Goal: Task Accomplishment & Management: Manage account settings

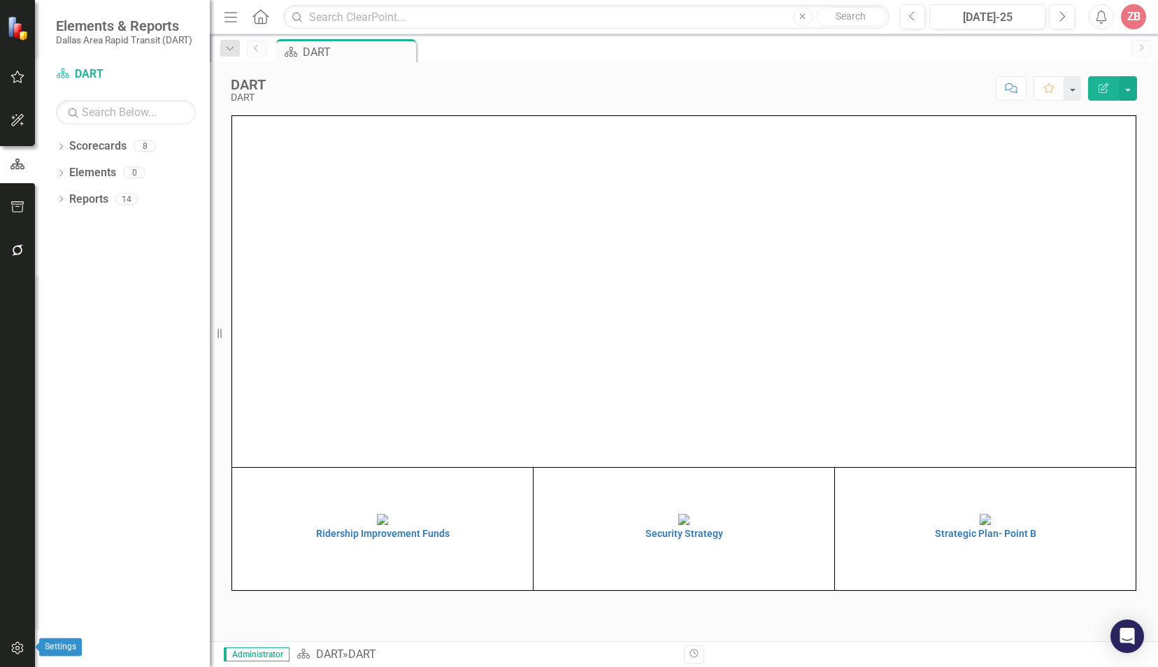
click at [14, 652] on icon "button" at bounding box center [17, 647] width 15 height 11
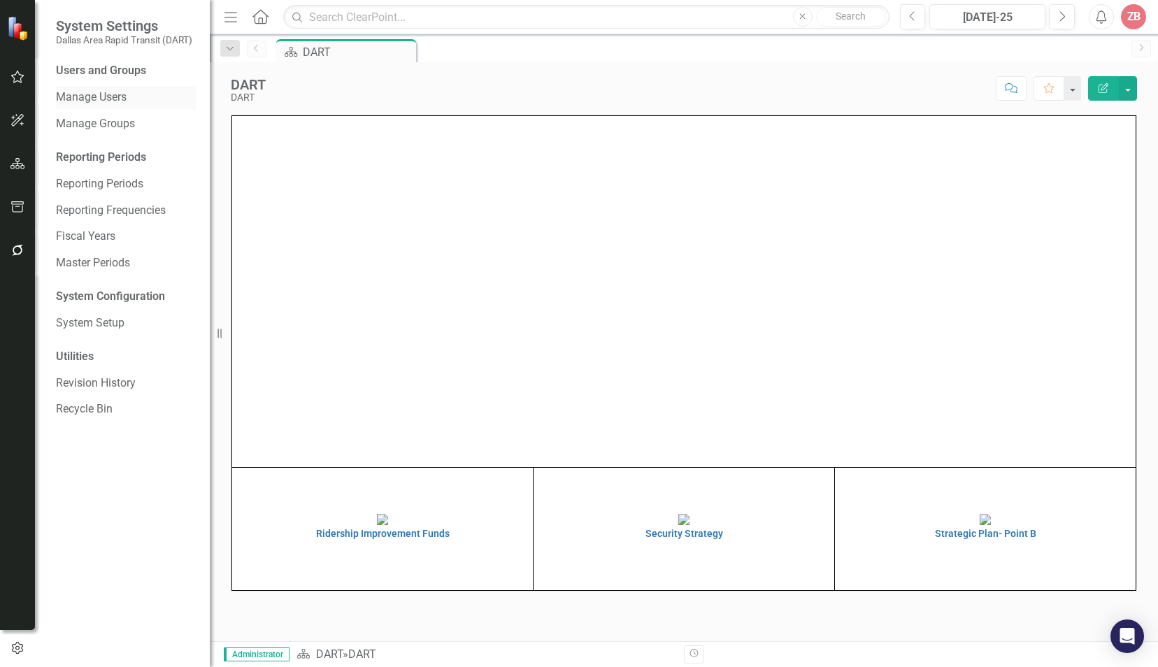
click at [105, 92] on link "Manage Users" at bounding box center [126, 97] width 140 height 16
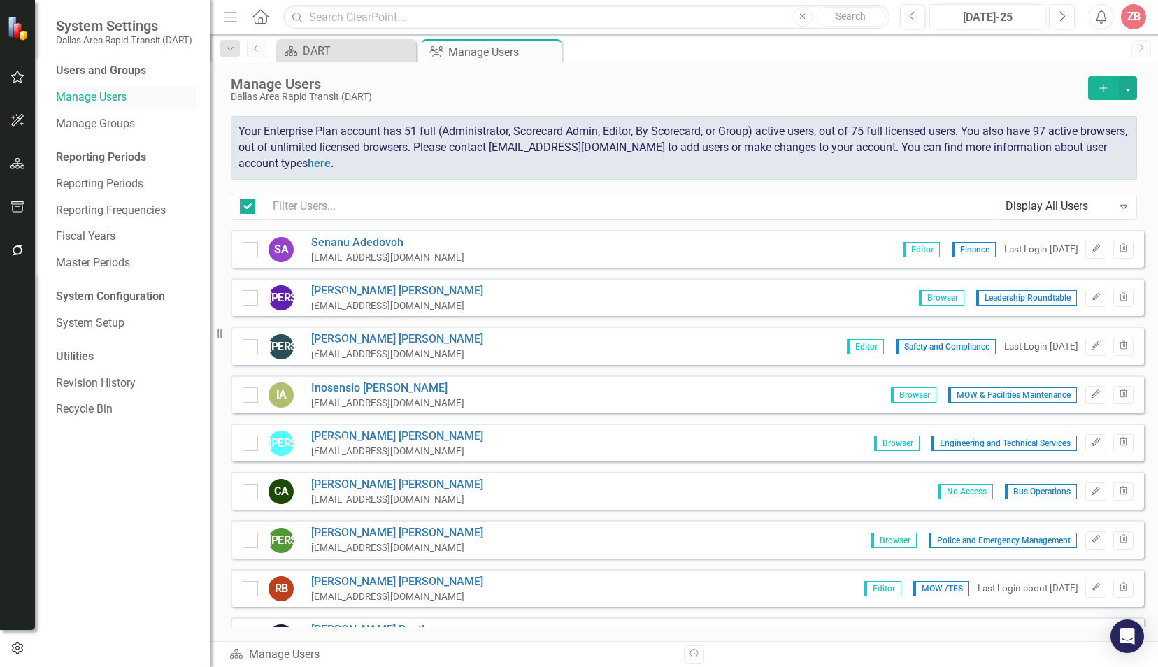
checkbox input "false"
click at [1102, 87] on icon "button" at bounding box center [1103, 88] width 8 height 8
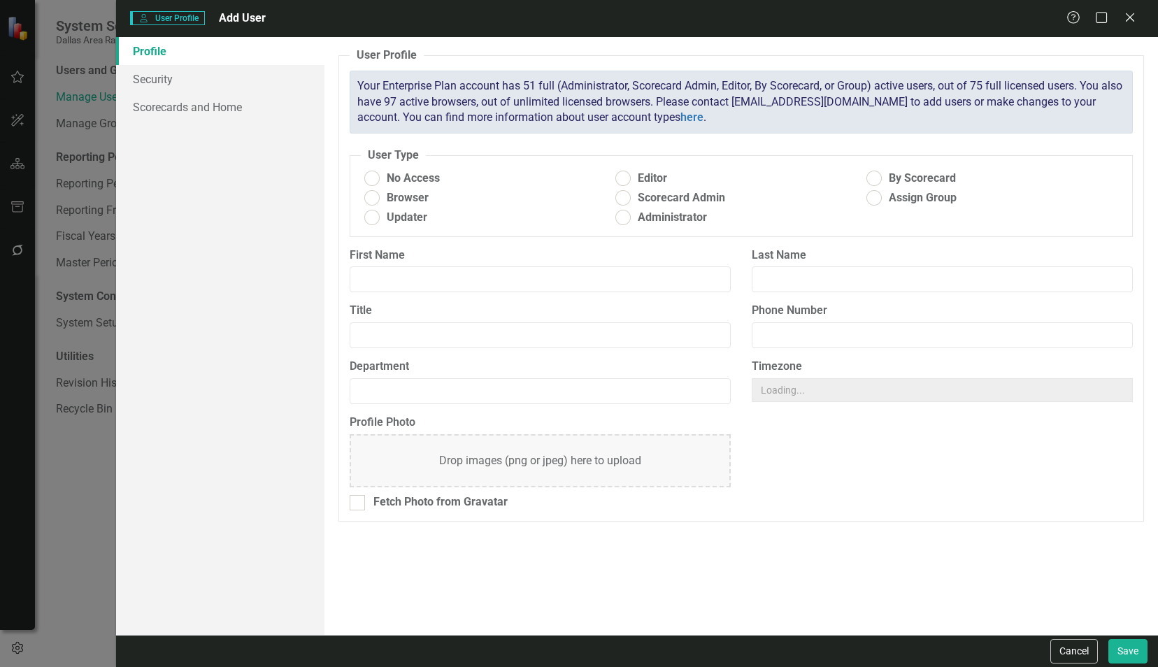
radio input "true"
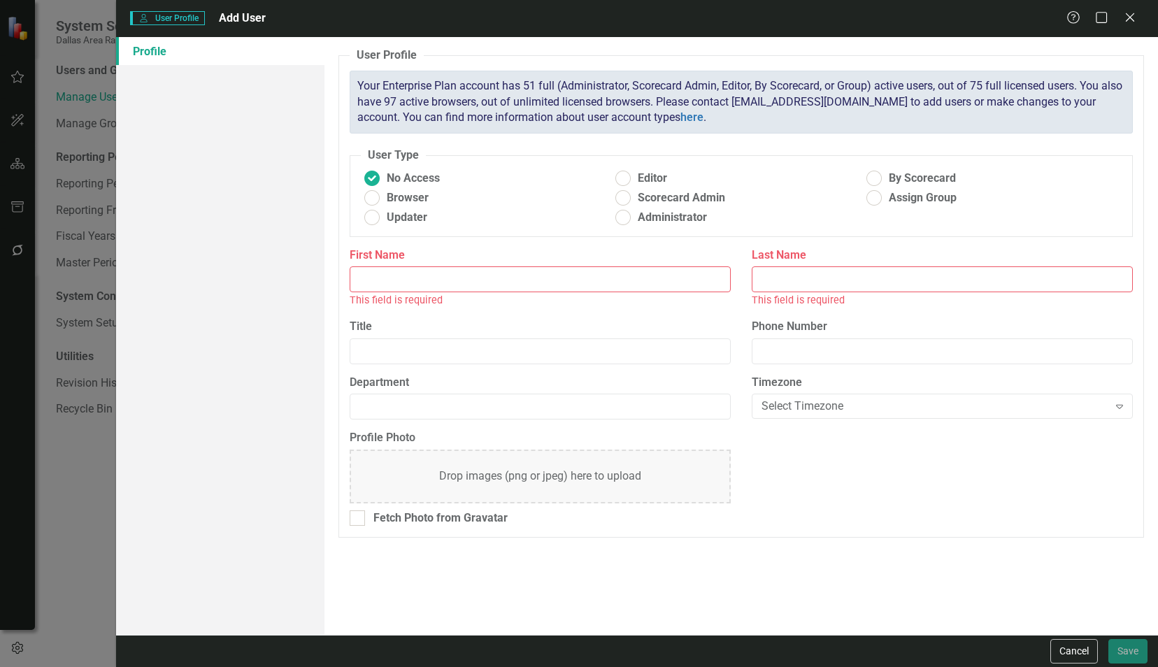
click at [537, 280] on input "First Name" at bounding box center [540, 279] width 381 height 26
type input "[PERSON_NAME]"
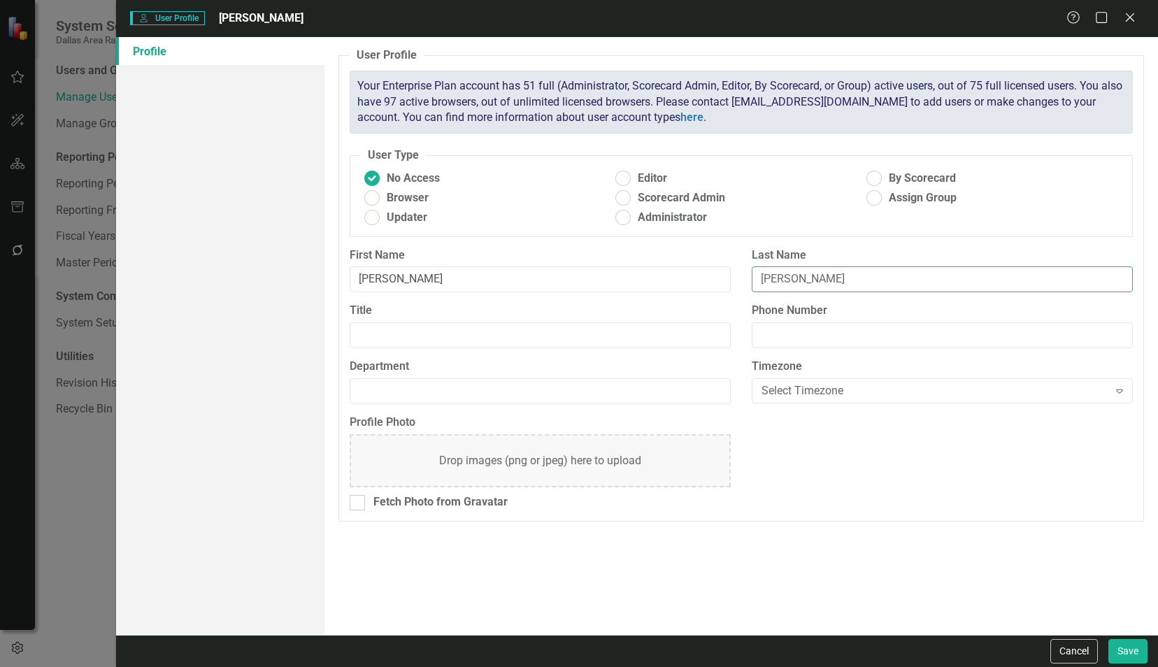
type input "[PERSON_NAME]"
click at [375, 327] on input "Title" at bounding box center [540, 335] width 381 height 26
click at [412, 199] on span "Browser" at bounding box center [408, 198] width 42 height 16
click at [382, 199] on input "Browser" at bounding box center [372, 198] width 22 height 22
radio input "true"
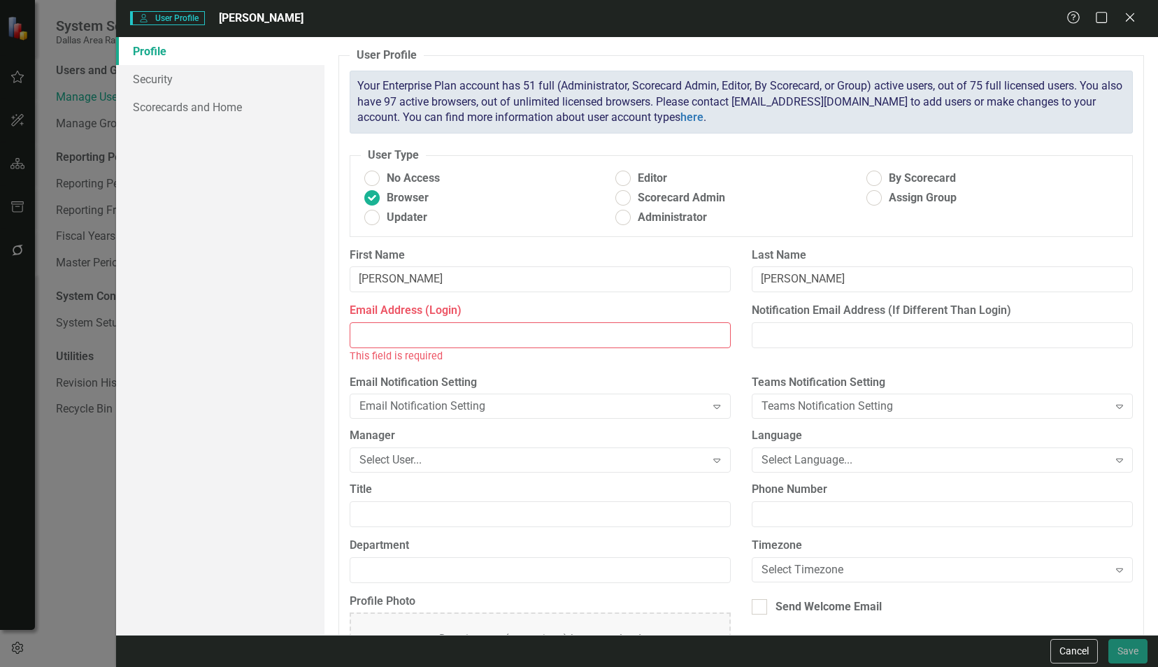
click at [446, 336] on input "Email Address (Login)" at bounding box center [540, 335] width 381 height 26
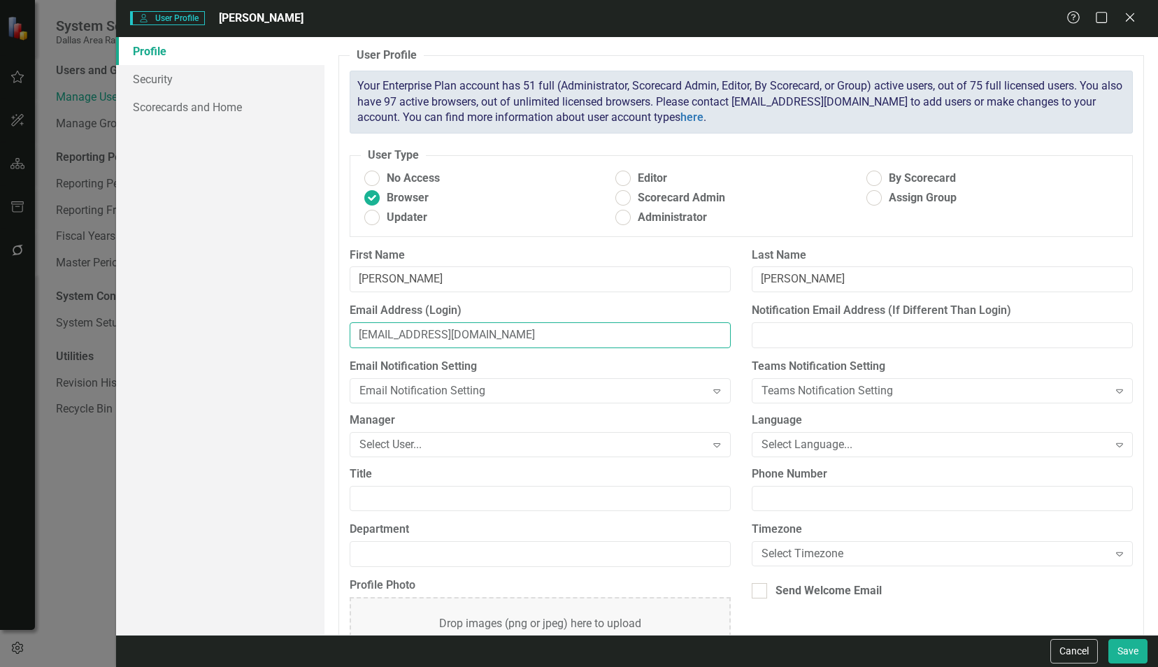
type input "[EMAIL_ADDRESS][DOMAIN_NAME]"
click at [445, 501] on input "Title" at bounding box center [540, 499] width 381 height 26
click at [457, 496] on input "Business Analyst" at bounding box center [540, 499] width 381 height 26
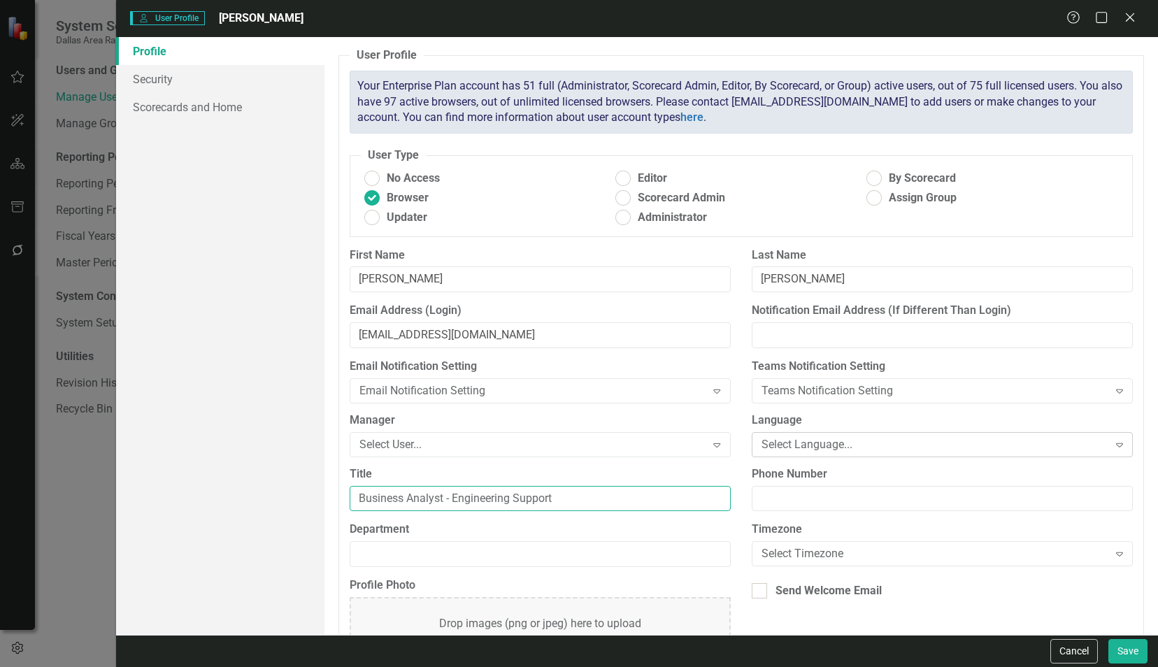
type input "Business Analyst - Engineering Support"
click at [1112, 440] on icon "Expand" at bounding box center [1119, 444] width 14 height 11
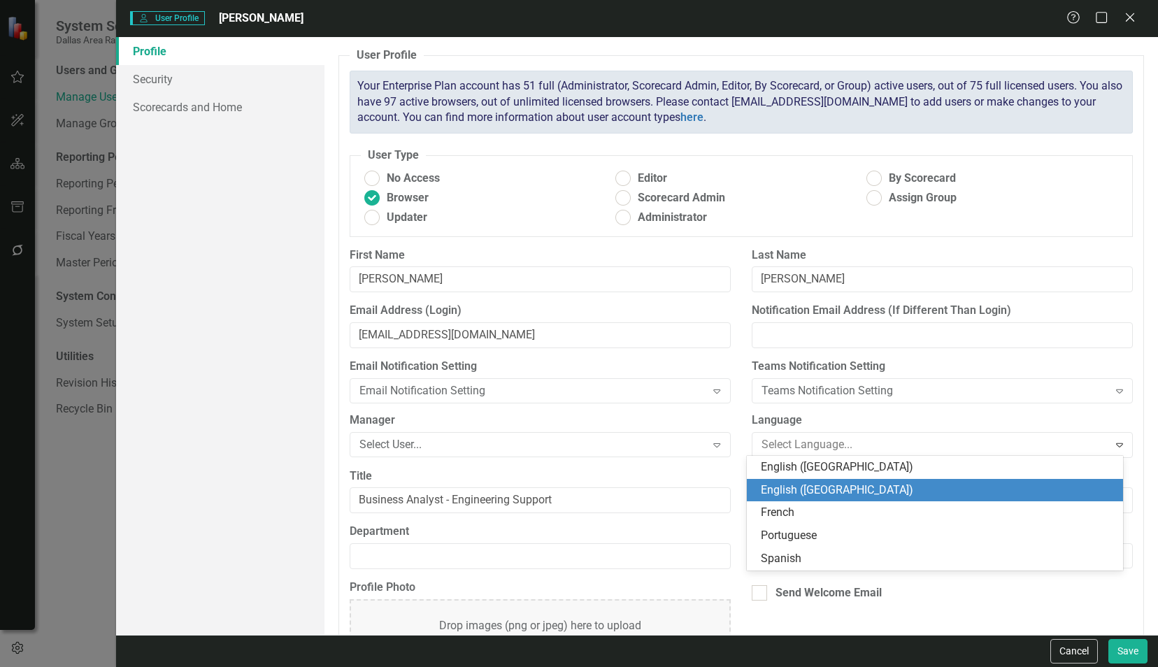
drag, startPoint x: 863, startPoint y: 480, endPoint x: 870, endPoint y: 493, distance: 15.0
click at [863, 480] on div "English ([GEOGRAPHIC_DATA])" at bounding box center [935, 490] width 376 height 23
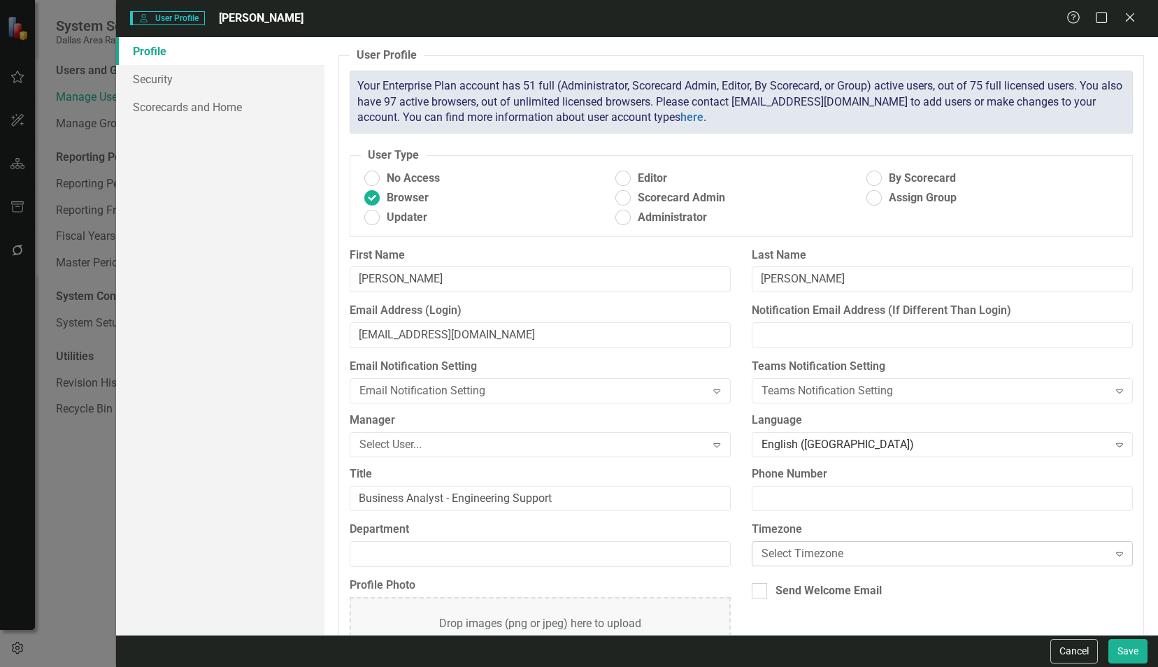
click at [956, 542] on div "Select Timezone Expand" at bounding box center [942, 553] width 381 height 25
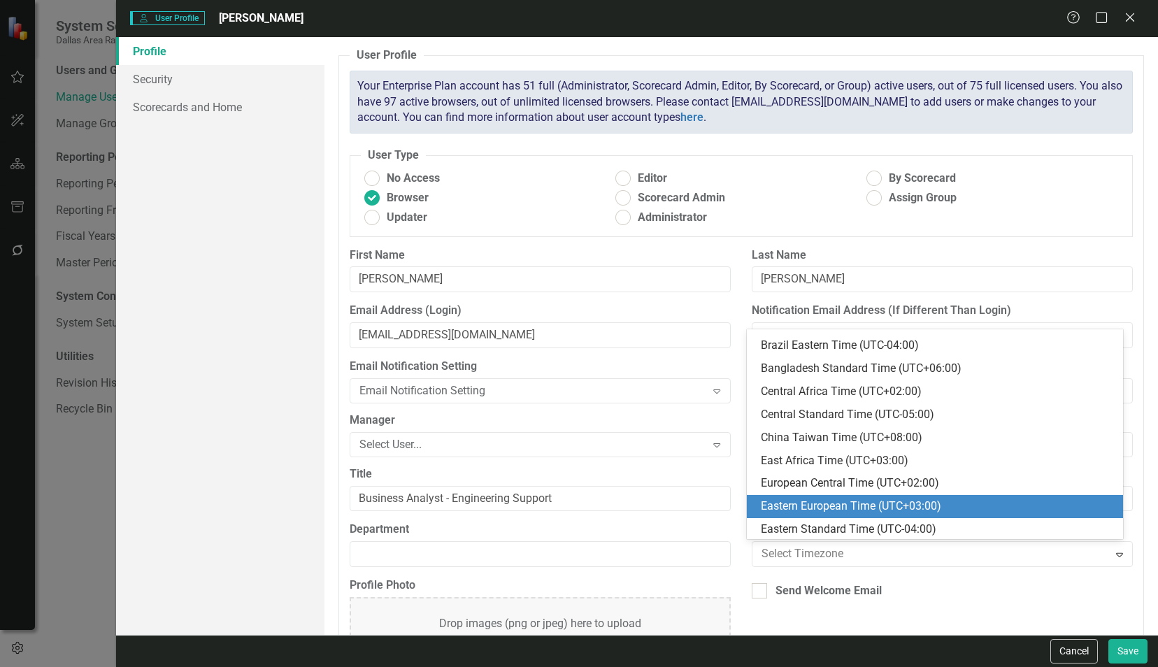
scroll to position [140, 0]
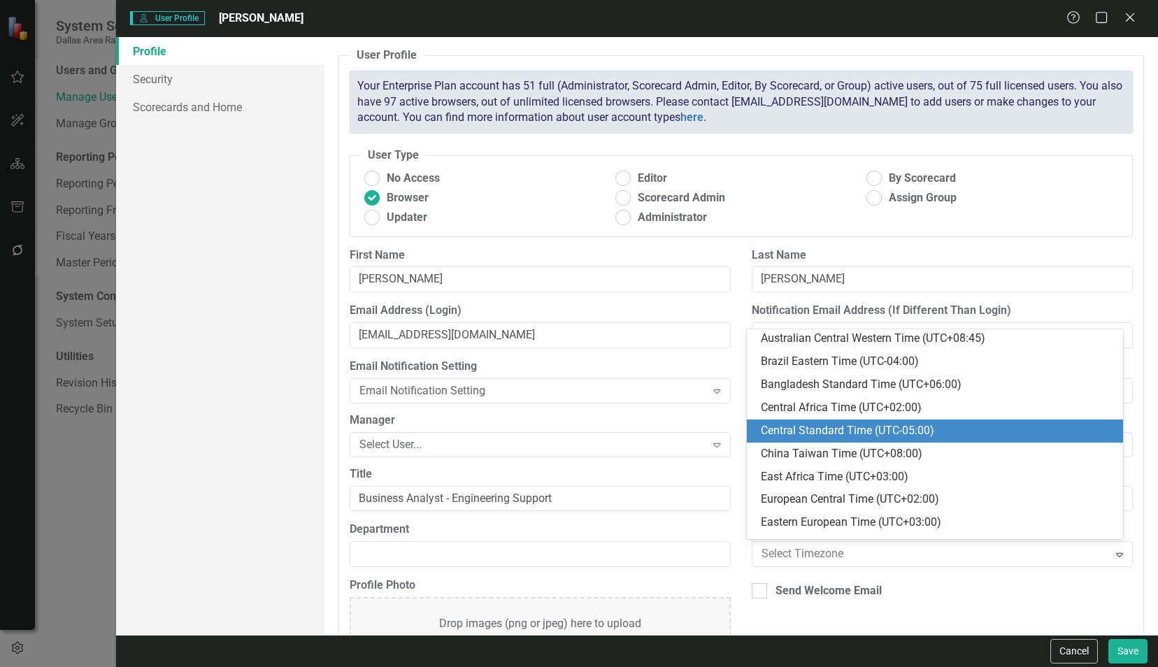
click at [840, 434] on div "Central Standard Time (UTC-05:00)" at bounding box center [938, 431] width 354 height 16
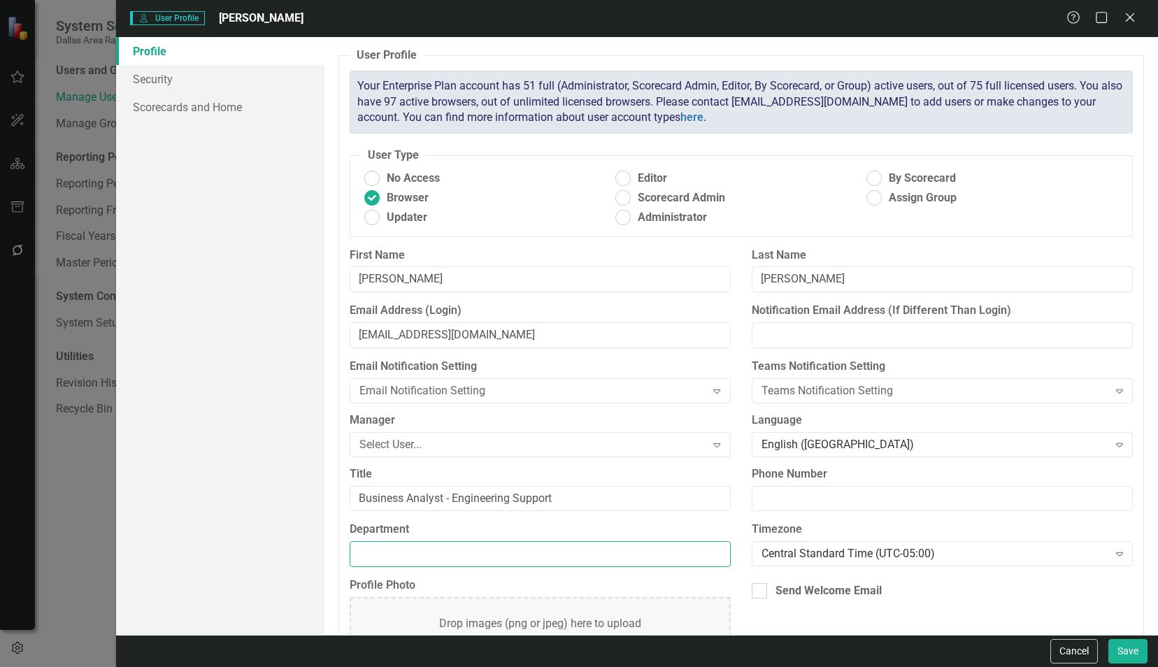
click at [407, 555] on input "Department" at bounding box center [540, 554] width 381 height 26
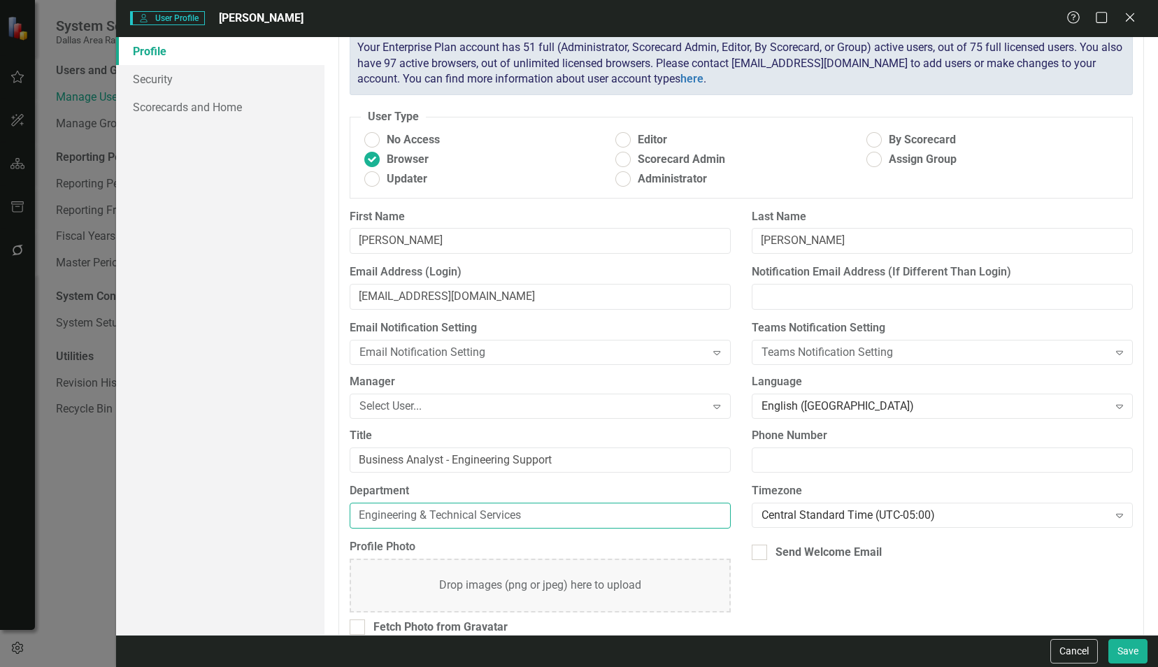
scroll to position [57, 0]
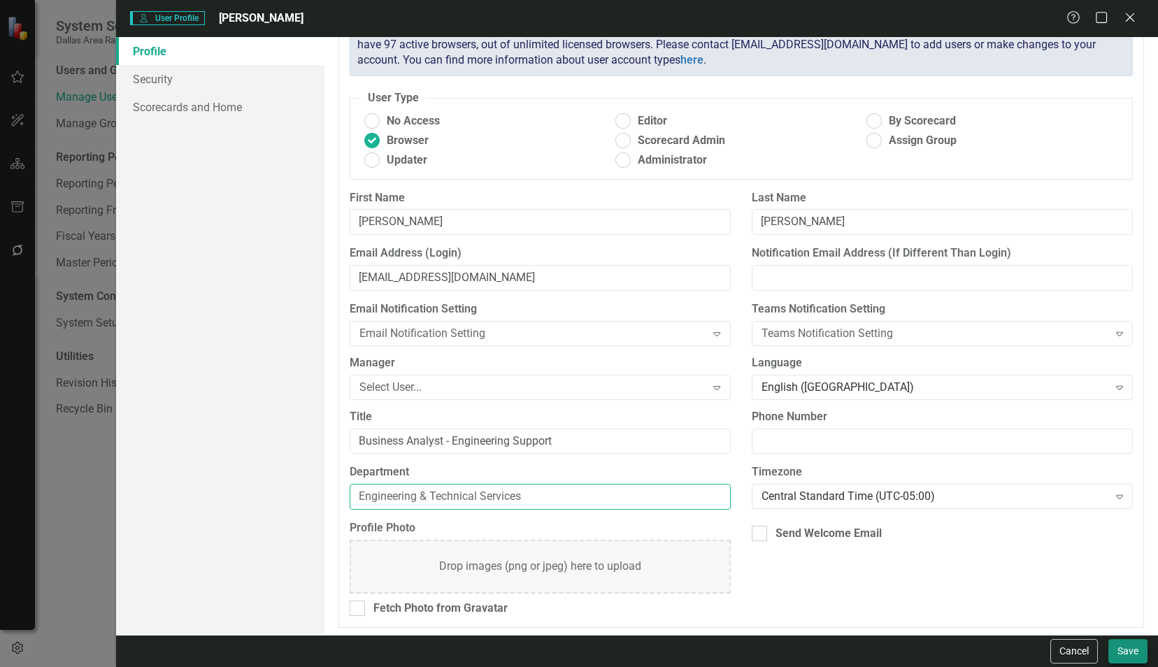
type input "Engineering & Technical Services"
click at [1136, 650] on button "Save" at bounding box center [1127, 651] width 39 height 24
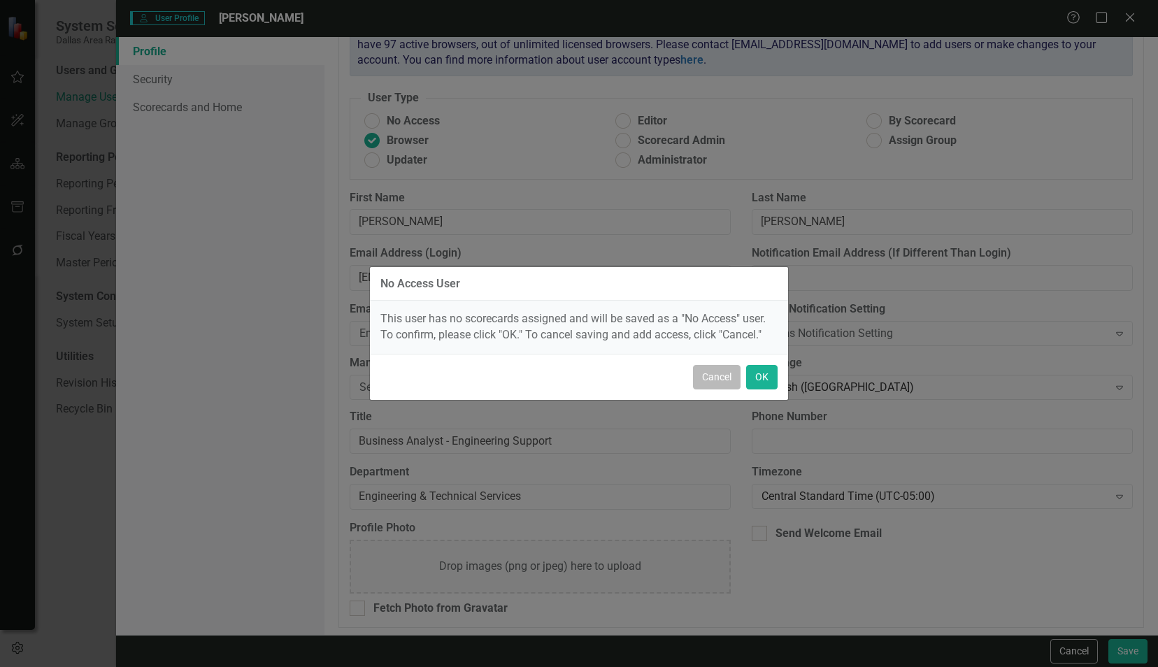
click at [728, 379] on button "Cancel" at bounding box center [717, 377] width 48 height 24
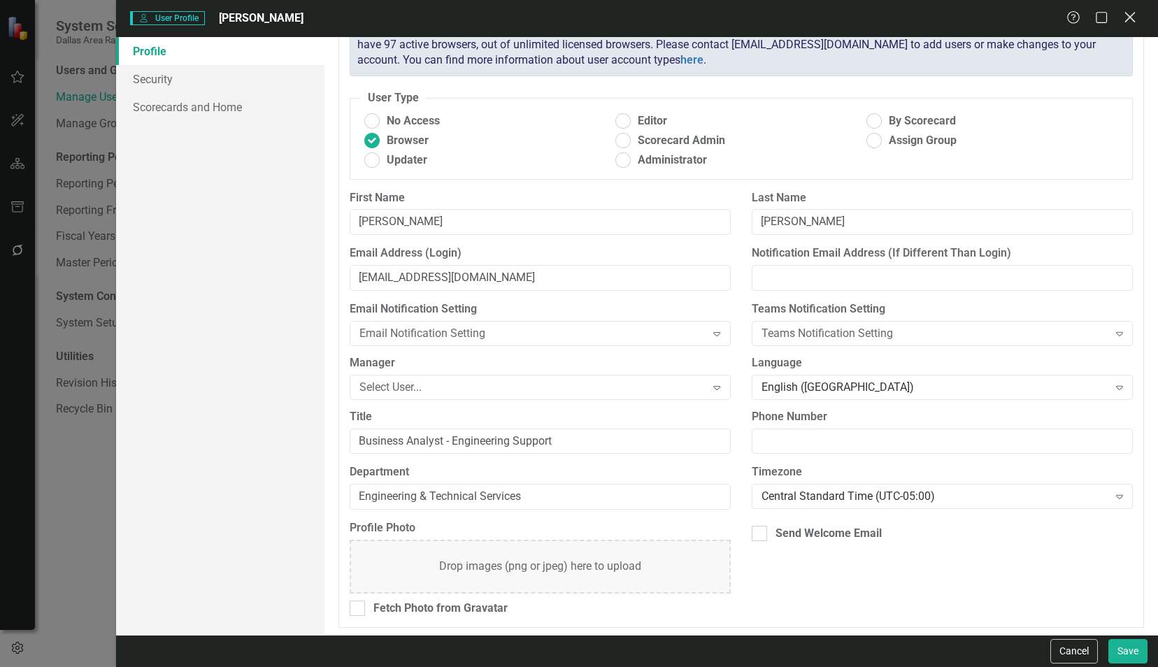
click at [1128, 17] on icon at bounding box center [1129, 17] width 10 height 10
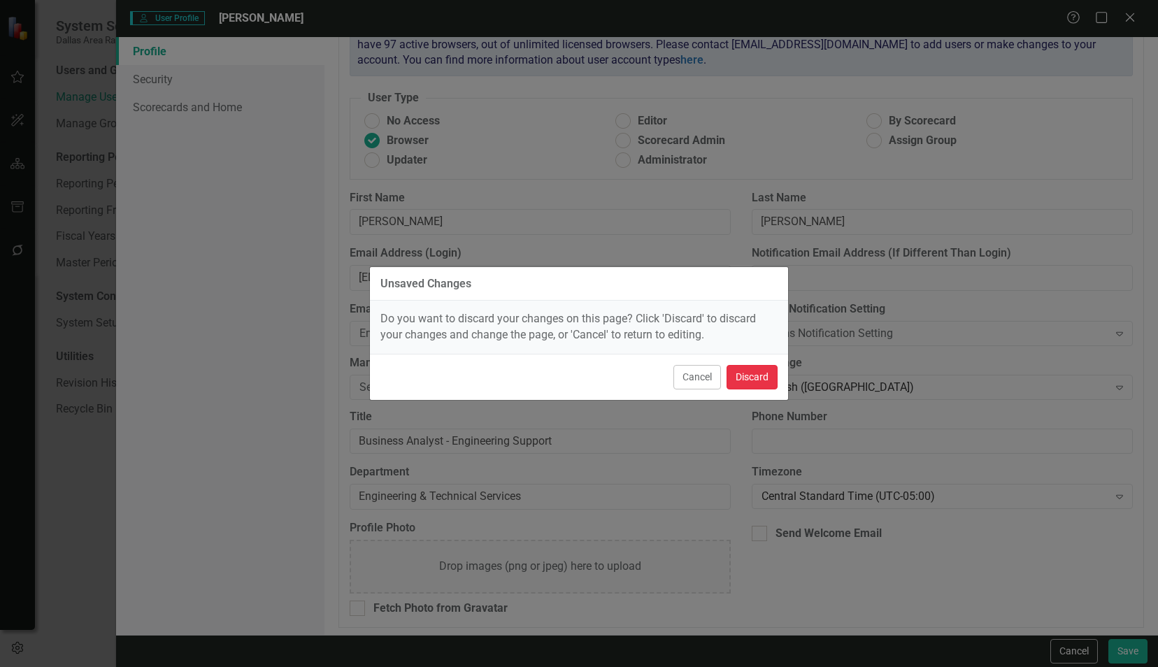
click at [755, 377] on button "Discard" at bounding box center [751, 377] width 51 height 24
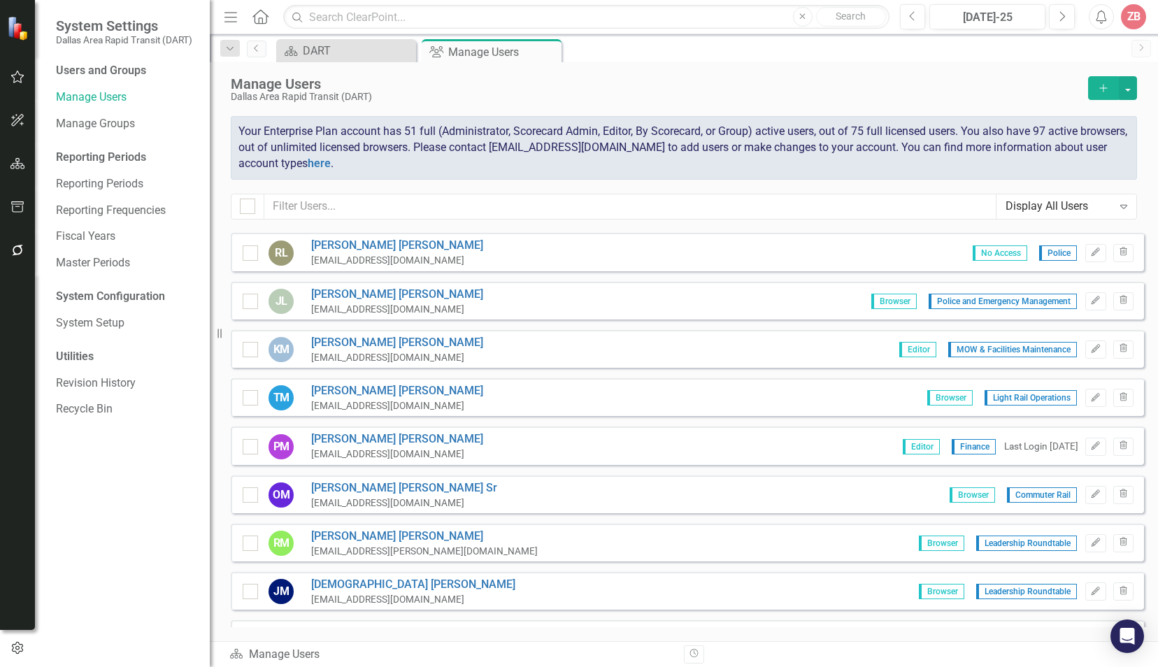
scroll to position [5033, 0]
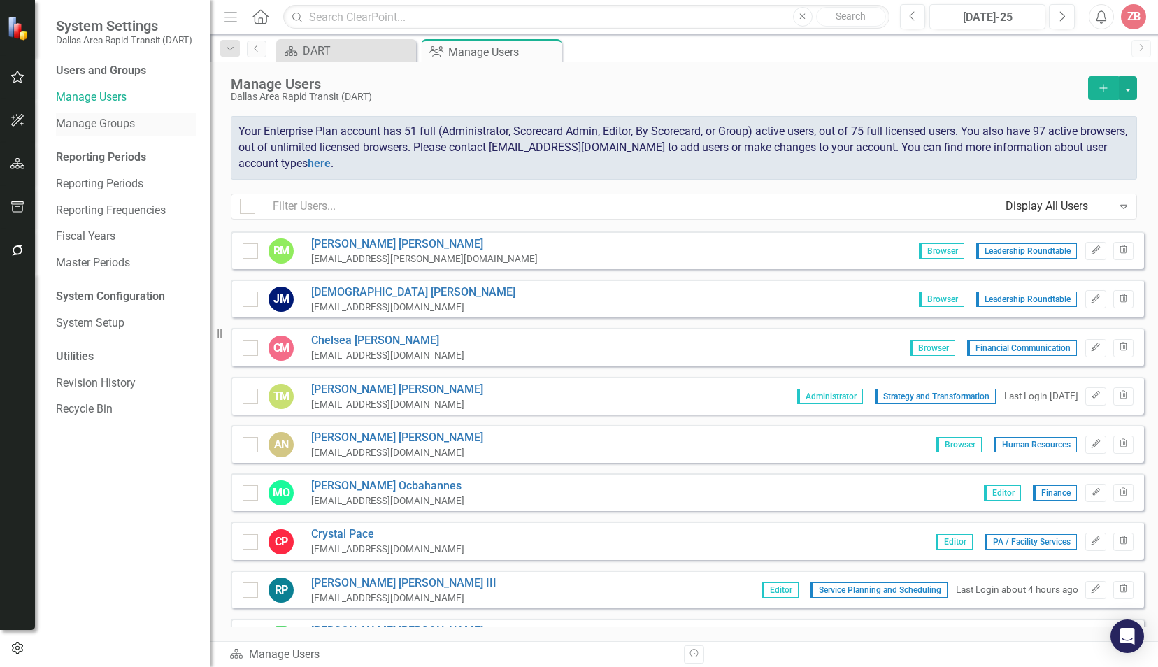
click at [107, 123] on link "Manage Groups" at bounding box center [126, 124] width 140 height 16
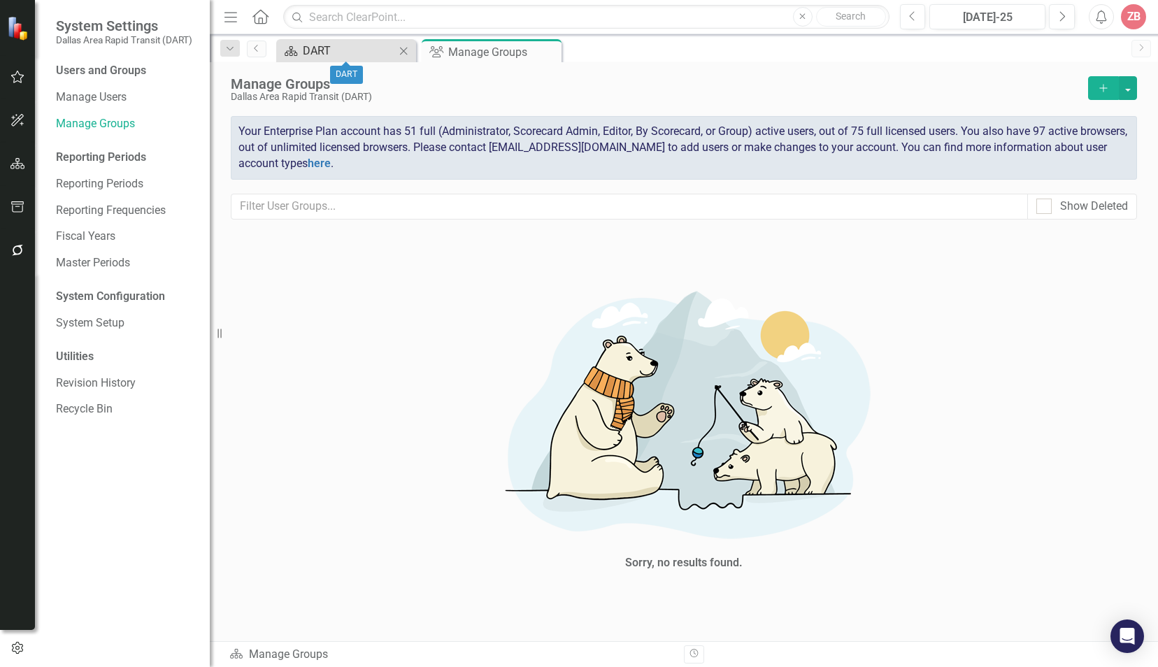
click at [331, 50] on div "DART" at bounding box center [349, 50] width 92 height 17
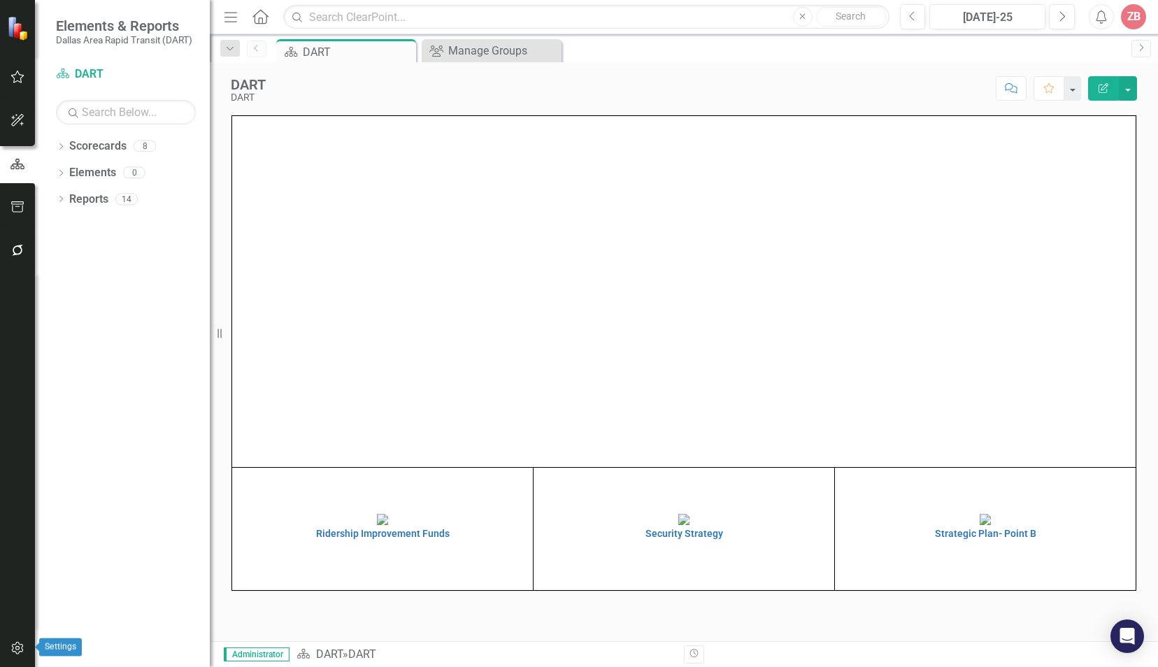
click at [15, 651] on icon "button" at bounding box center [17, 647] width 15 height 11
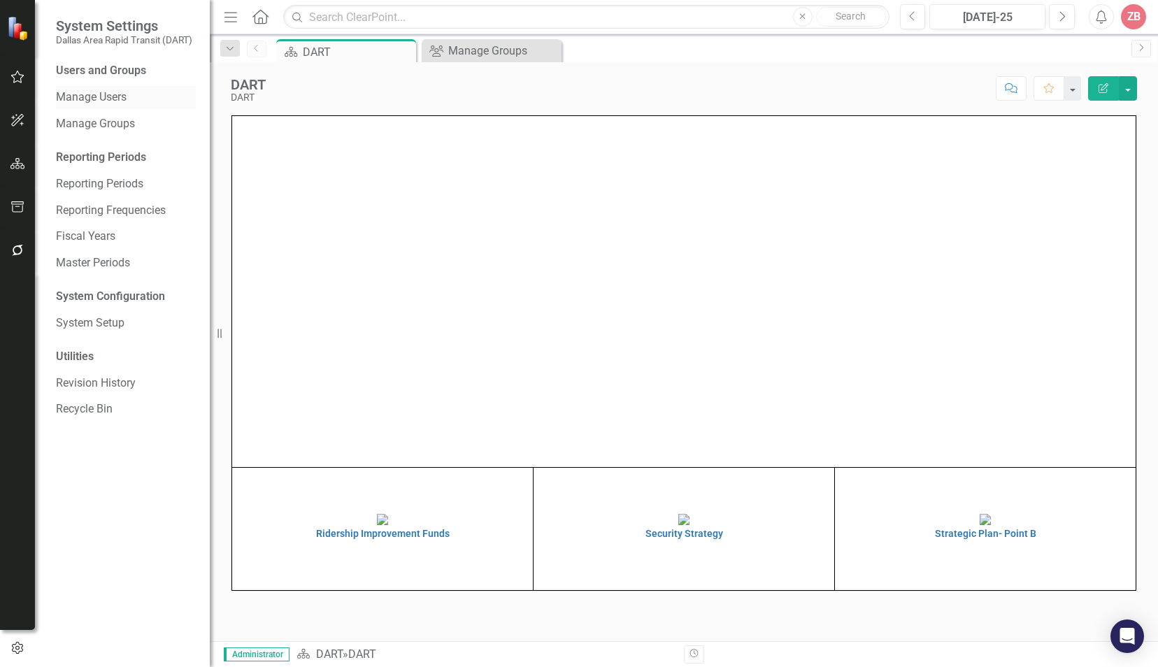
click at [120, 94] on link "Manage Users" at bounding box center [126, 97] width 140 height 16
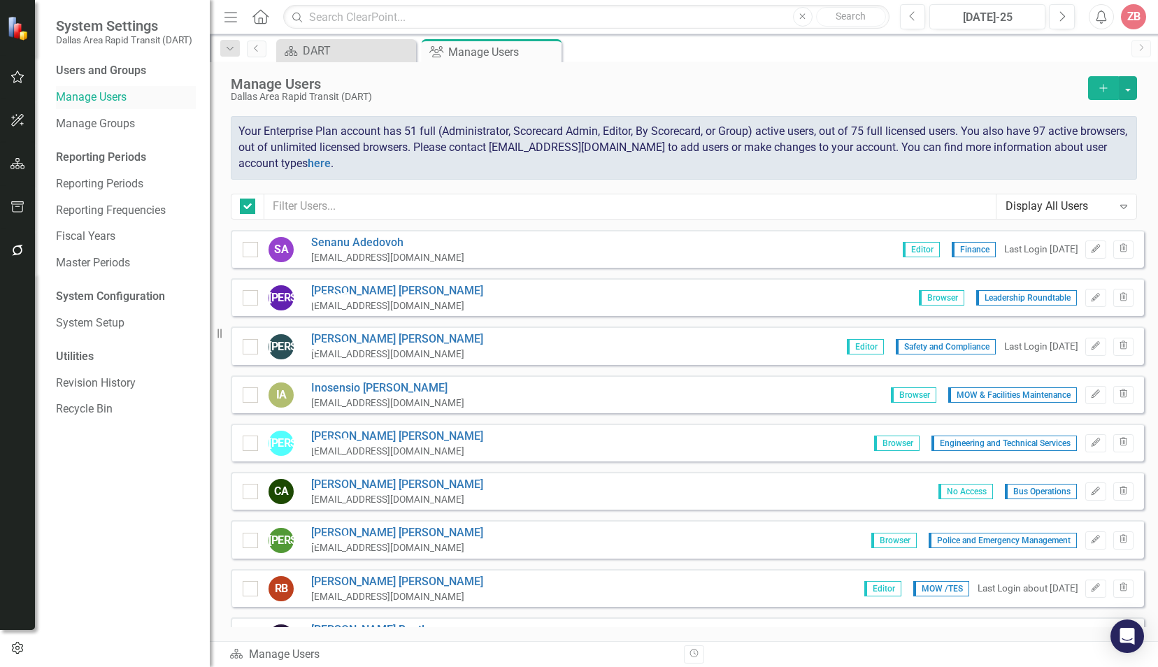
checkbox input "false"
click at [1107, 85] on icon "Add" at bounding box center [1103, 88] width 13 height 10
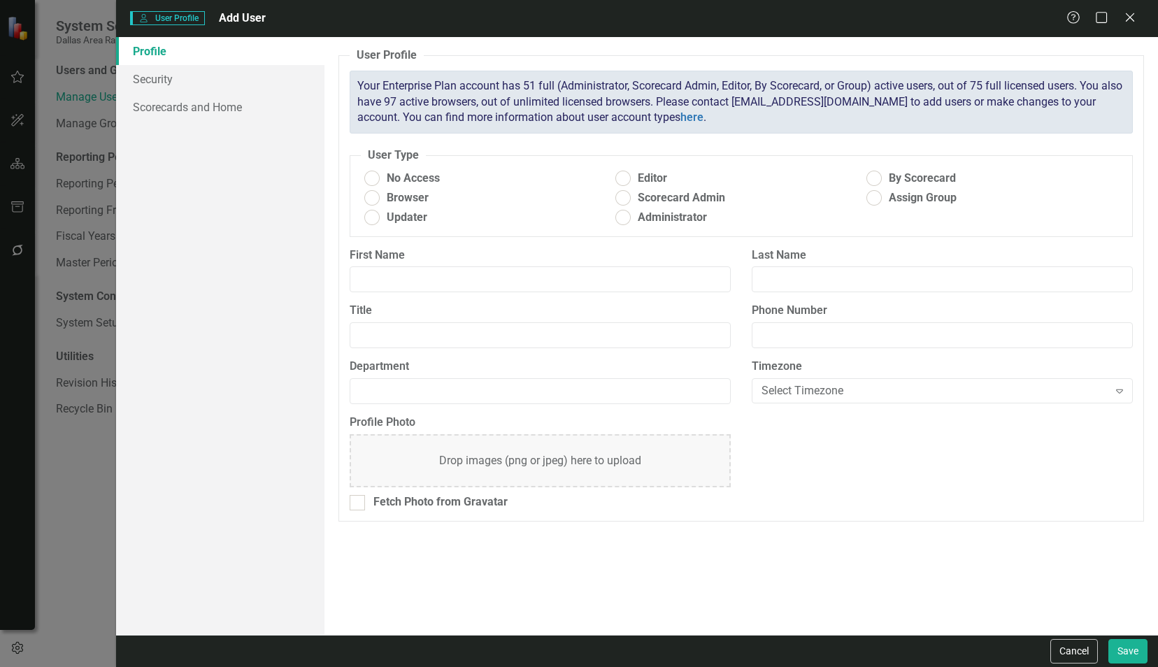
radio input "true"
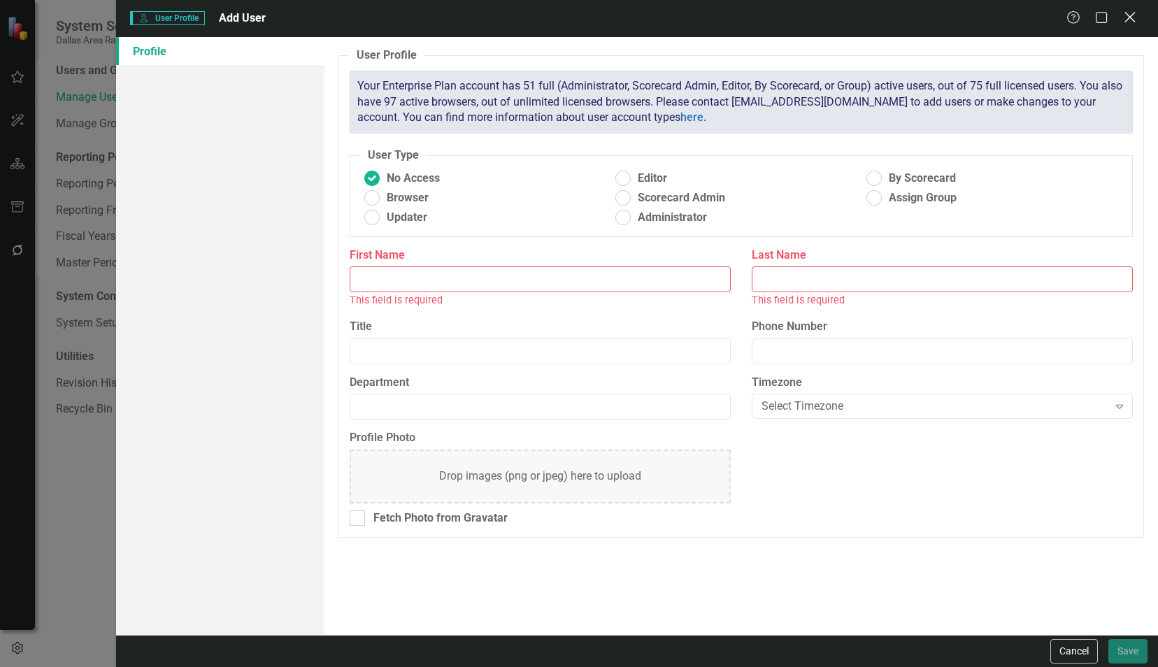
click at [1133, 16] on icon "Close" at bounding box center [1129, 16] width 17 height 13
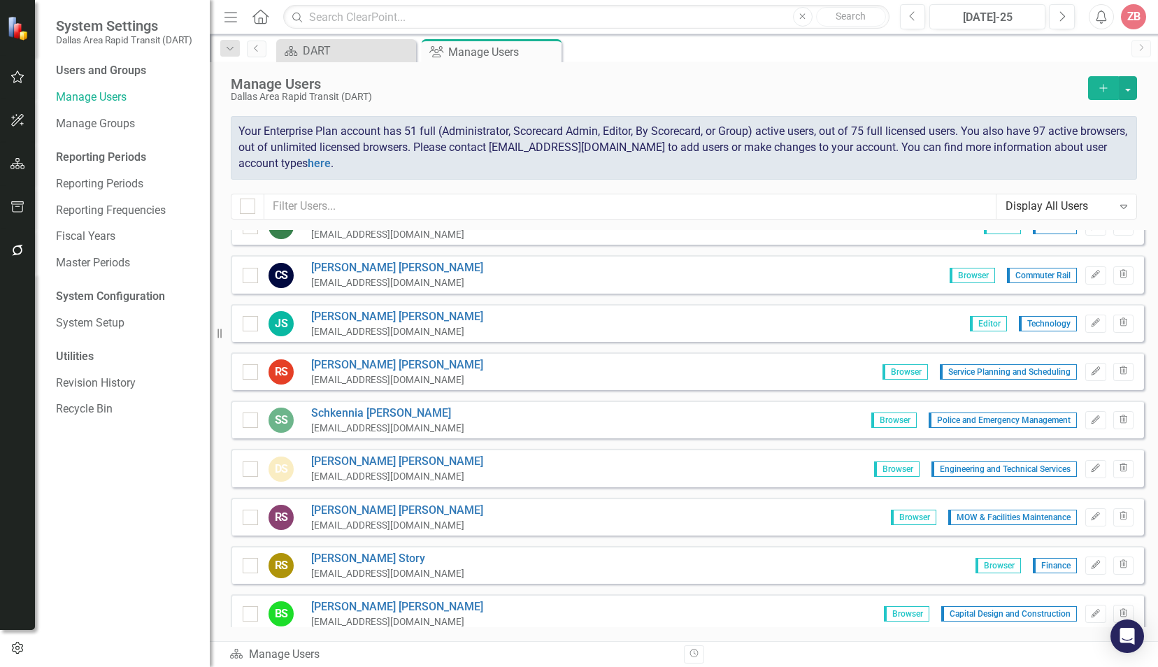
scroll to position [6082, 0]
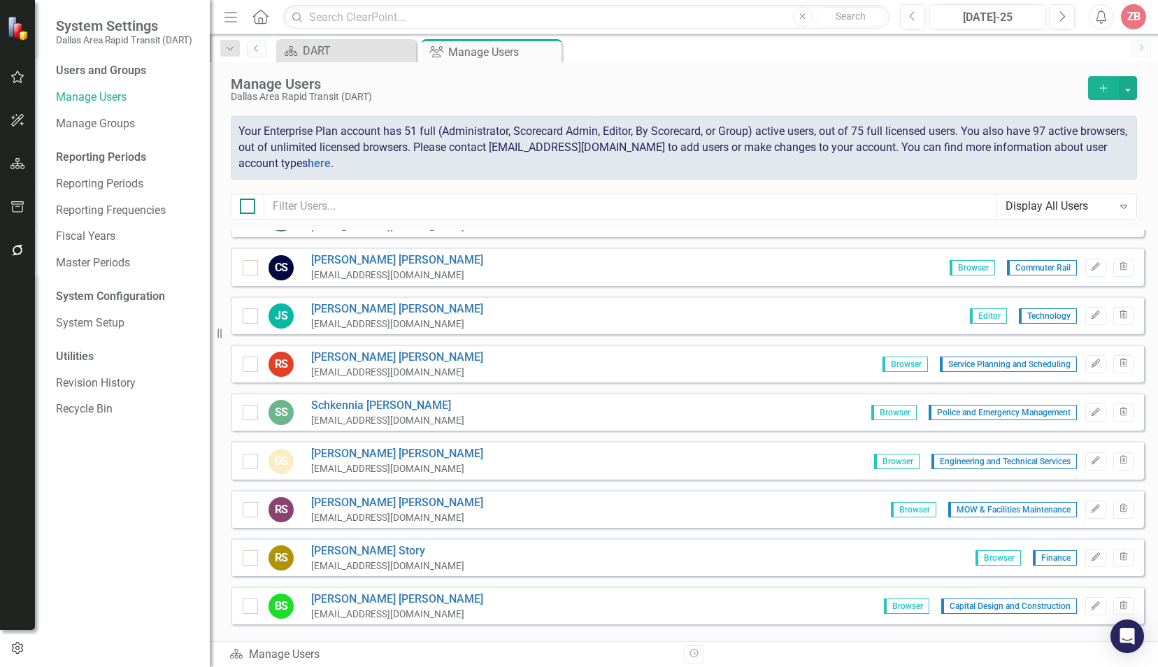
click at [240, 205] on input "checkbox" at bounding box center [244, 203] width 9 height 9
checkbox input "true"
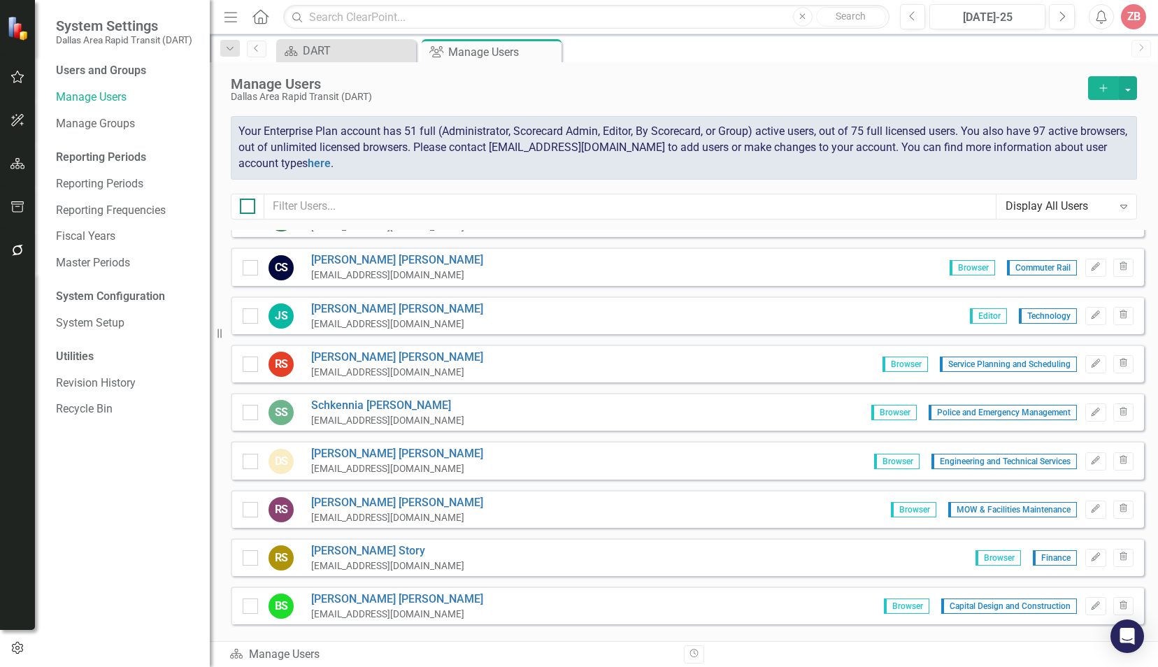
checkbox input "true"
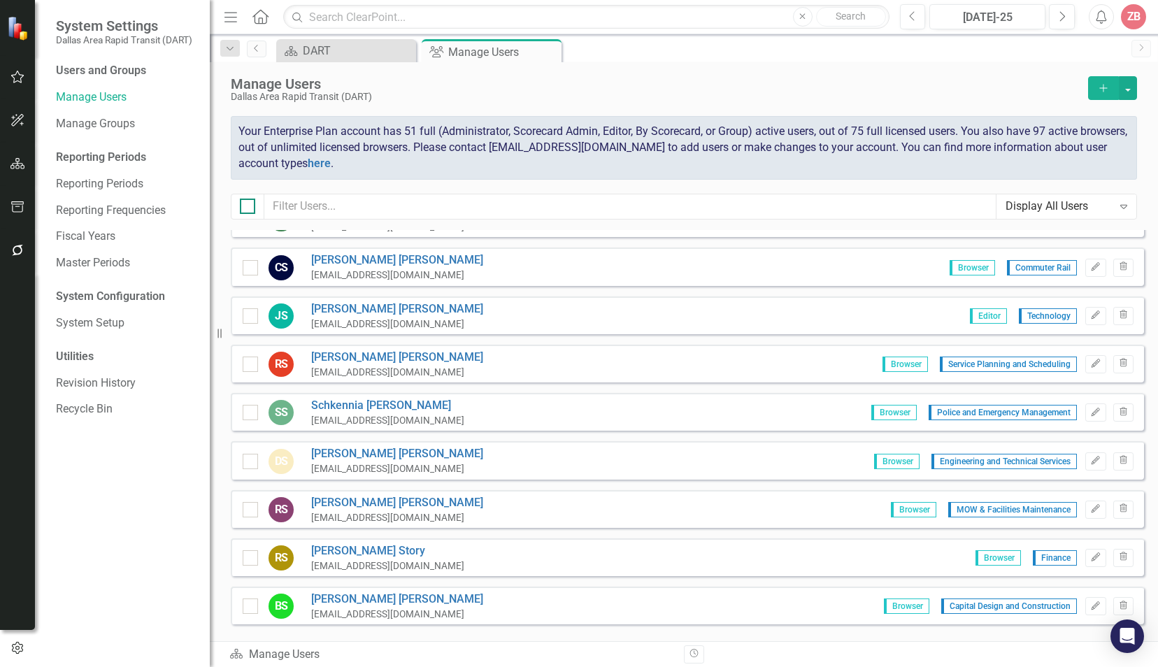
checkbox input "true"
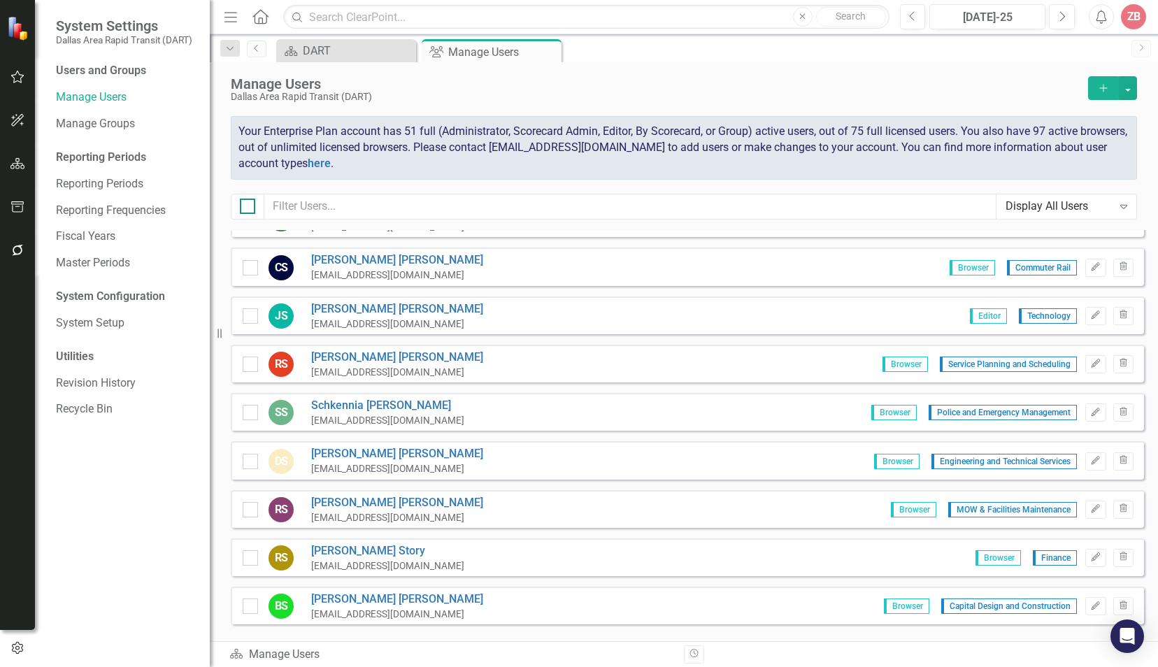
checkbox input "true"
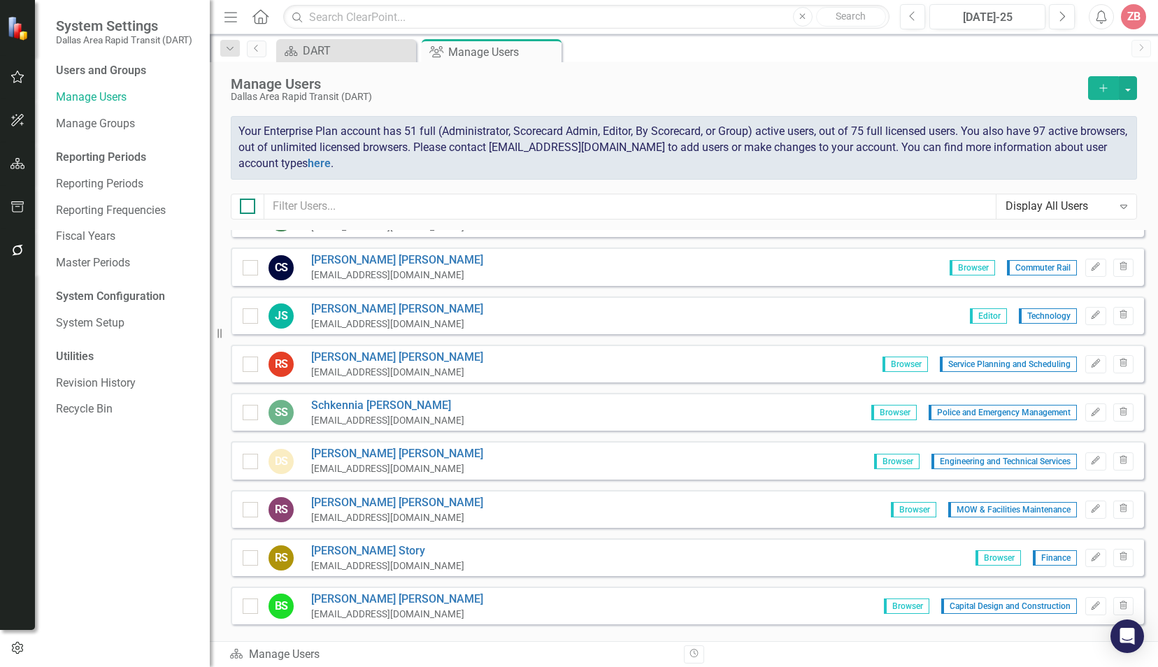
checkbox input "true"
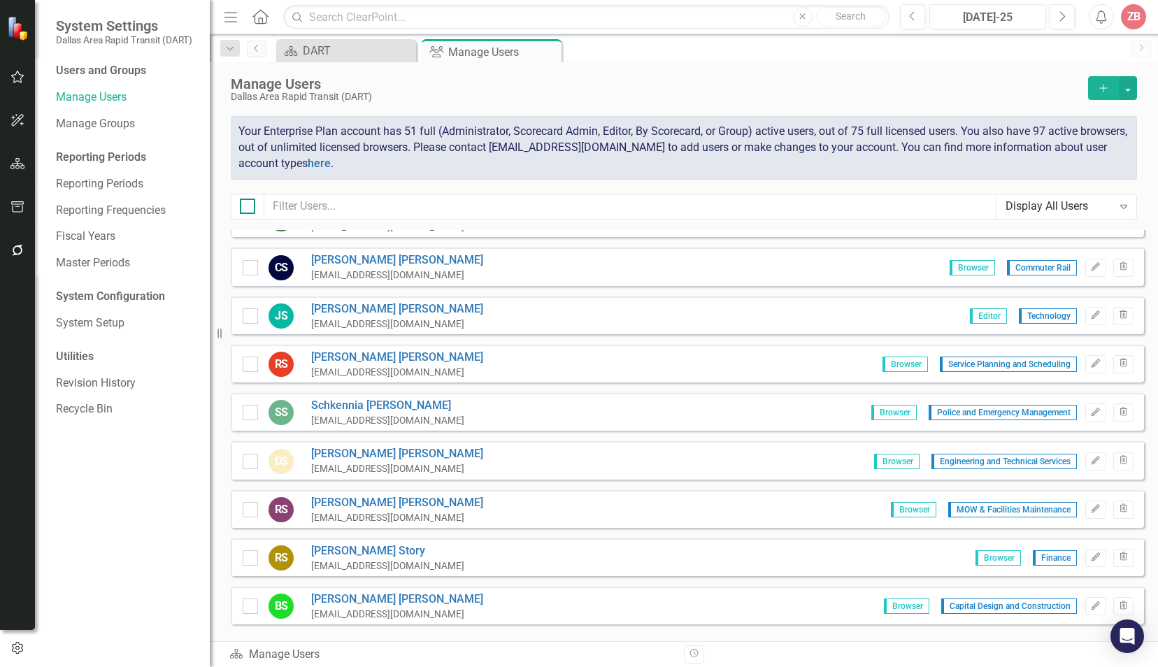
checkbox input "true"
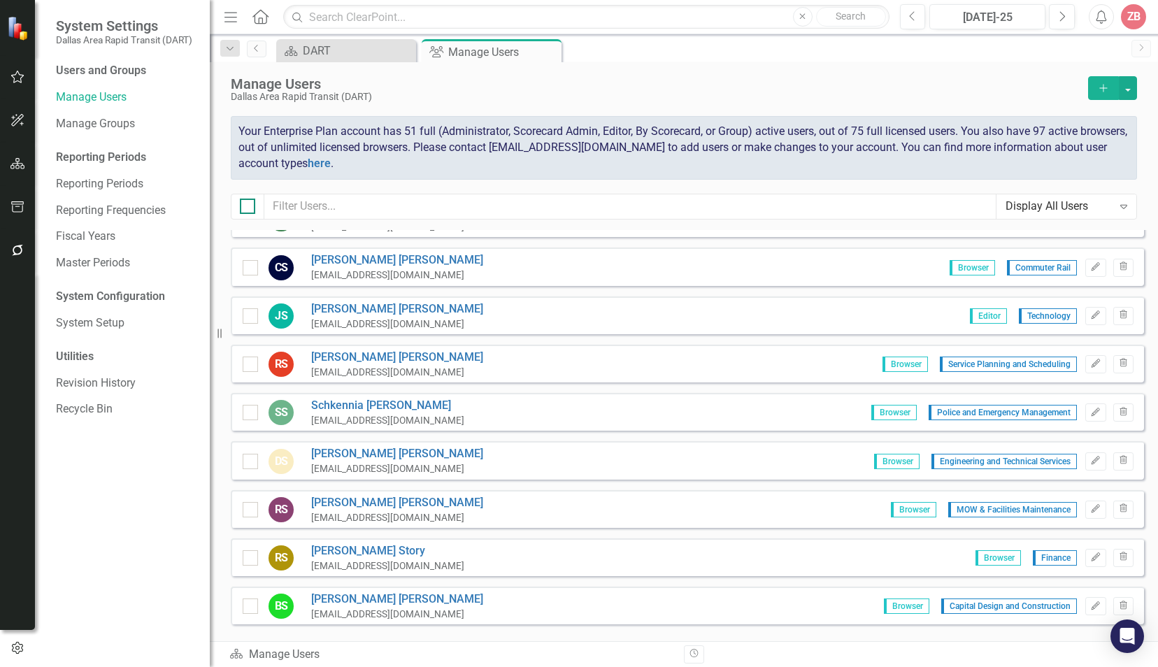
checkbox input "true"
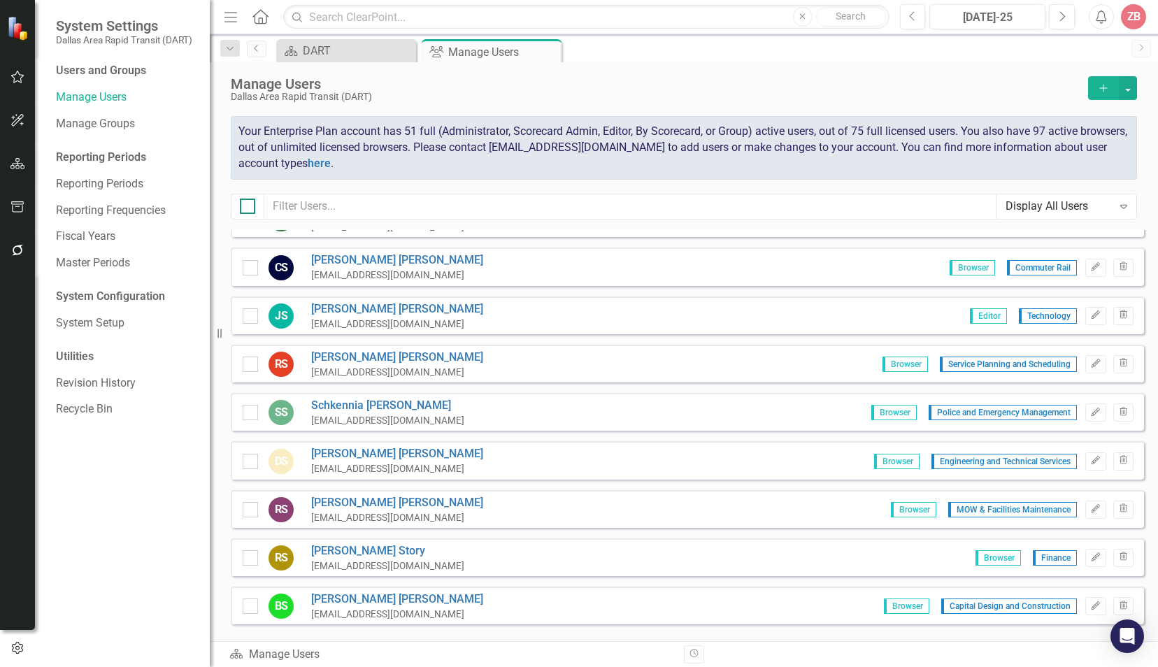
checkbox input "true"
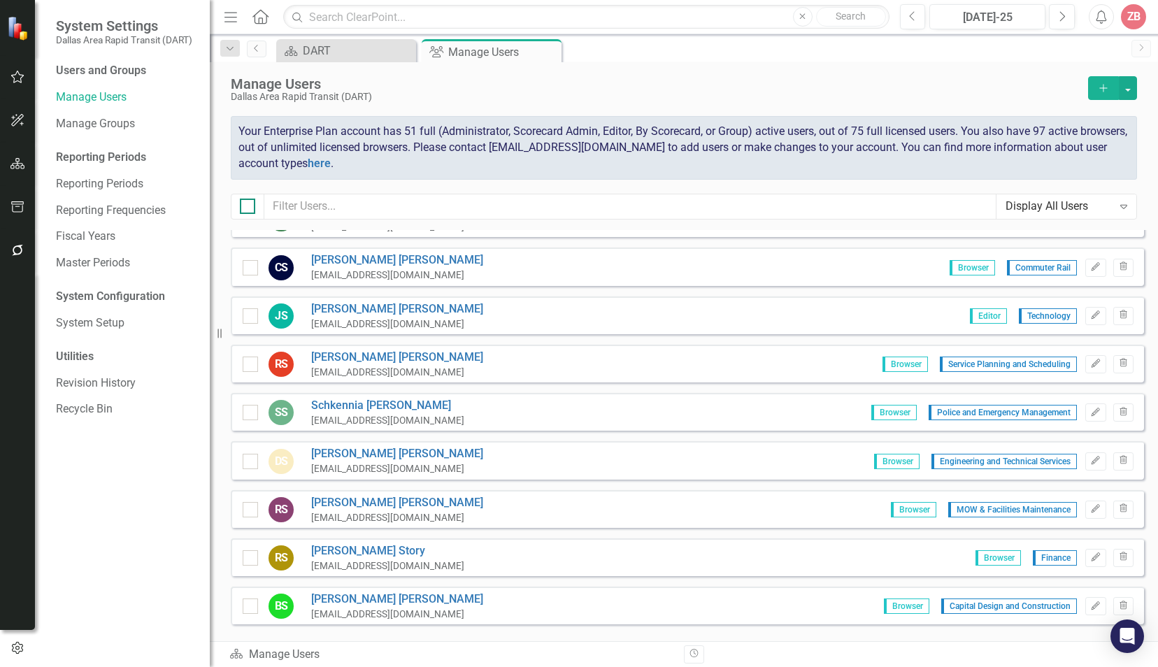
checkbox input "true"
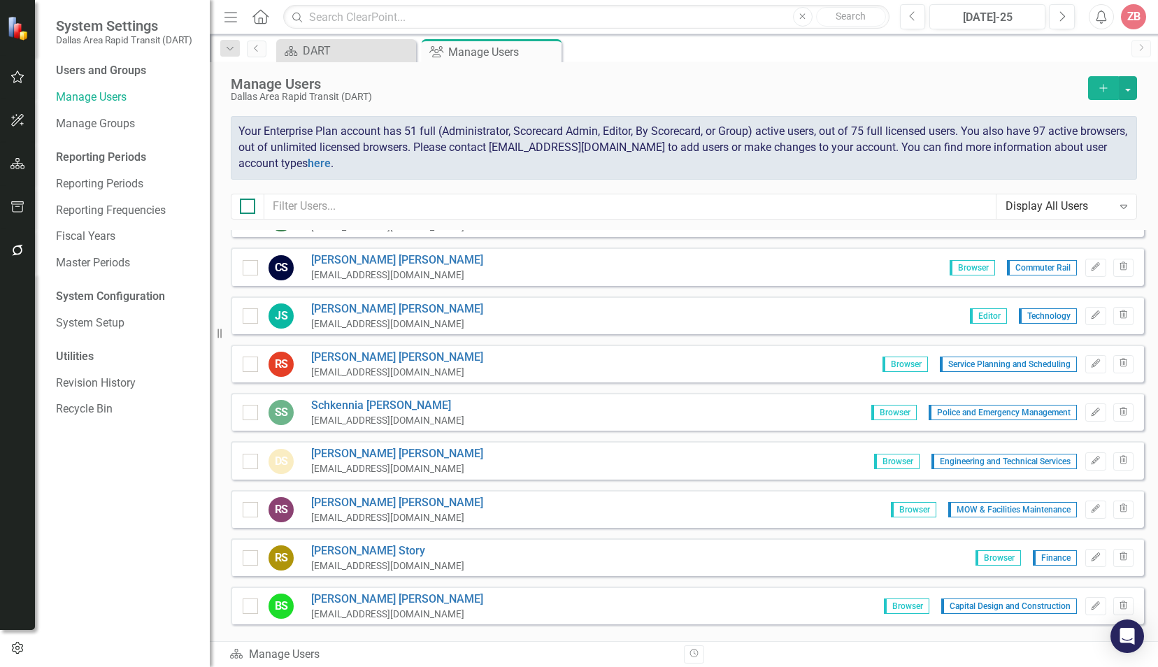
checkbox input "true"
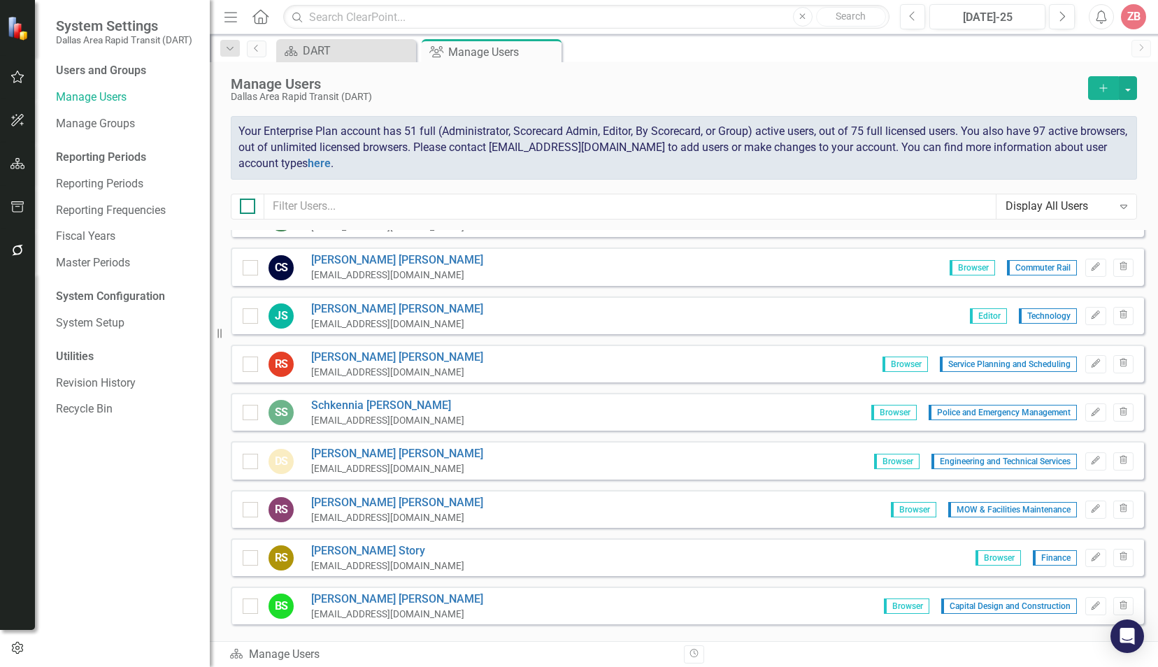
checkbox input "true"
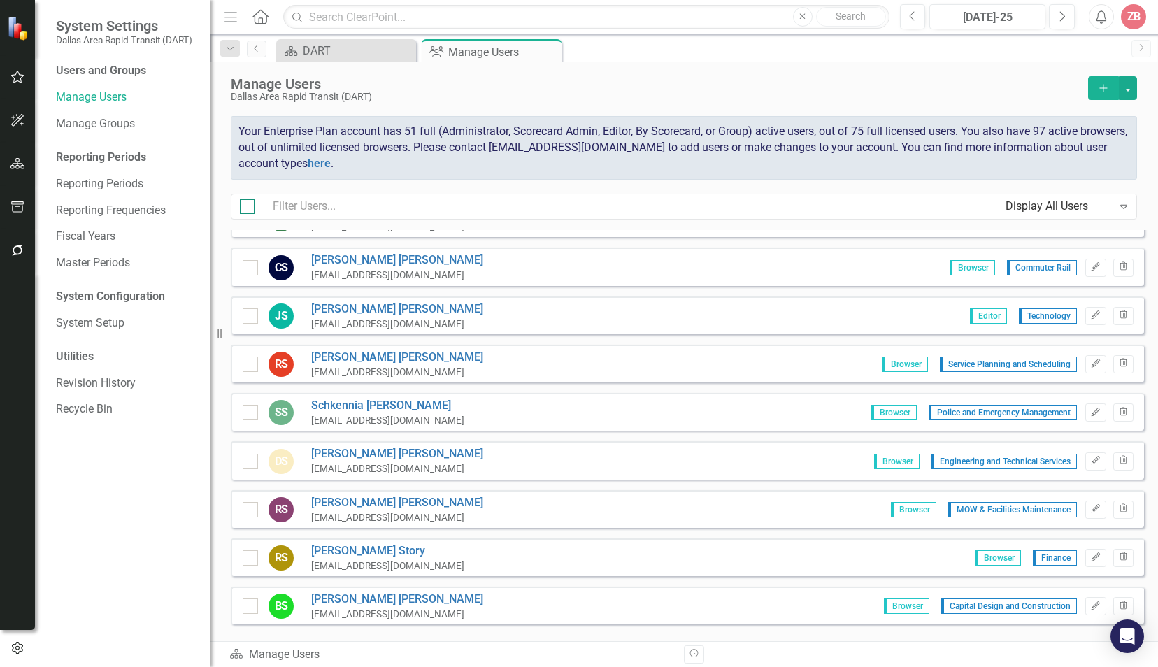
checkbox input "true"
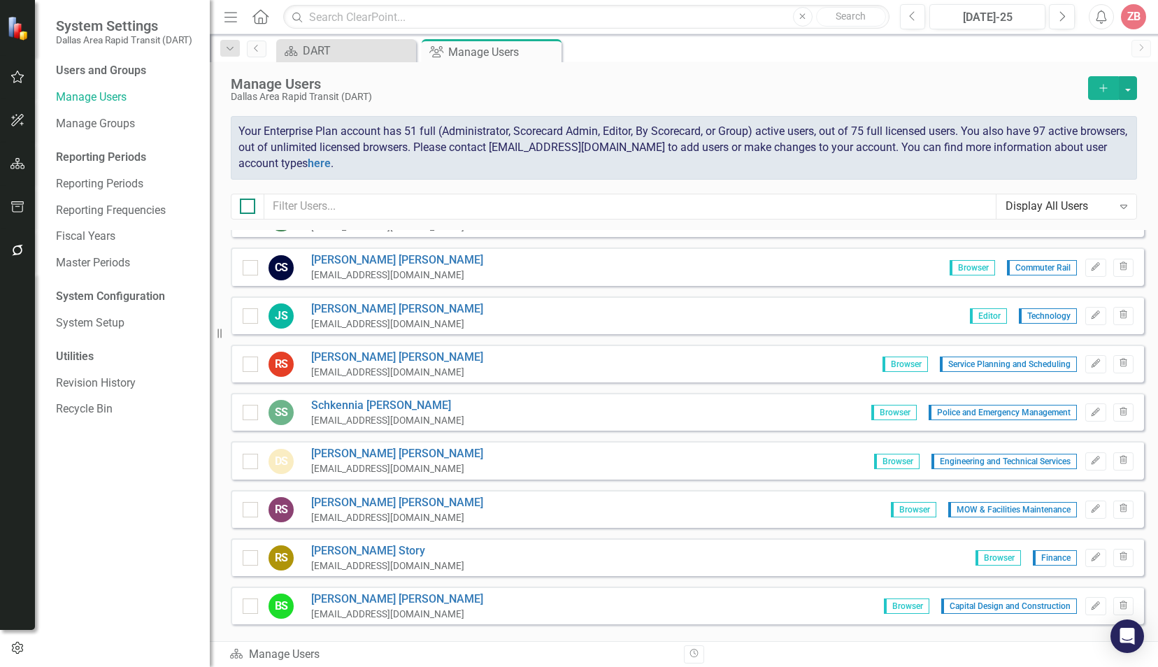
checkbox input "true"
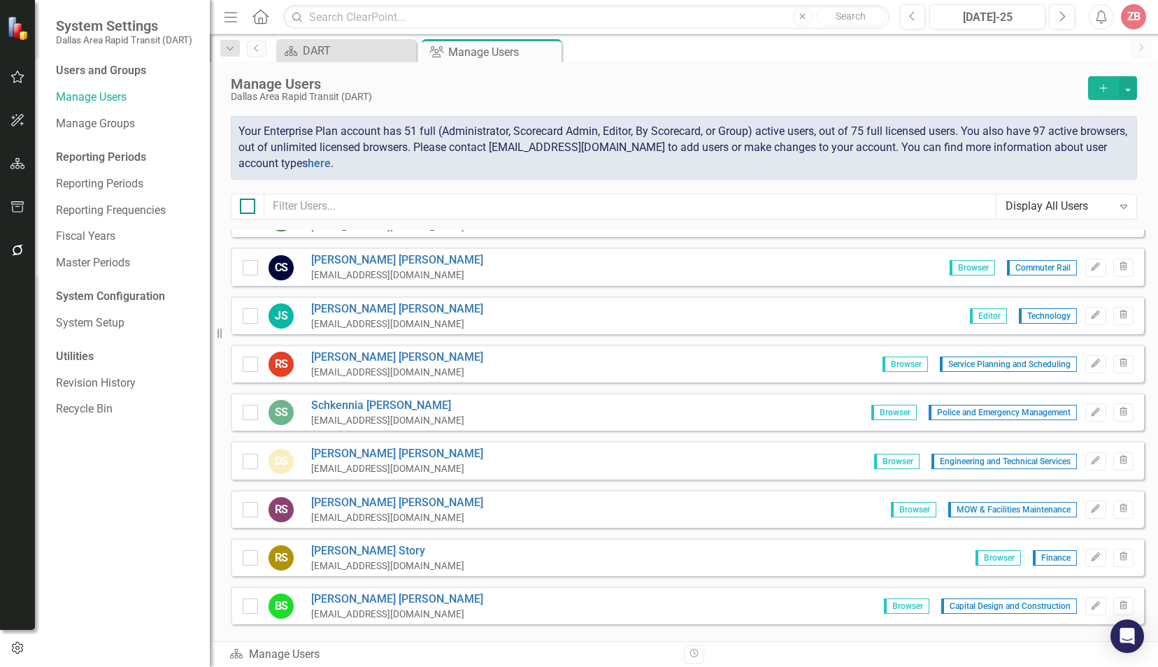
checkbox input "true"
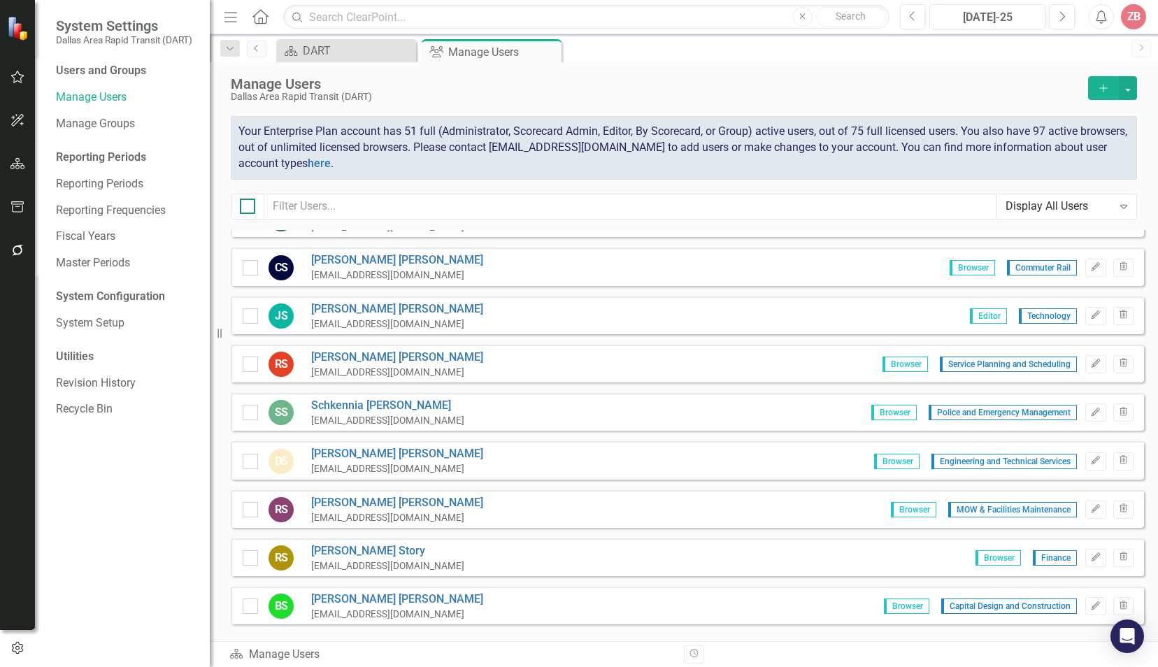
checkbox input "true"
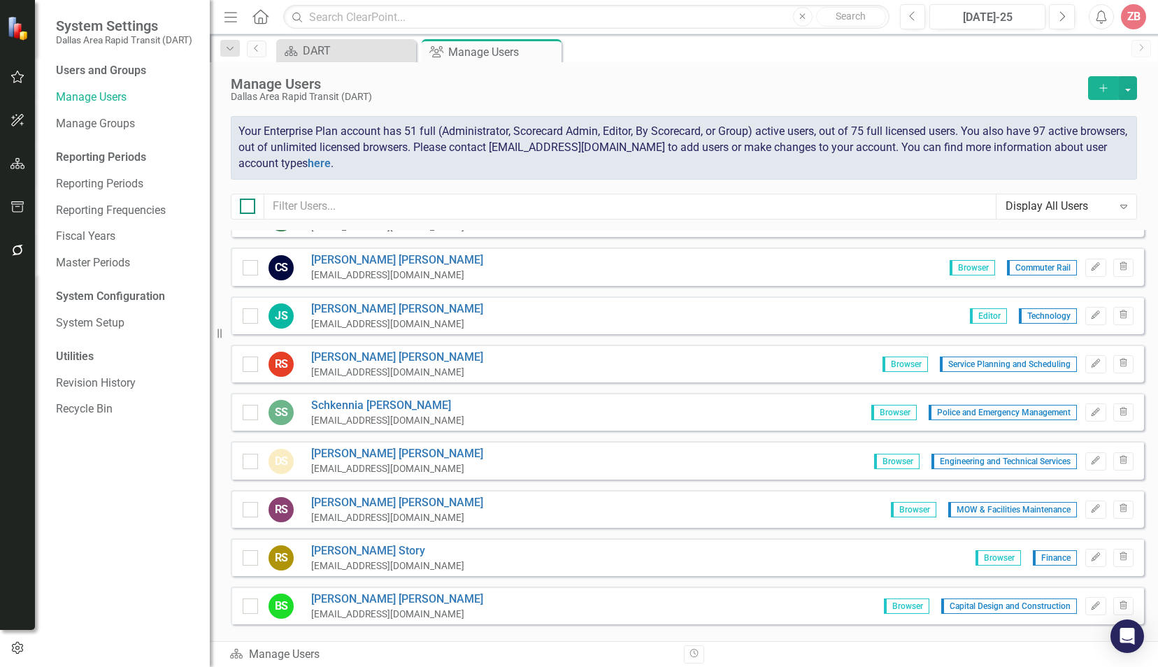
checkbox input "true"
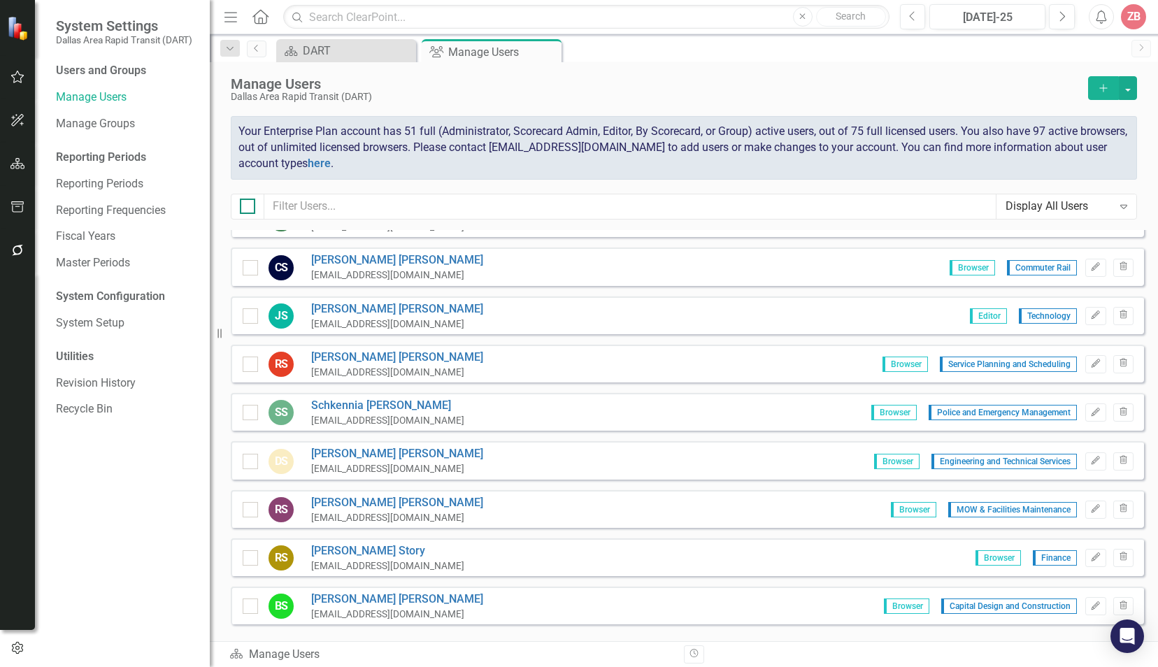
checkbox input "true"
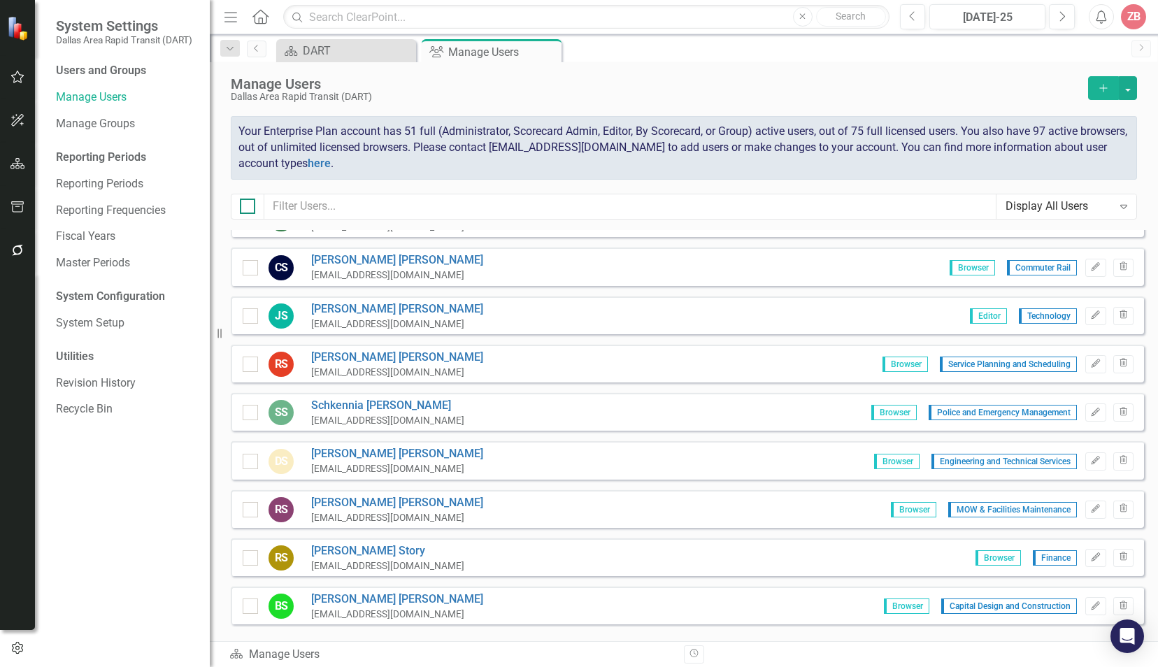
checkbox input "true"
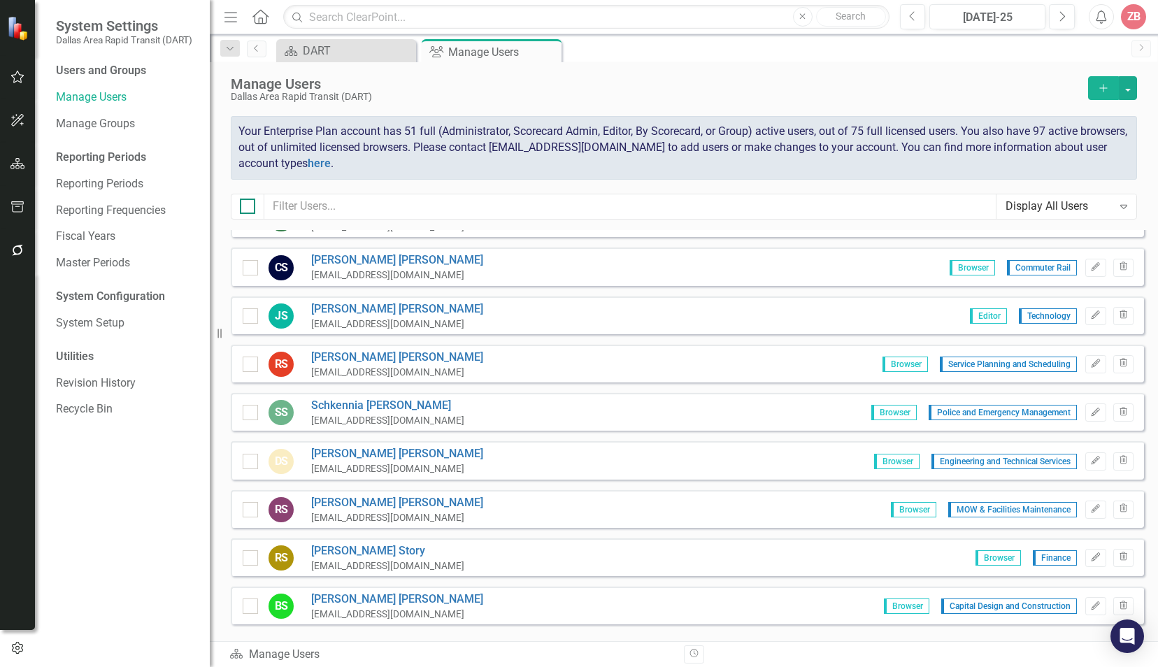
checkbox input "true"
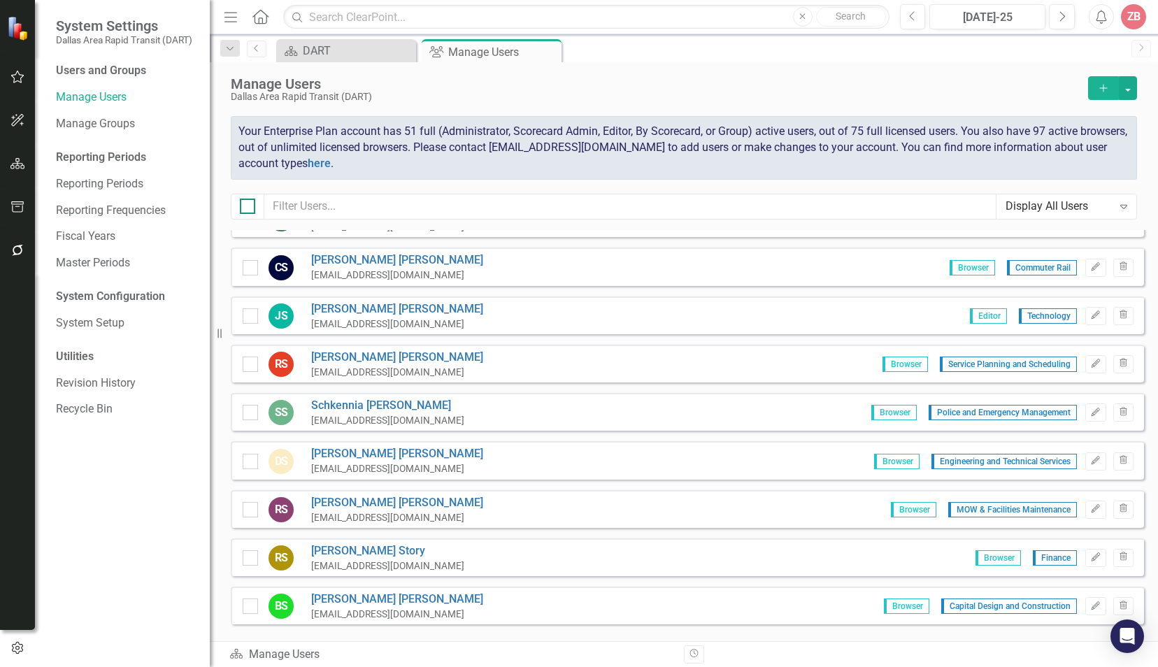
checkbox input "true"
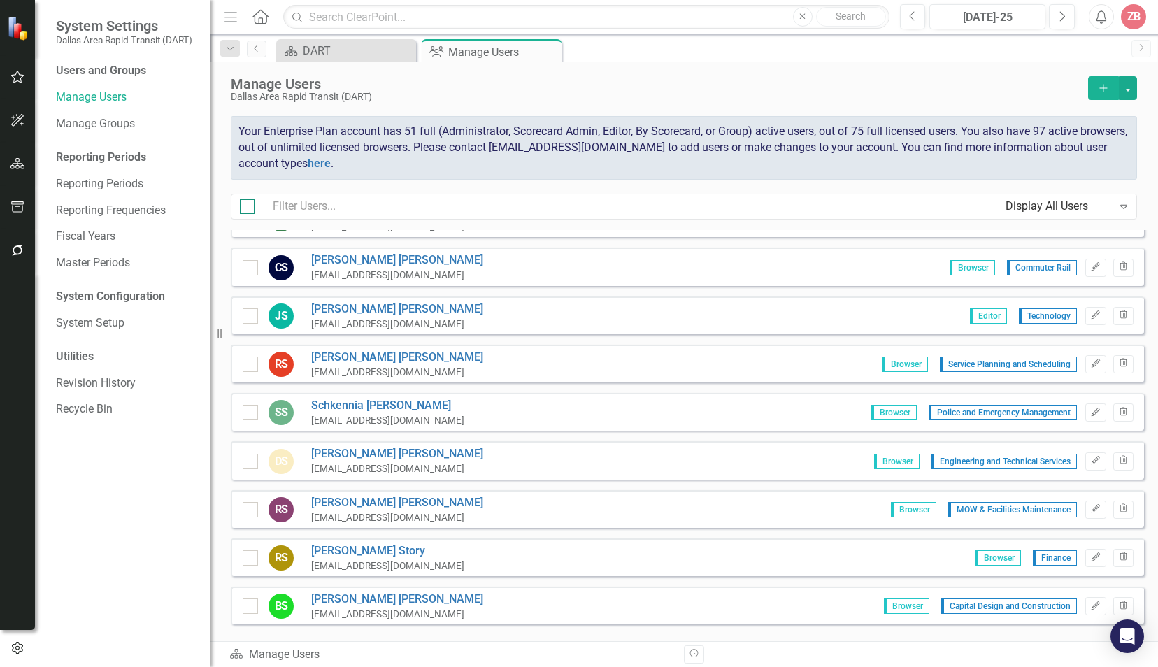
checkbox input "true"
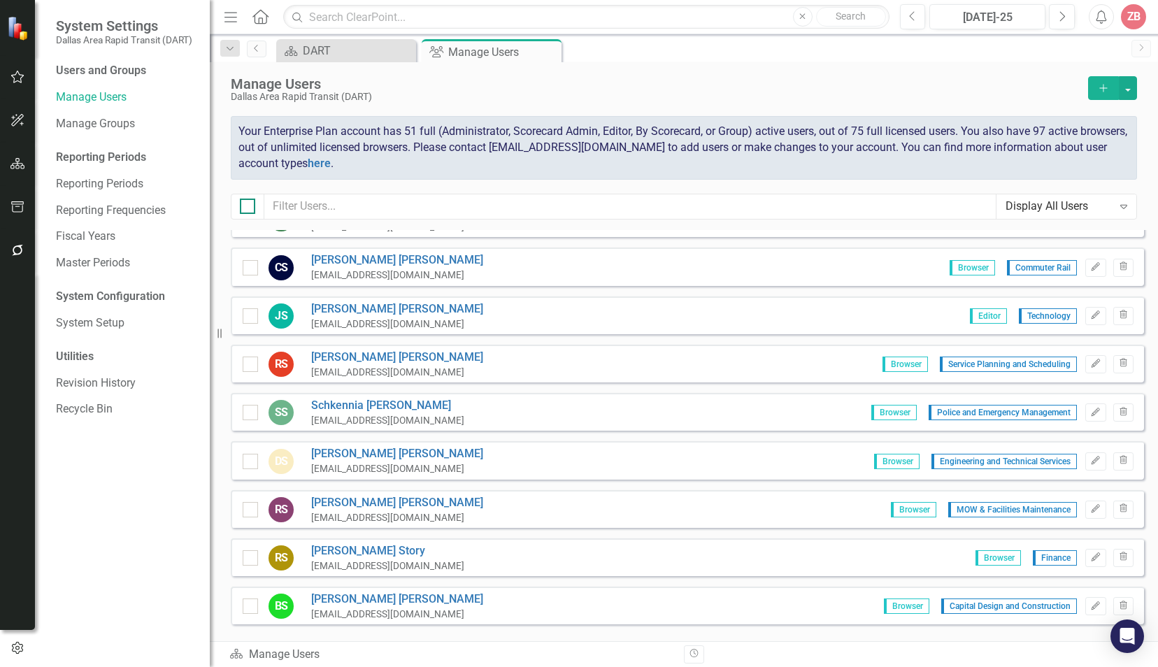
checkbox input "true"
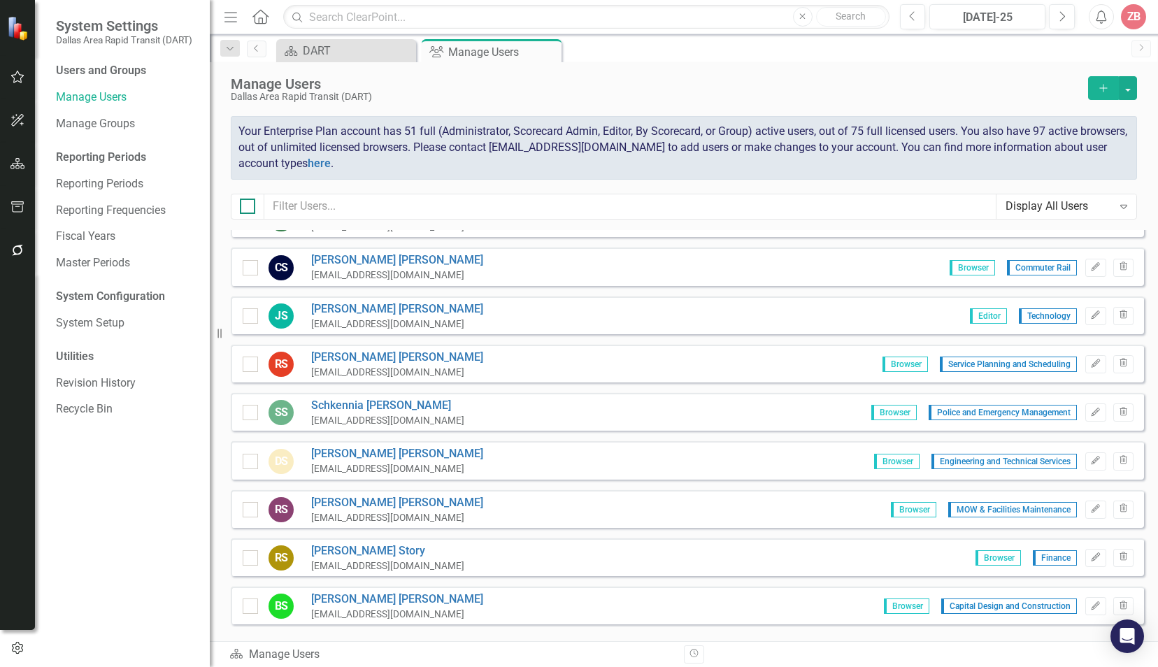
checkbox input "true"
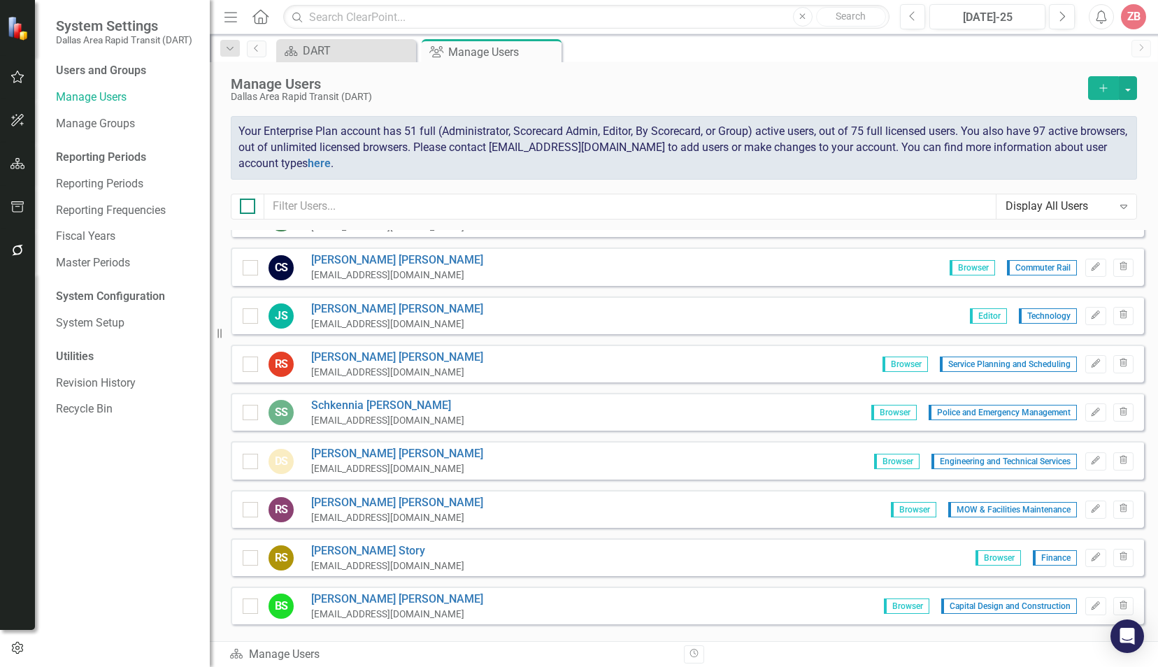
checkbox input "true"
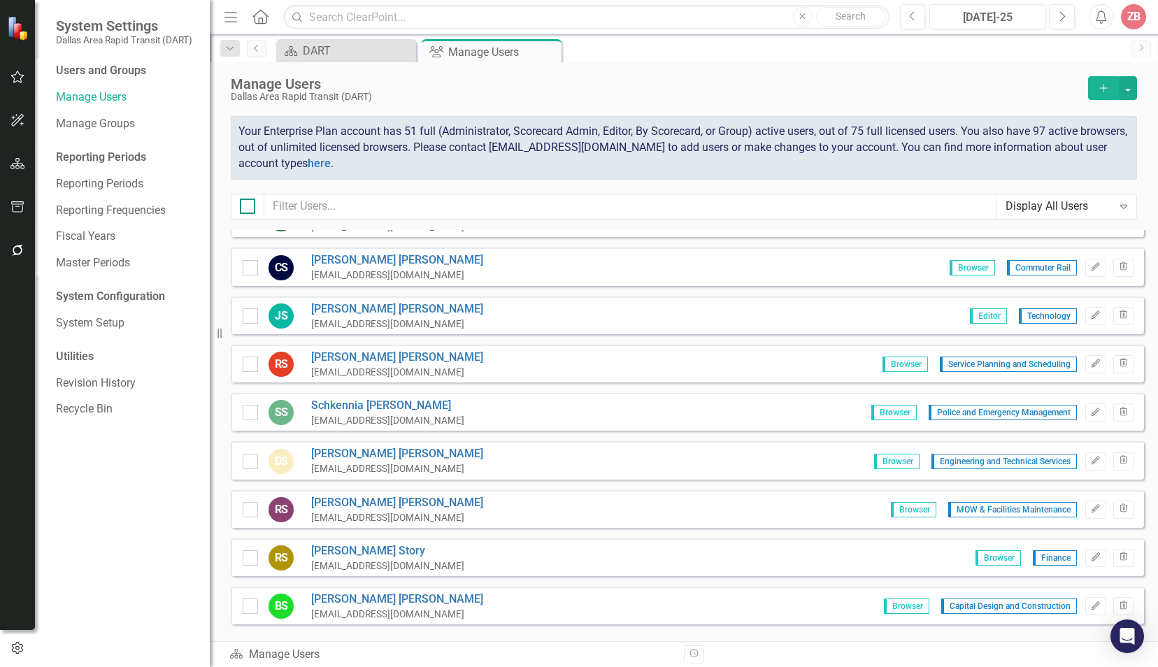
checkbox input "true"
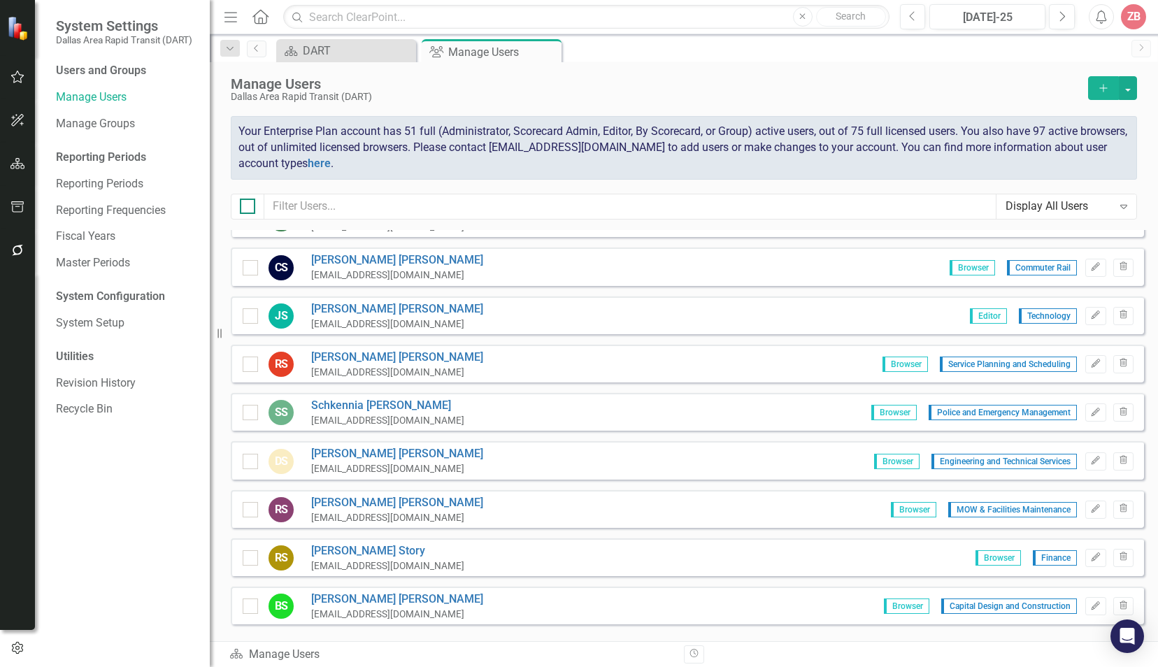
checkbox input "true"
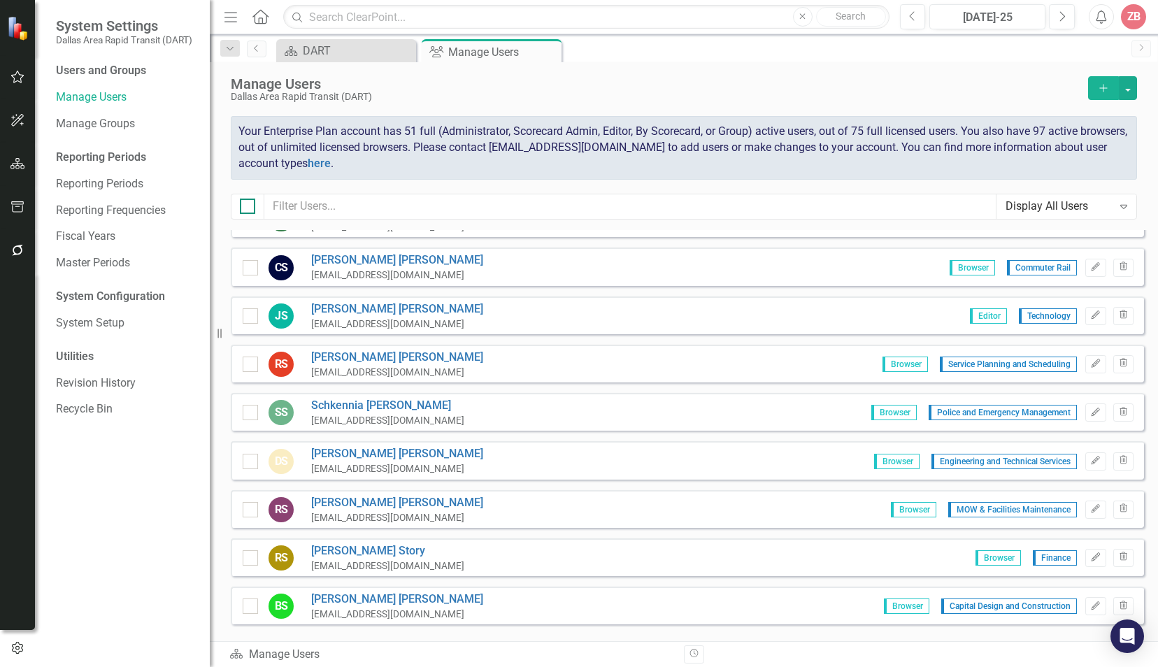
checkbox input "true"
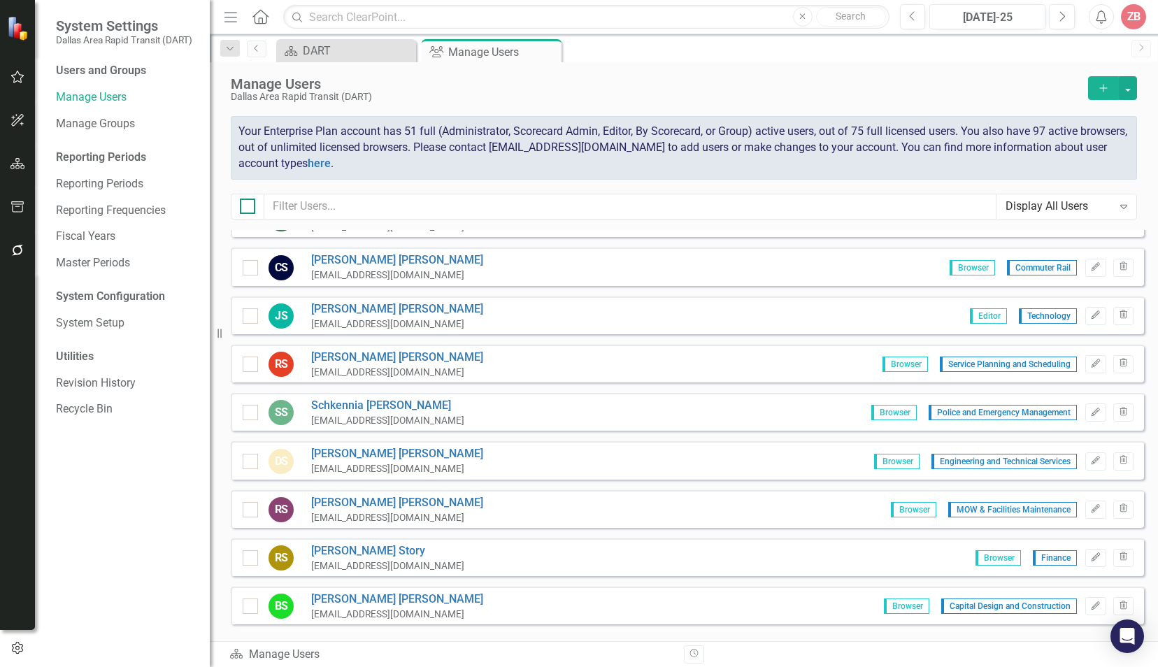
checkbox input "true"
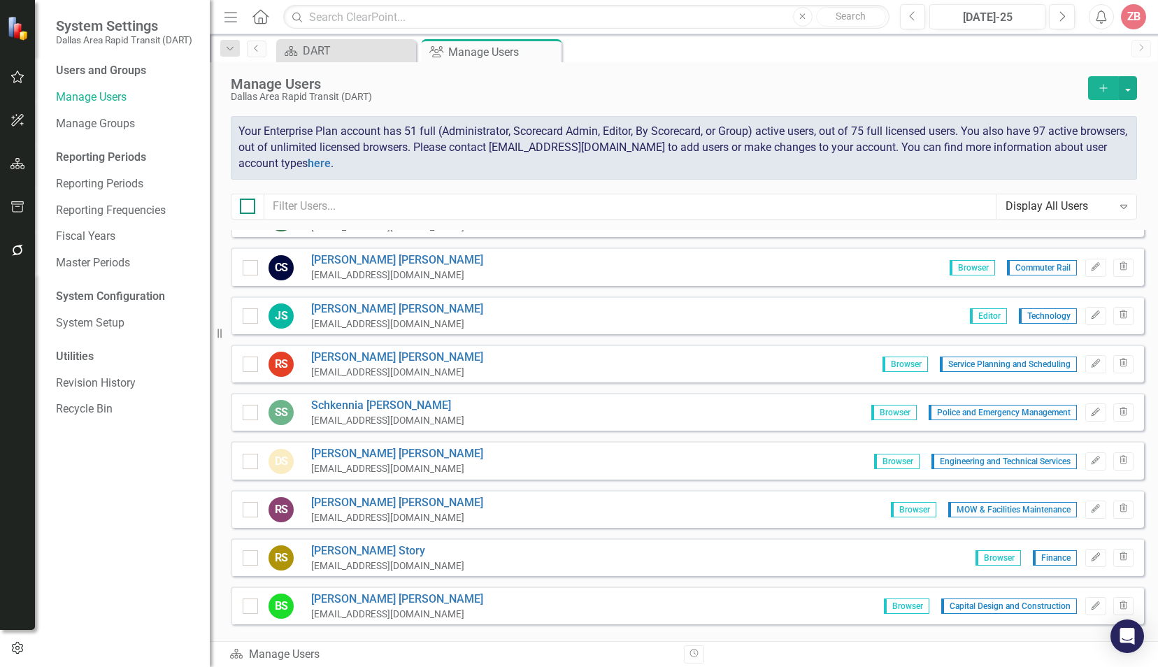
checkbox input "true"
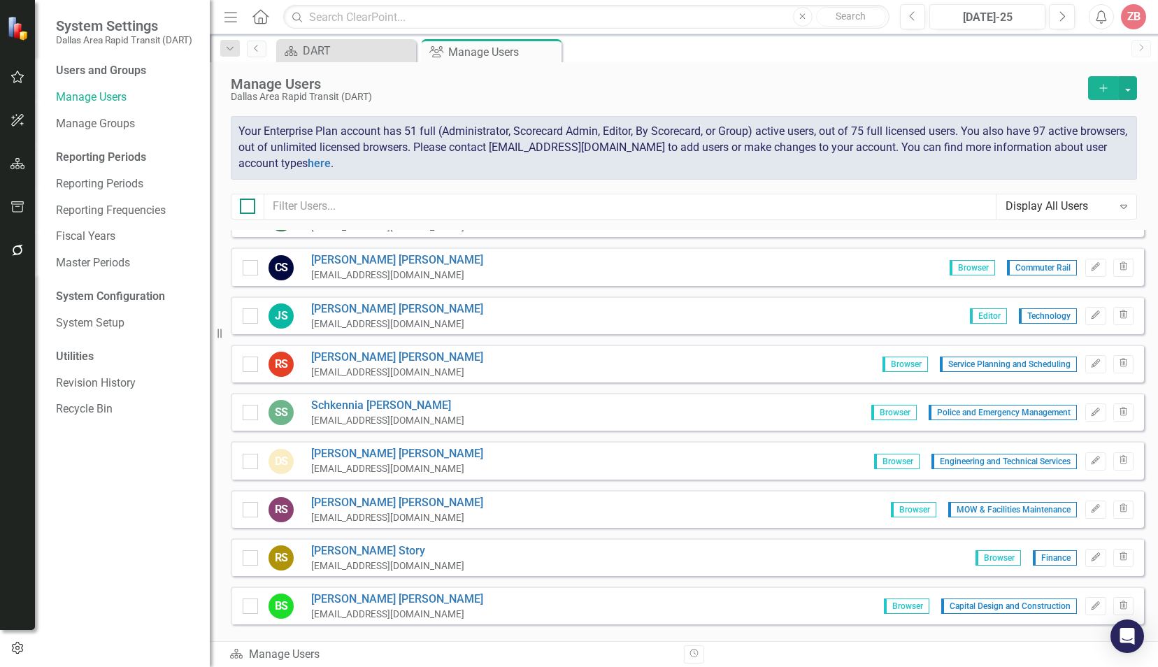
checkbox input "true"
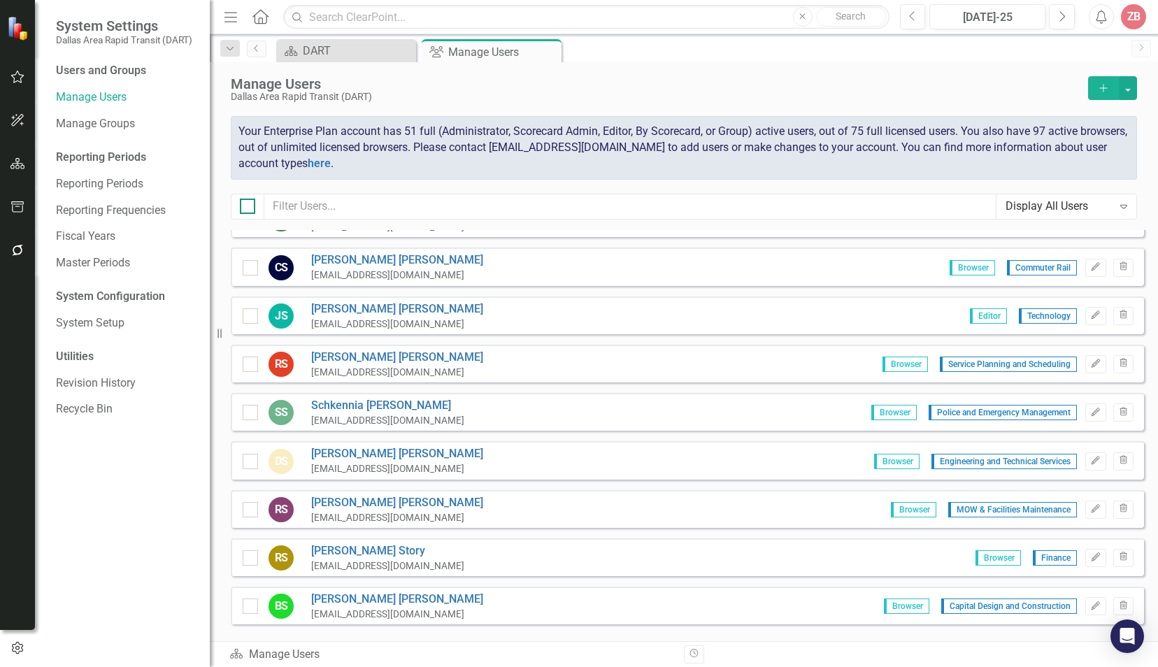
checkbox input "true"
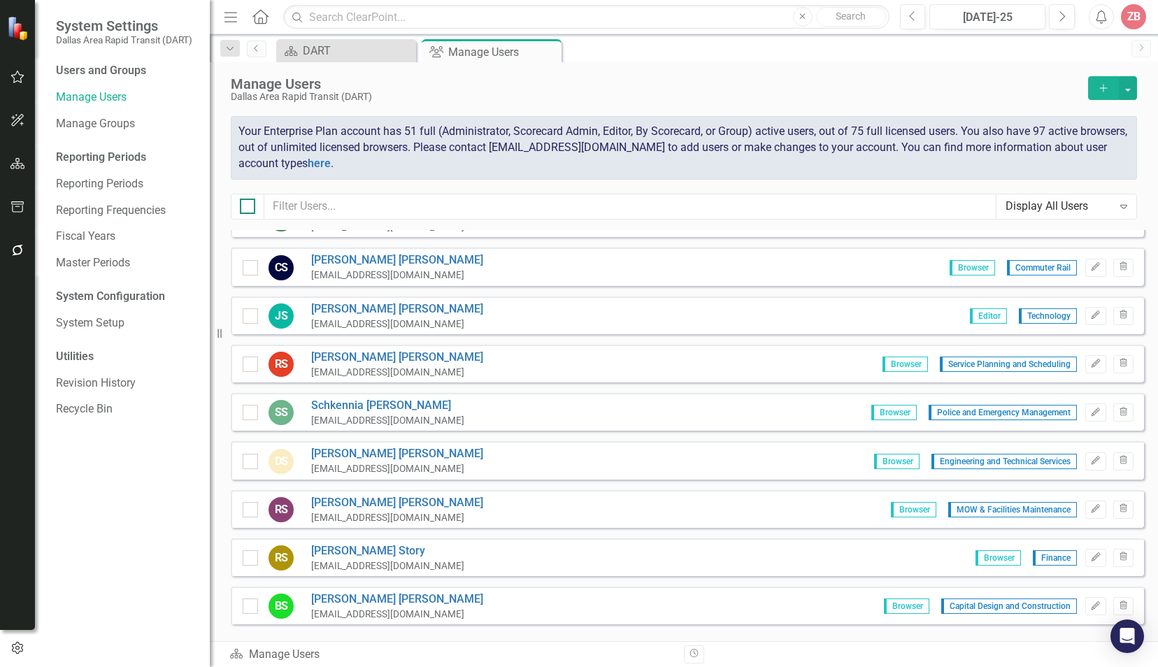
checkbox input "true"
click at [327, 202] on input "text" at bounding box center [630, 207] width 732 height 26
click at [243, 208] on div at bounding box center [247, 206] width 15 height 15
click at [243, 208] on input "checkbox" at bounding box center [244, 203] width 9 height 9
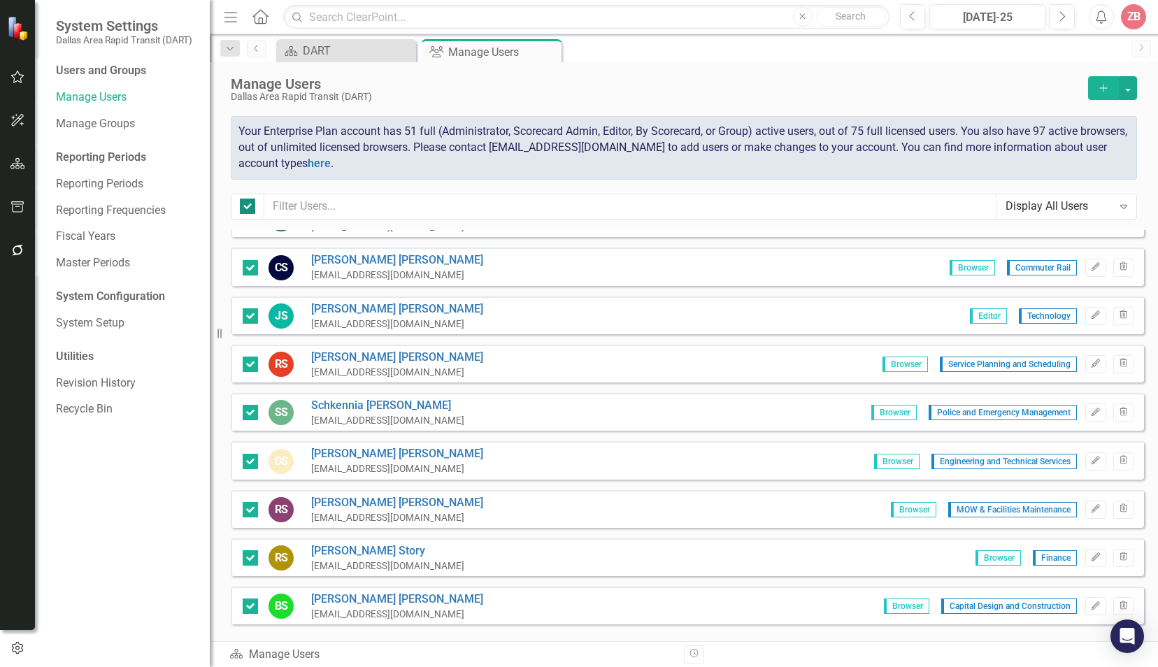
checkbox input "false"
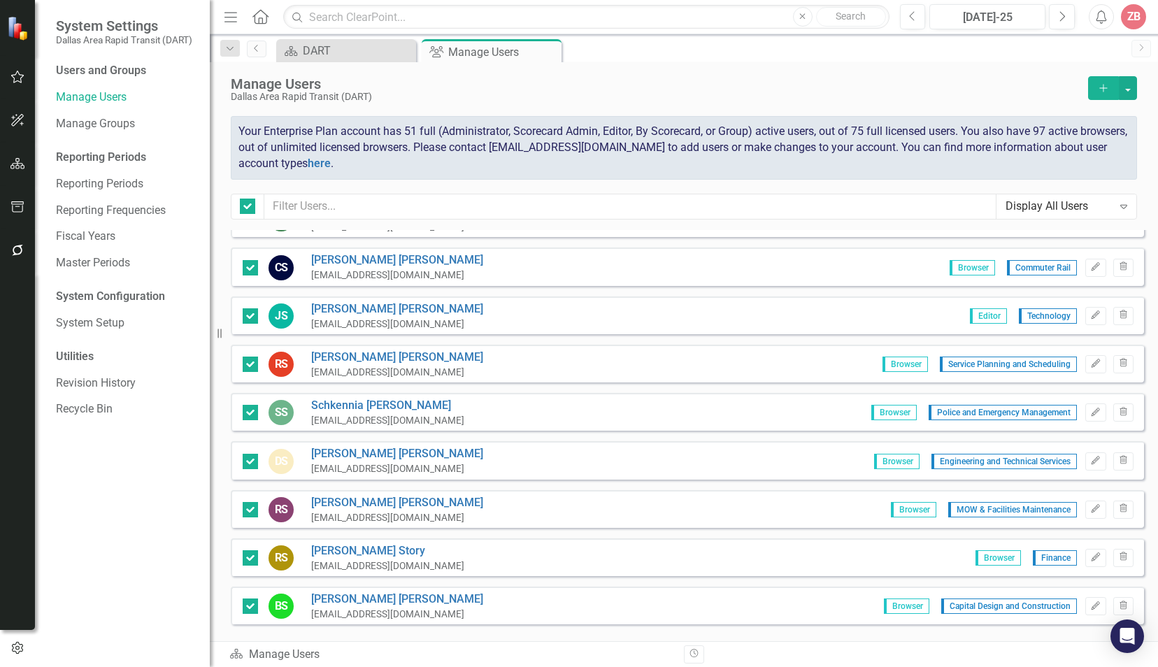
checkbox input "false"
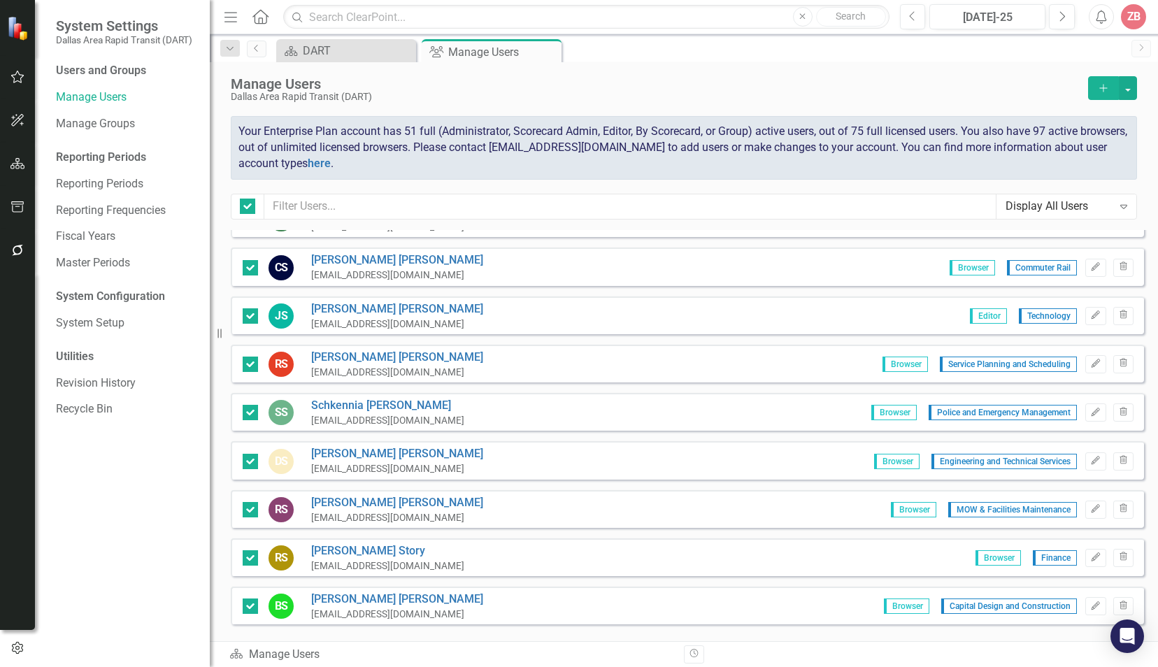
checkbox input "false"
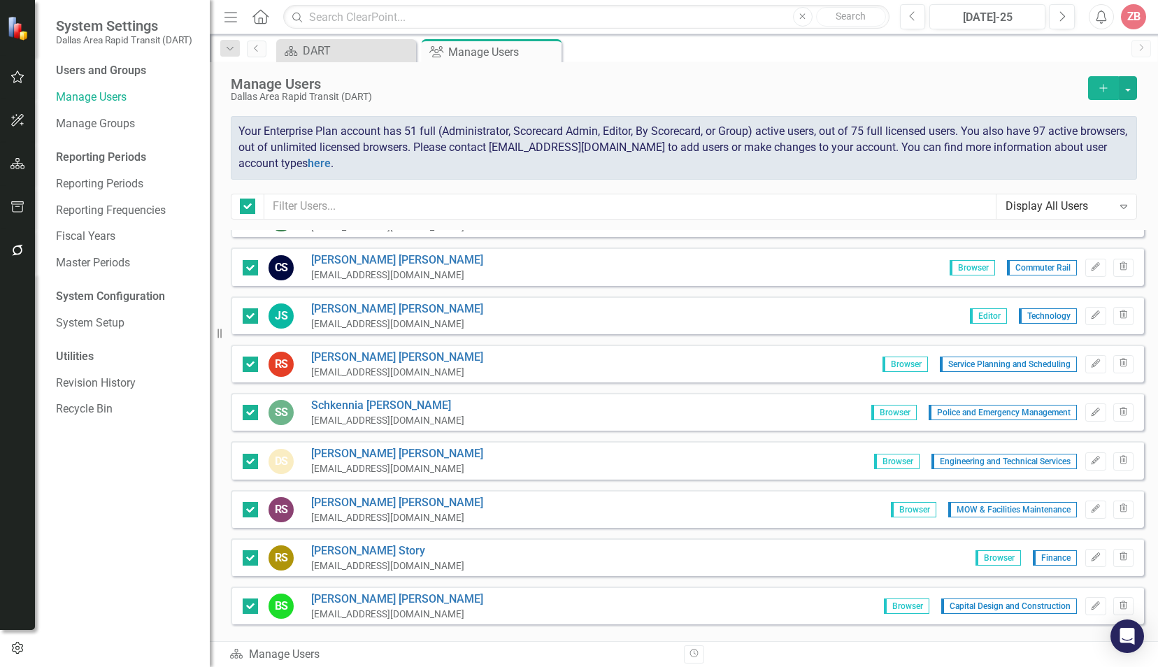
checkbox input "false"
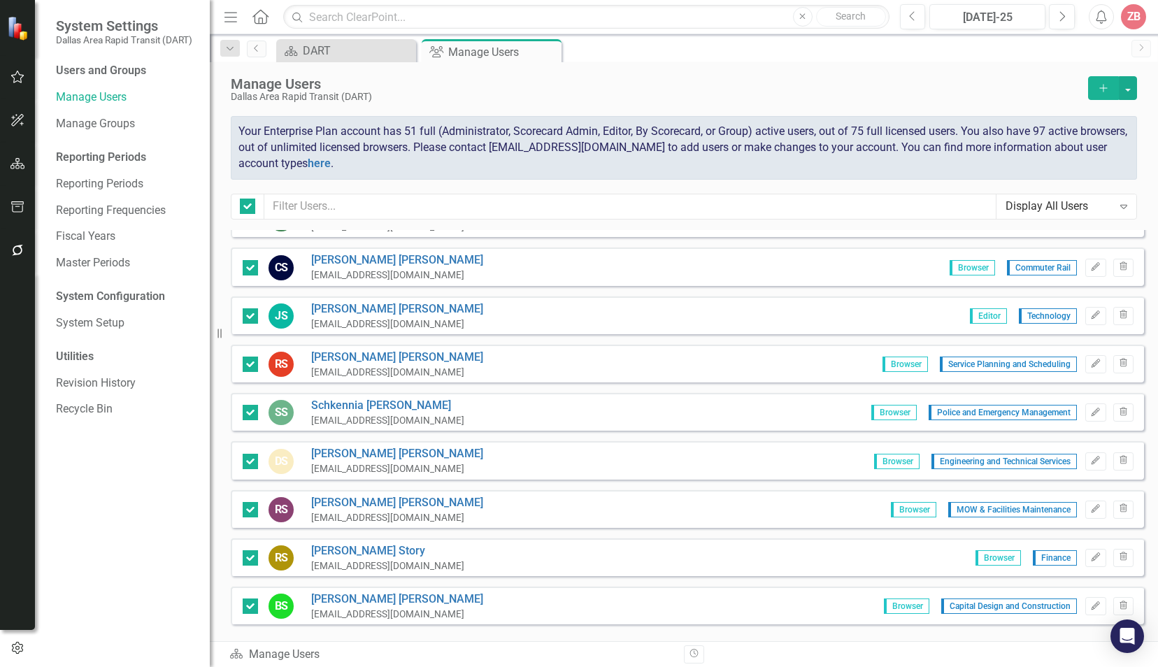
checkbox input "false"
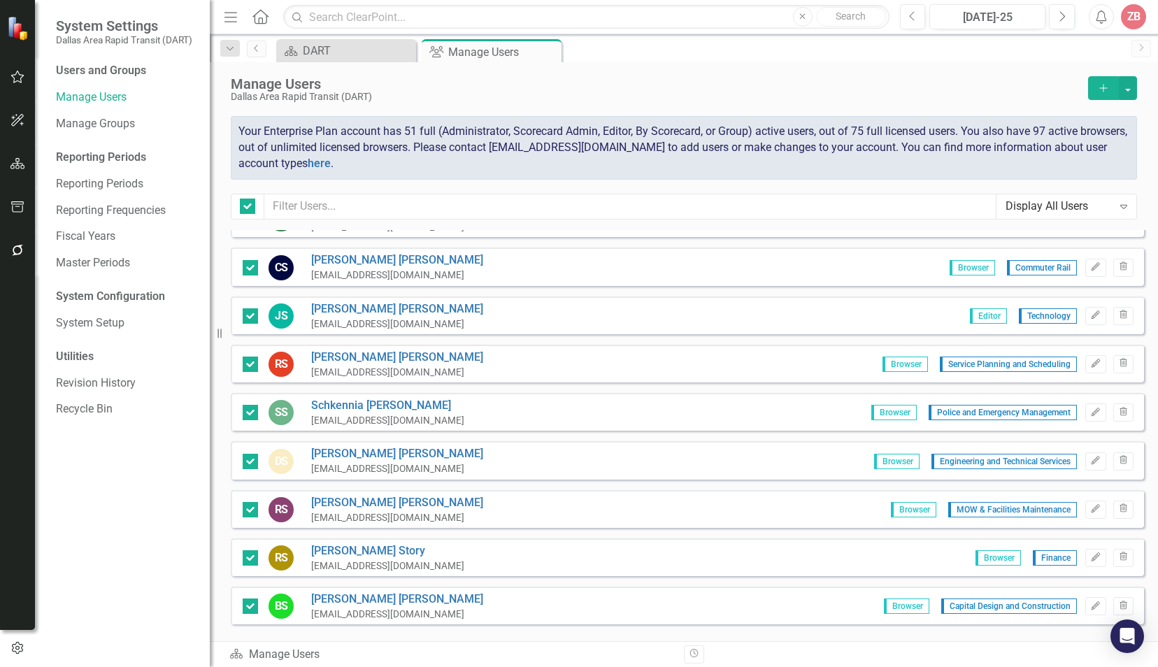
checkbox input "false"
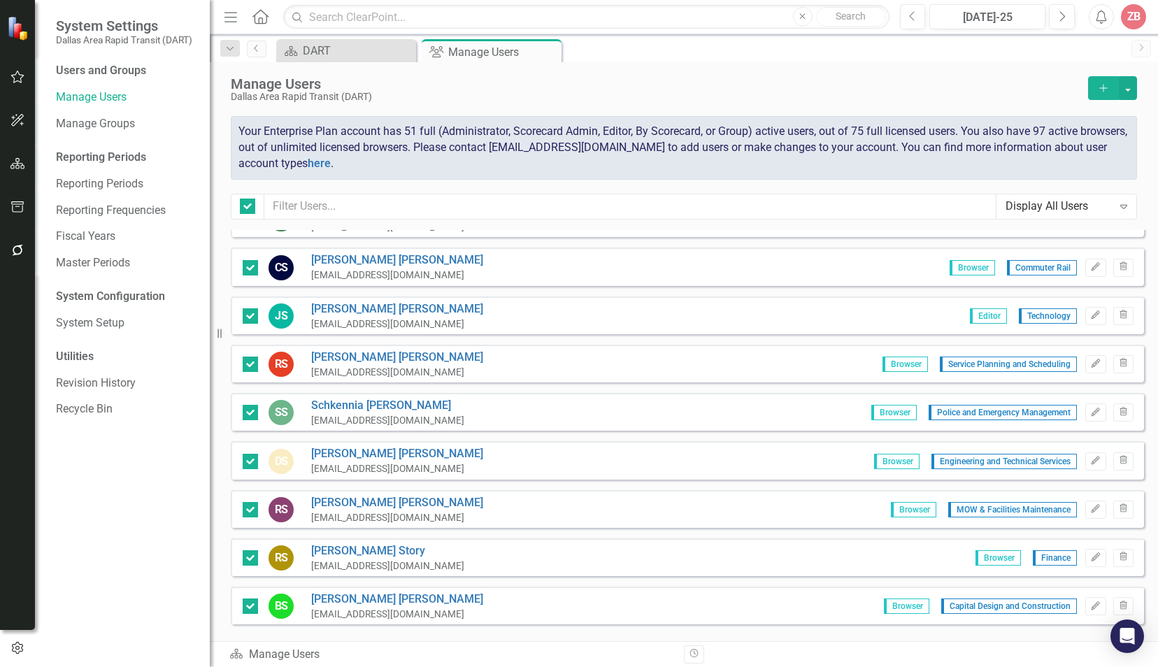
checkbox input "false"
click at [309, 195] on input "text" at bounding box center [630, 207] width 732 height 26
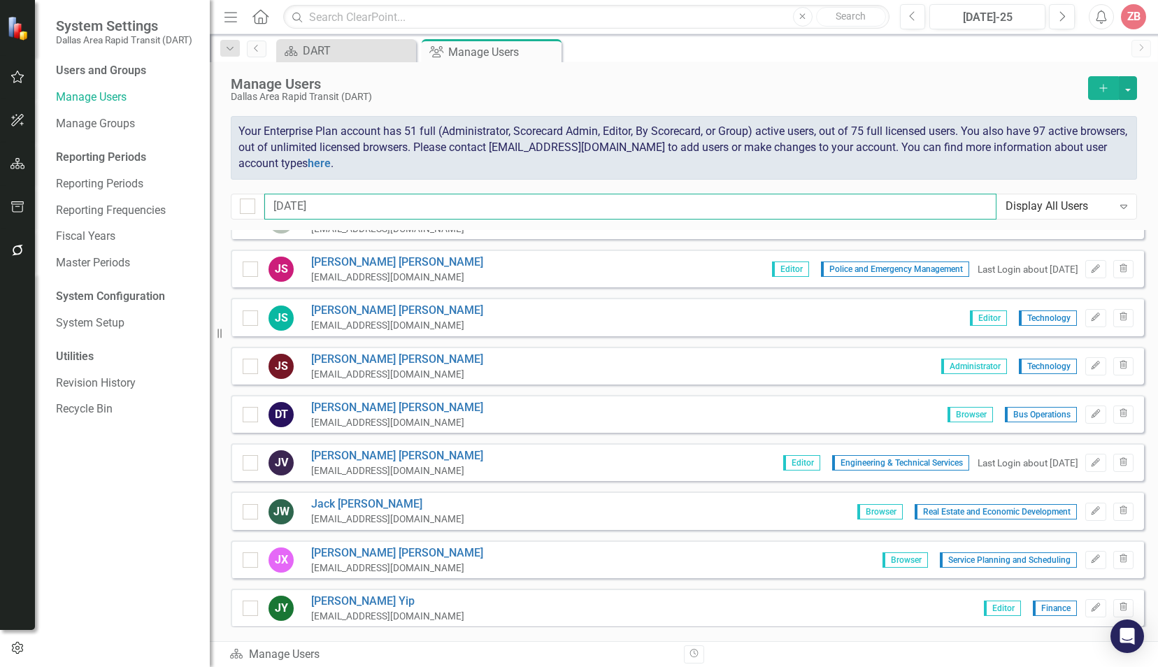
scroll to position [0, 0]
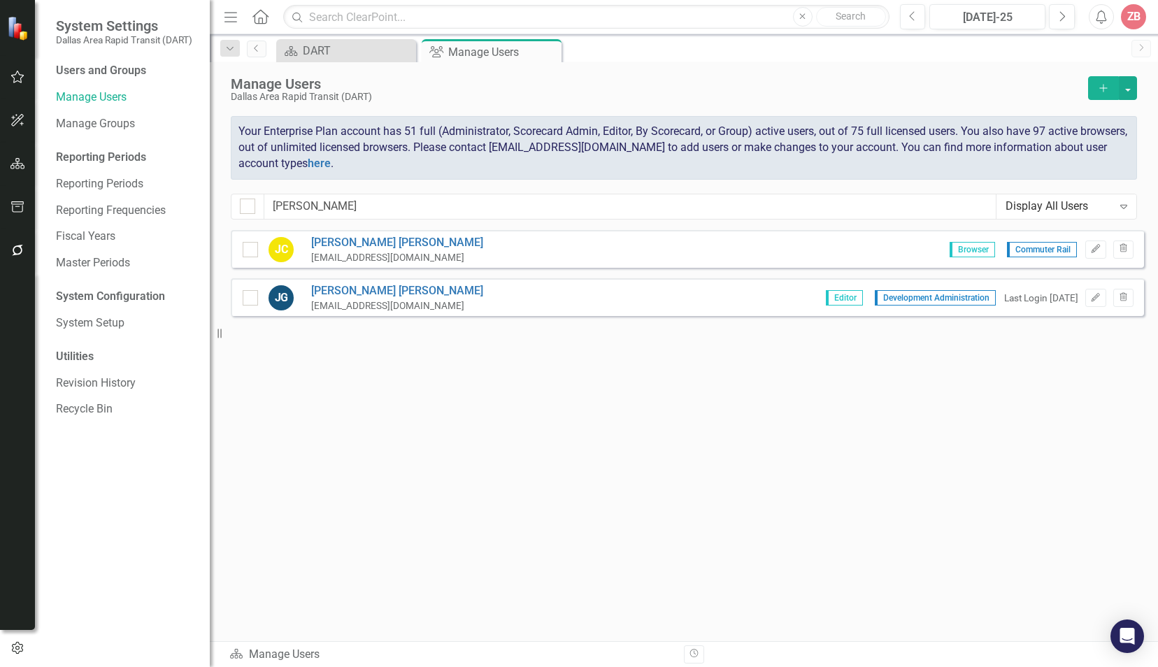
click at [413, 308] on div "[PERSON_NAME] [EMAIL_ADDRESS][DOMAIN_NAME] Editor Development Administration La…" at bounding box center [687, 297] width 913 height 38
click at [250, 294] on input "checkbox" at bounding box center [247, 294] width 9 height 9
click at [317, 287] on link "[PERSON_NAME]" at bounding box center [397, 291] width 172 height 16
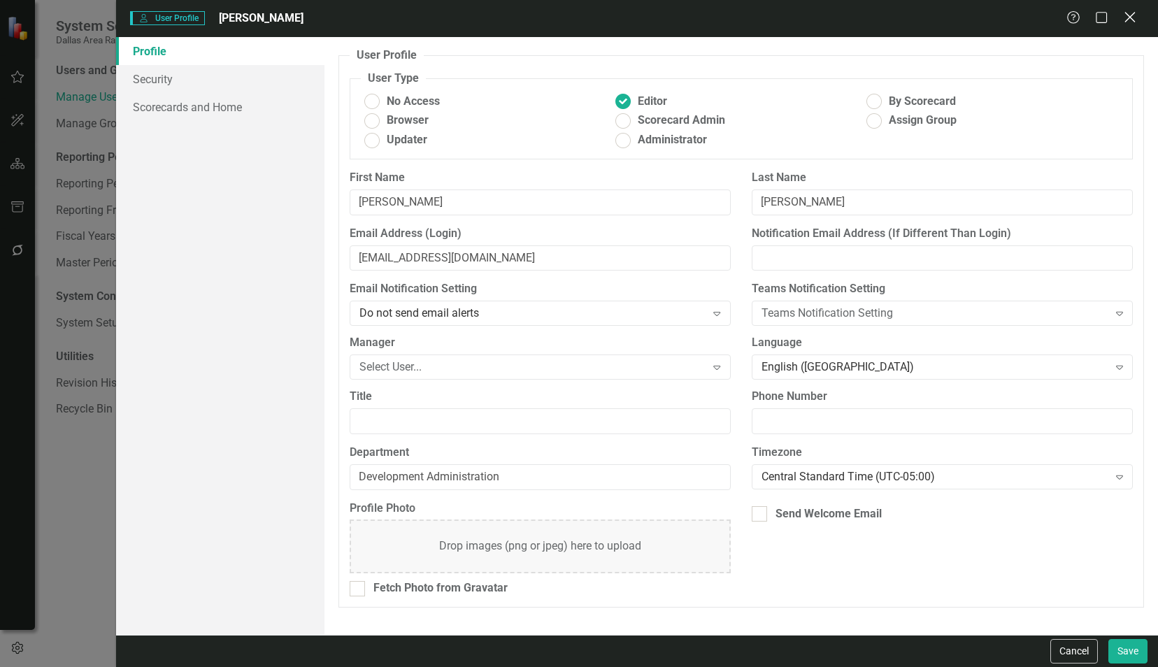
click at [1133, 15] on icon at bounding box center [1129, 17] width 10 height 10
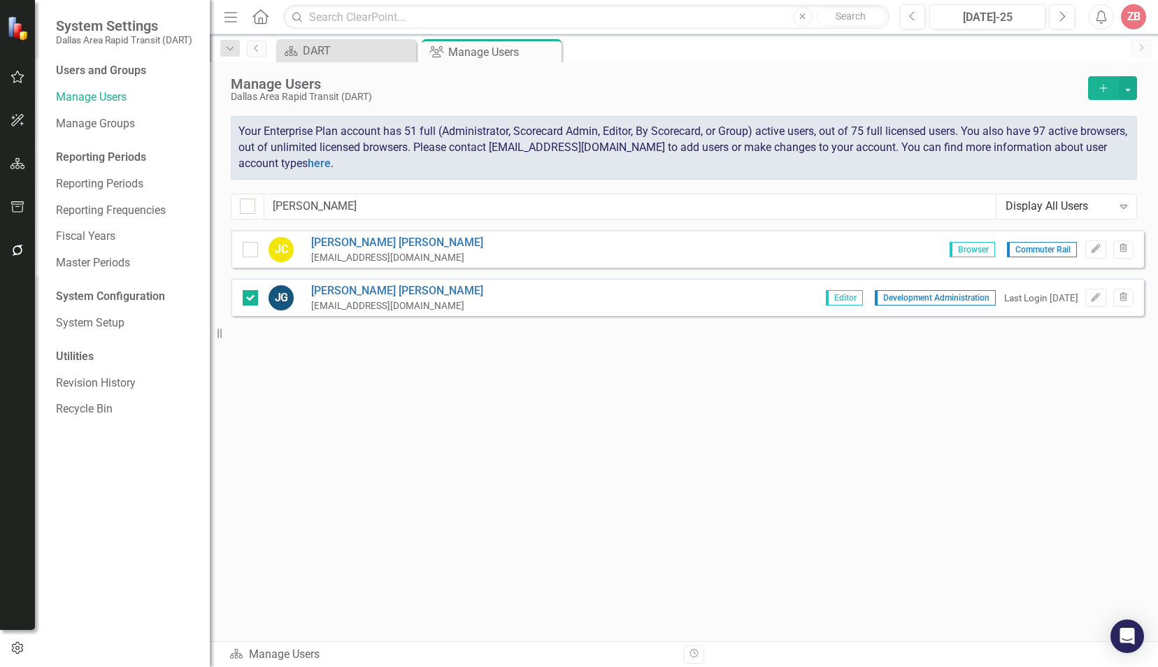
click at [1097, 86] on button "Add" at bounding box center [1103, 88] width 31 height 24
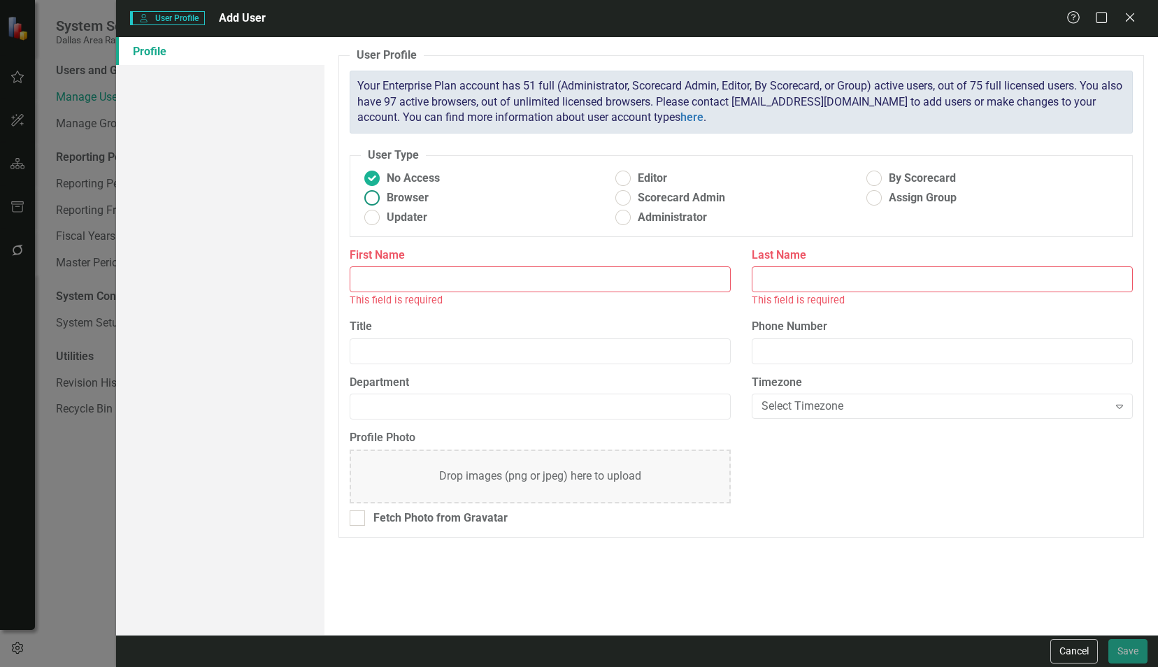
click at [366, 196] on ins at bounding box center [372, 198] width 22 height 22
click at [366, 196] on input "Browser" at bounding box center [372, 198] width 22 height 22
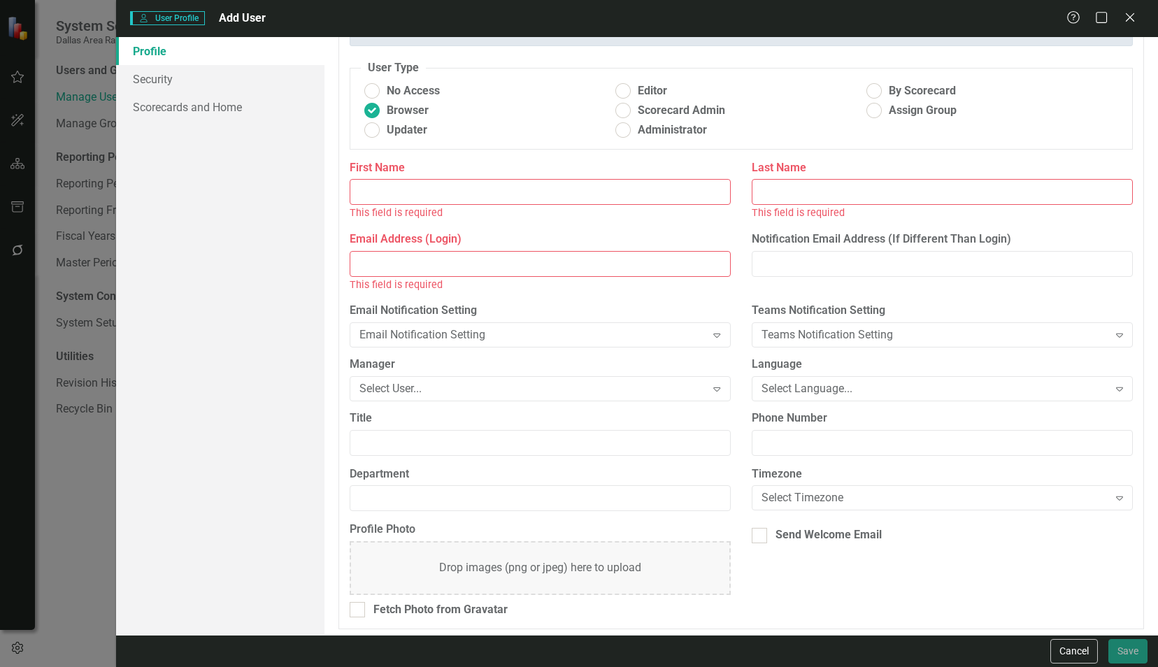
scroll to position [89, 0]
click at [435, 379] on div "Select User..." at bounding box center [532, 386] width 347 height 16
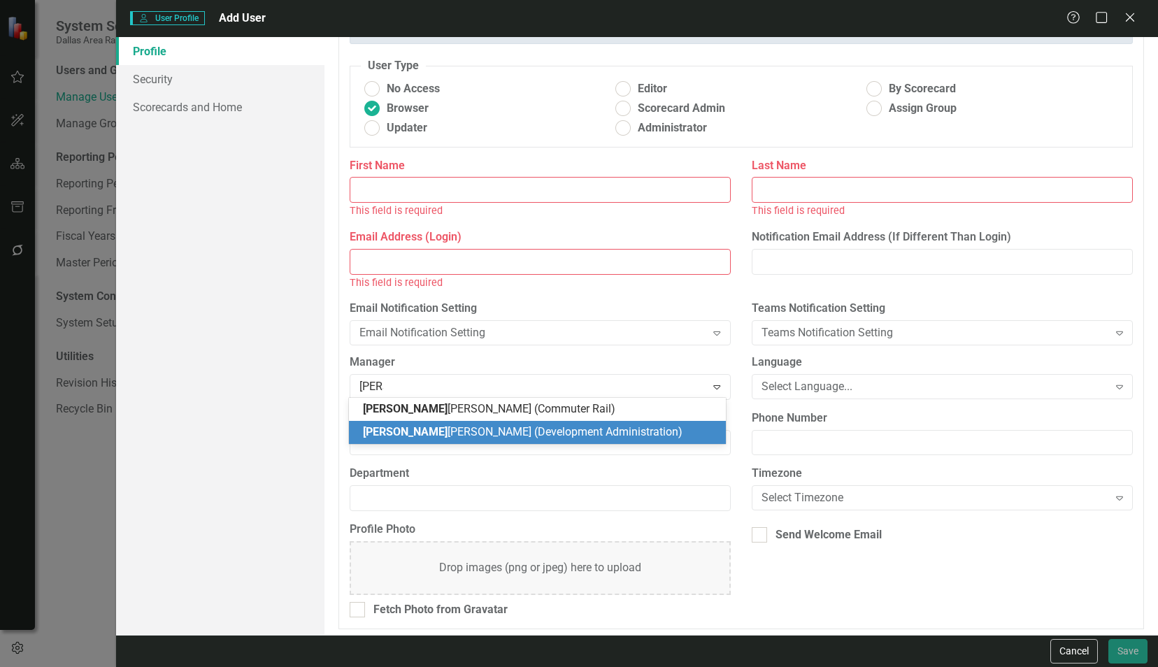
click at [487, 431] on span "[PERSON_NAME] (Development Administration)" at bounding box center [522, 431] width 319 height 13
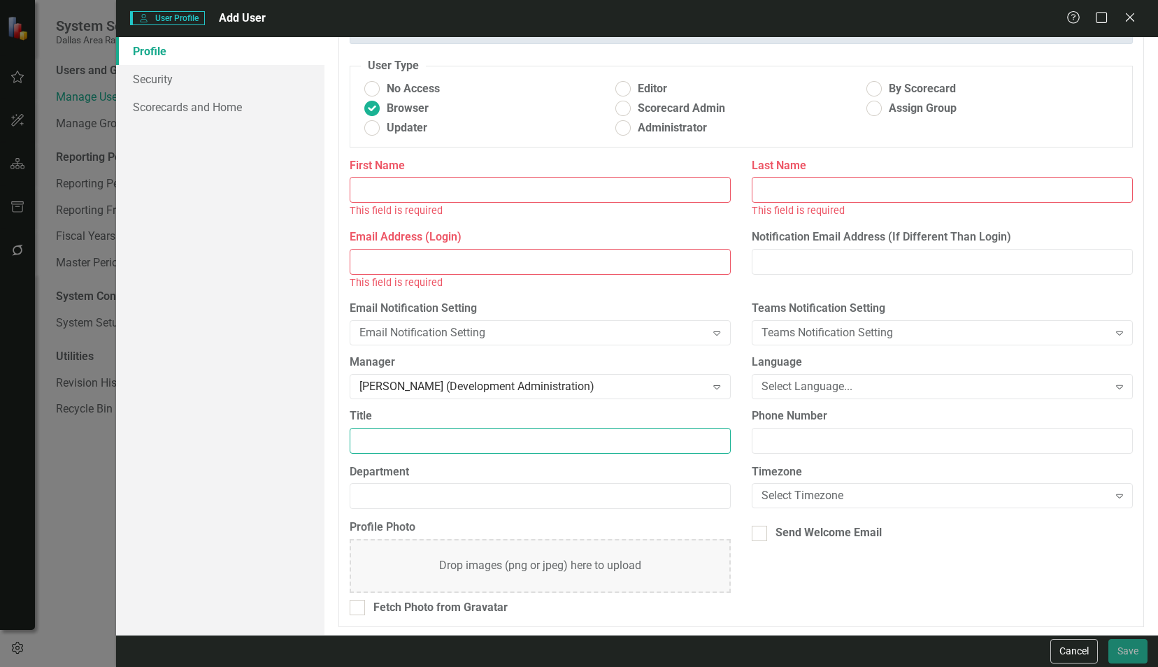
click at [401, 444] on input "Title" at bounding box center [540, 441] width 381 height 26
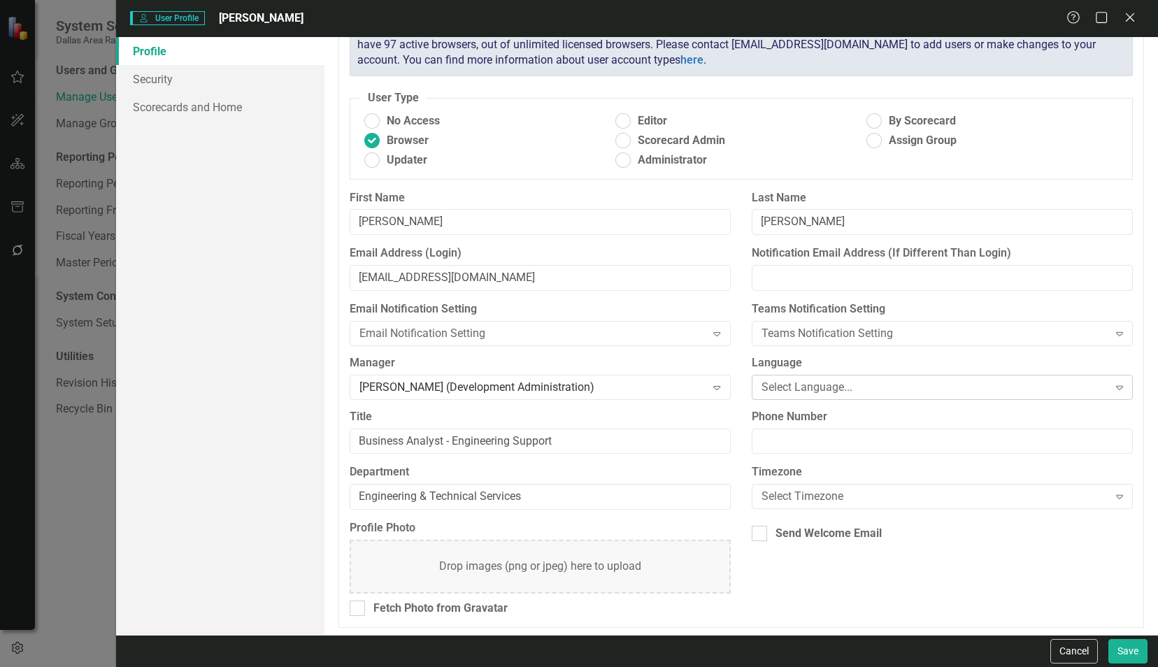
click at [818, 389] on div "Select Language..." at bounding box center [934, 387] width 347 height 16
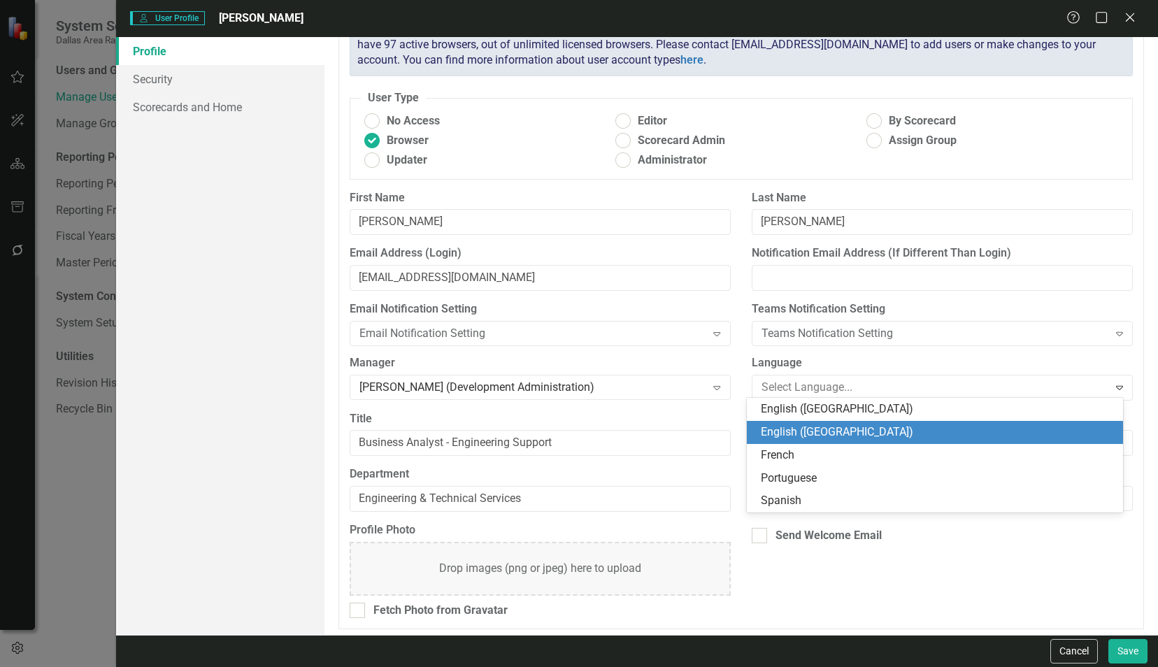
click at [810, 428] on div "English ([GEOGRAPHIC_DATA])" at bounding box center [938, 432] width 354 height 16
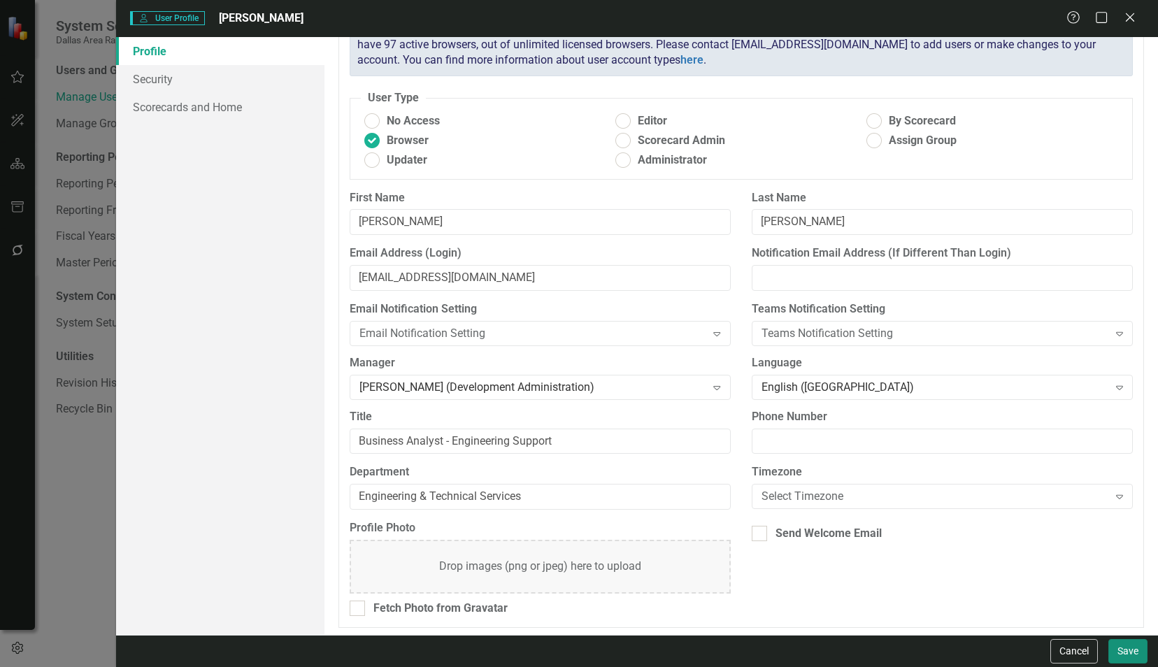
click at [1123, 653] on button "Save" at bounding box center [1127, 651] width 39 height 24
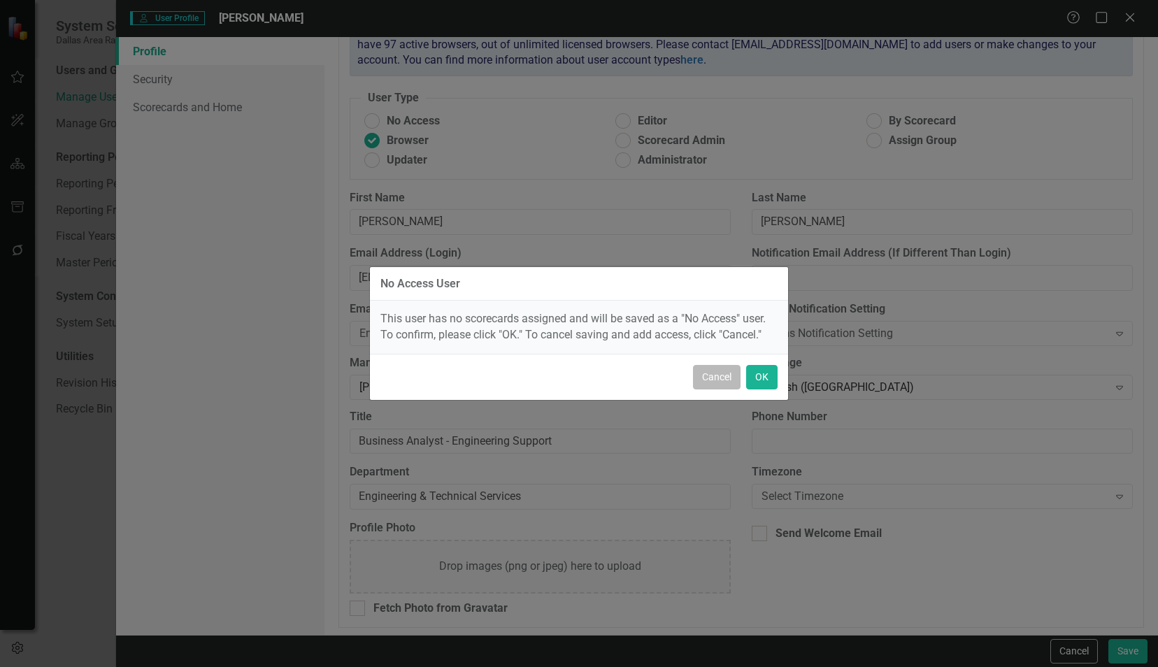
click at [711, 377] on button "Cancel" at bounding box center [717, 377] width 48 height 24
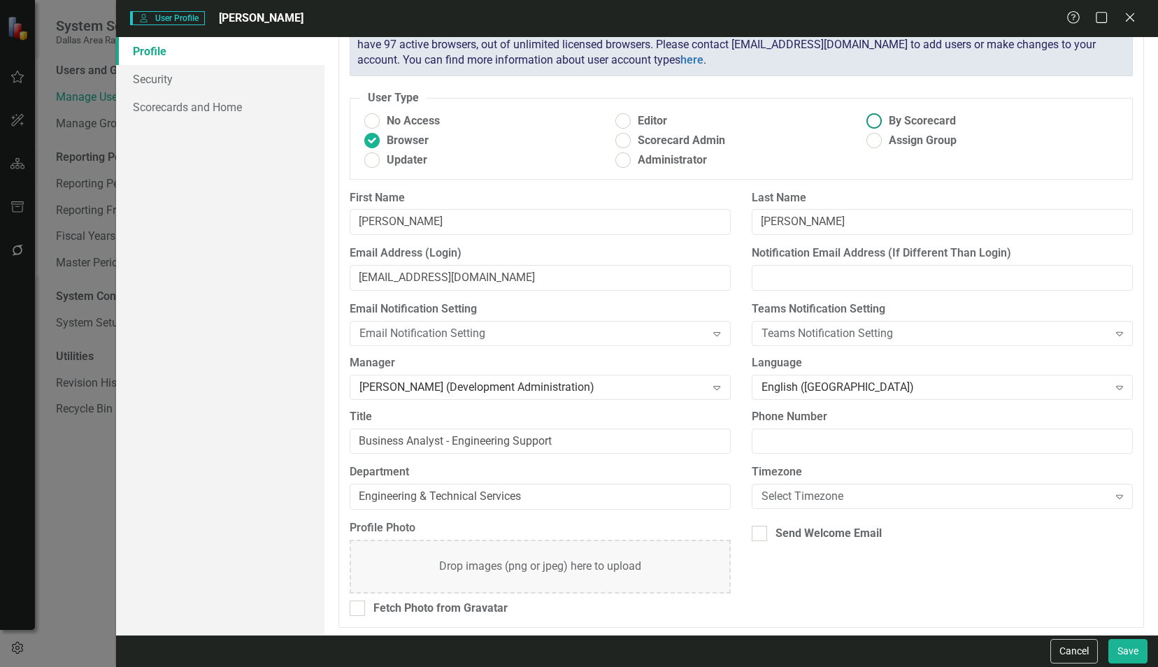
click at [870, 120] on ins at bounding box center [874, 121] width 22 height 22
click at [870, 120] on input "By Scorecard" at bounding box center [874, 121] width 22 height 22
click at [868, 141] on ins at bounding box center [874, 141] width 22 height 22
click at [868, 141] on input "Assign Group" at bounding box center [874, 141] width 22 height 22
click at [868, 123] on ins at bounding box center [874, 121] width 22 height 22
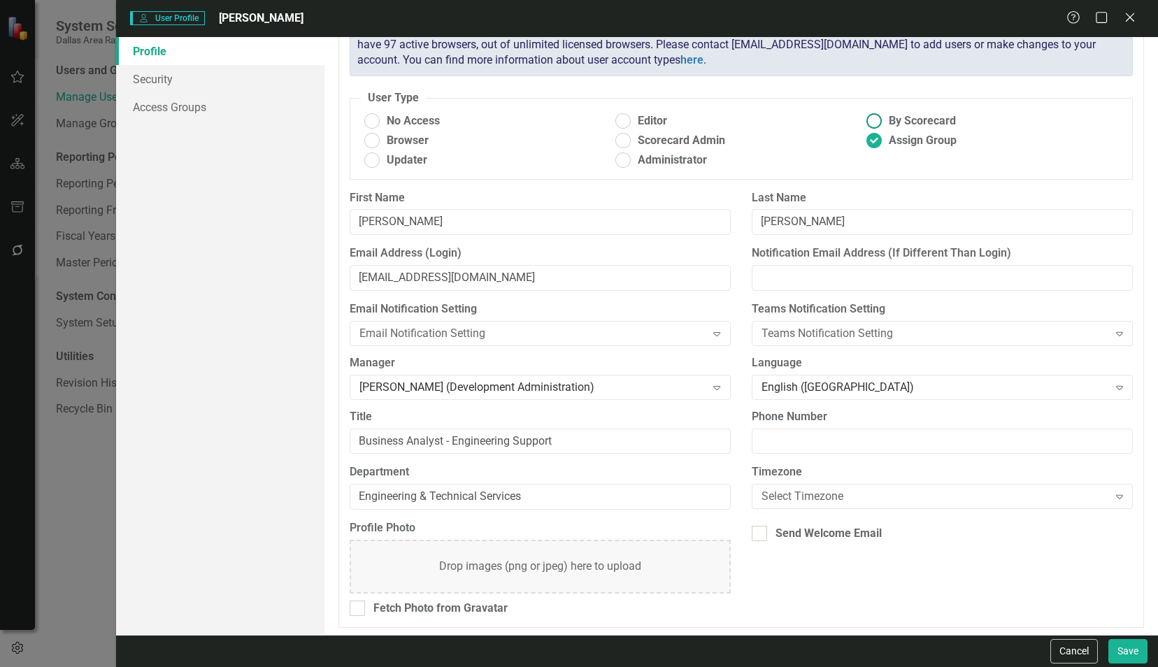
click at [868, 123] on input "By Scorecard" at bounding box center [874, 121] width 22 height 22
click at [1128, 652] on button "Save" at bounding box center [1127, 651] width 39 height 24
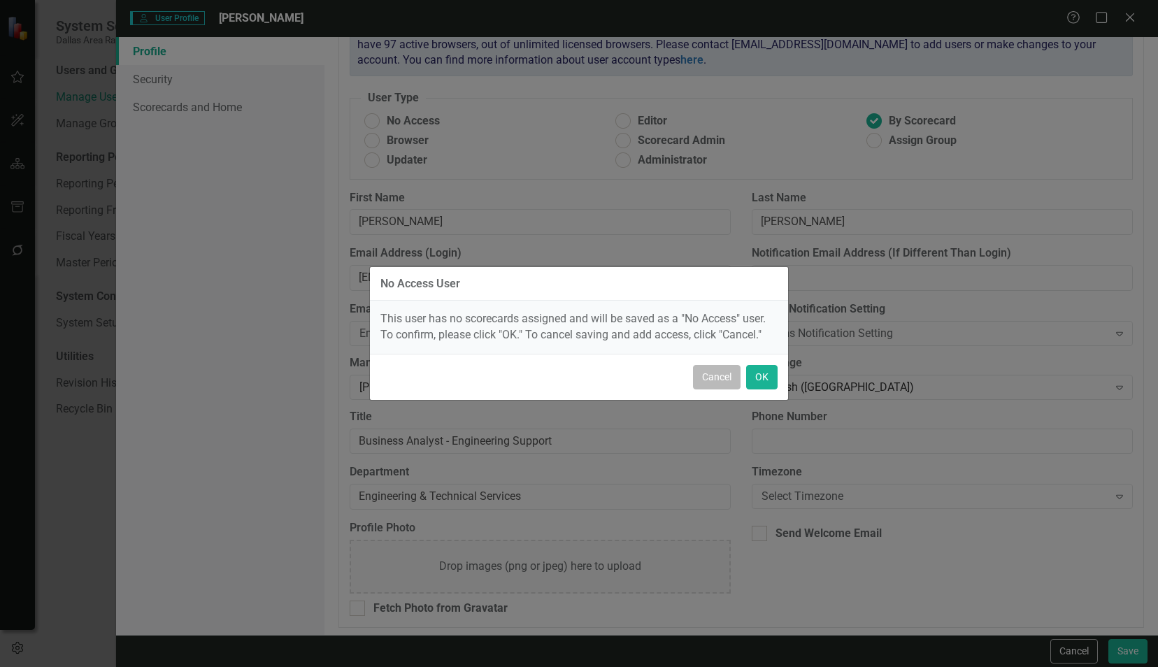
drag, startPoint x: 724, startPoint y: 380, endPoint x: 748, endPoint y: 347, distance: 40.0
click at [724, 381] on button "Cancel" at bounding box center [717, 377] width 48 height 24
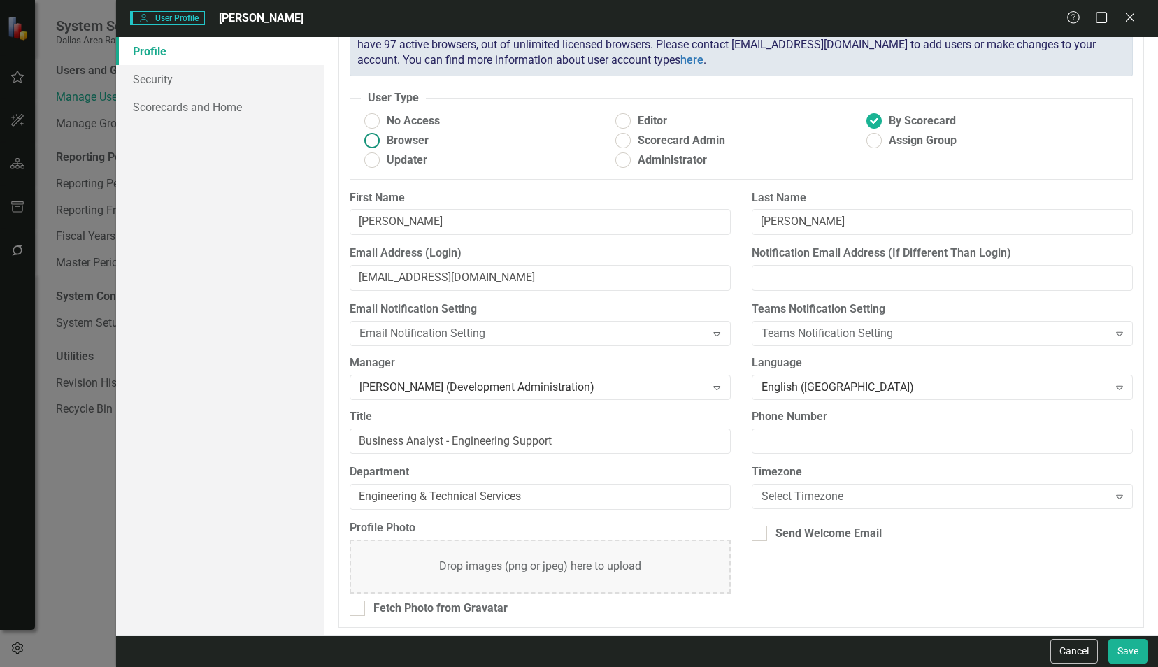
click at [369, 140] on ins at bounding box center [372, 141] width 22 height 22
click at [369, 140] on input "Browser" at bounding box center [372, 141] width 22 height 22
click at [1131, 649] on button "Save" at bounding box center [1127, 651] width 39 height 24
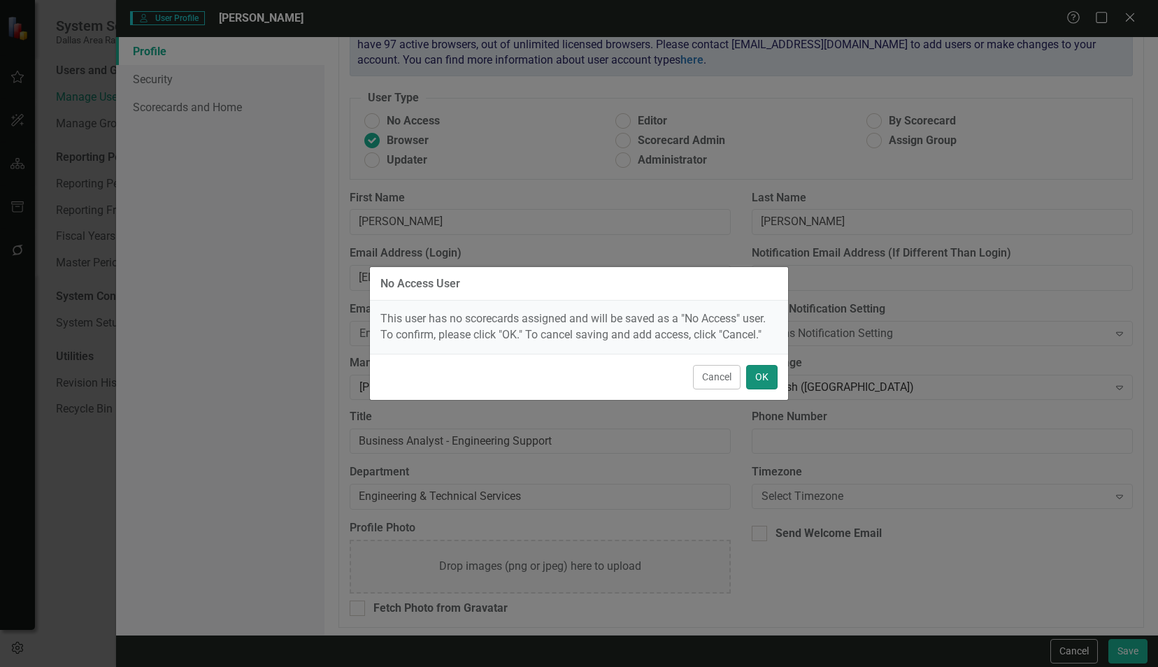
click at [765, 371] on button "OK" at bounding box center [761, 377] width 31 height 24
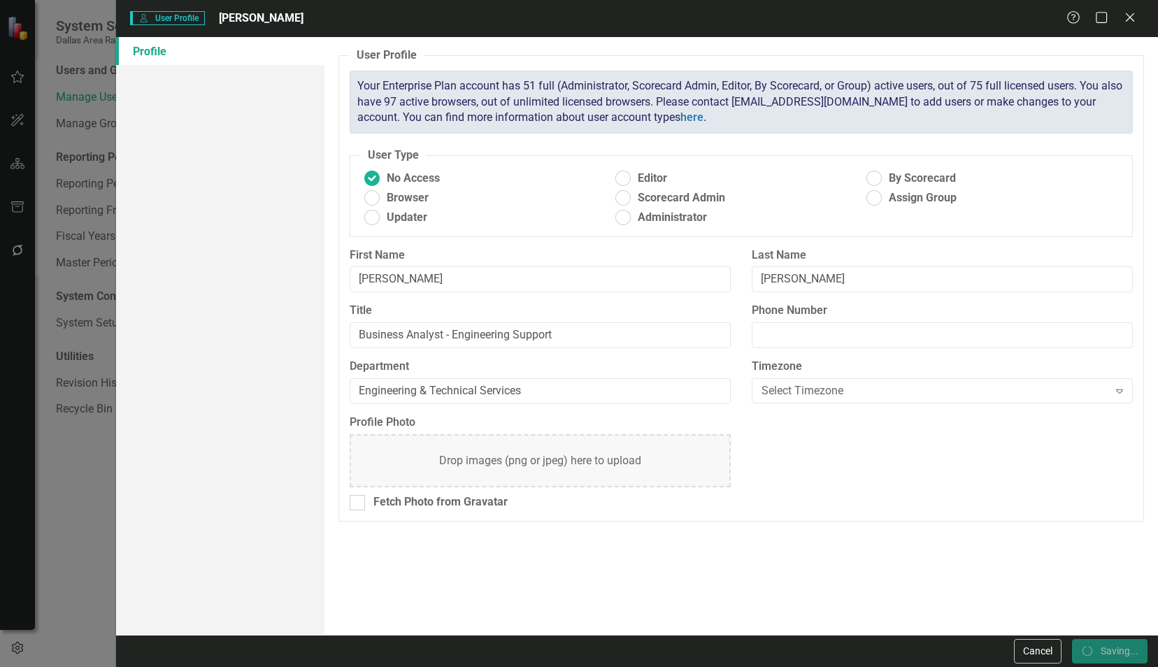
scroll to position [0, 0]
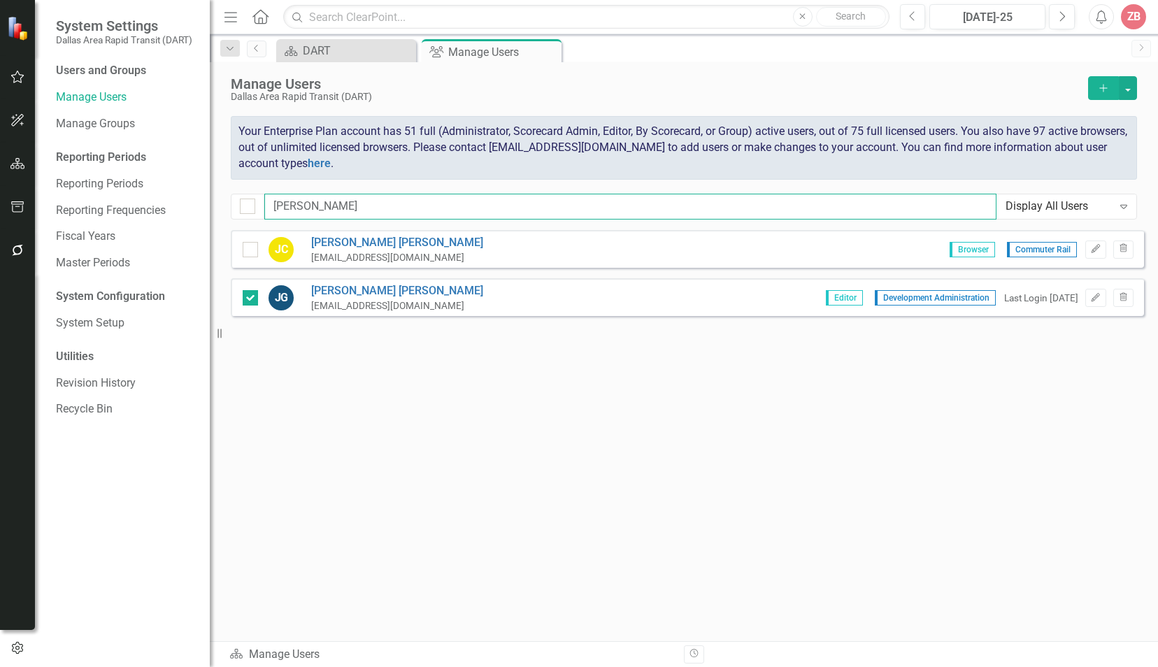
click at [351, 210] on input "[PERSON_NAME]" at bounding box center [630, 207] width 732 height 26
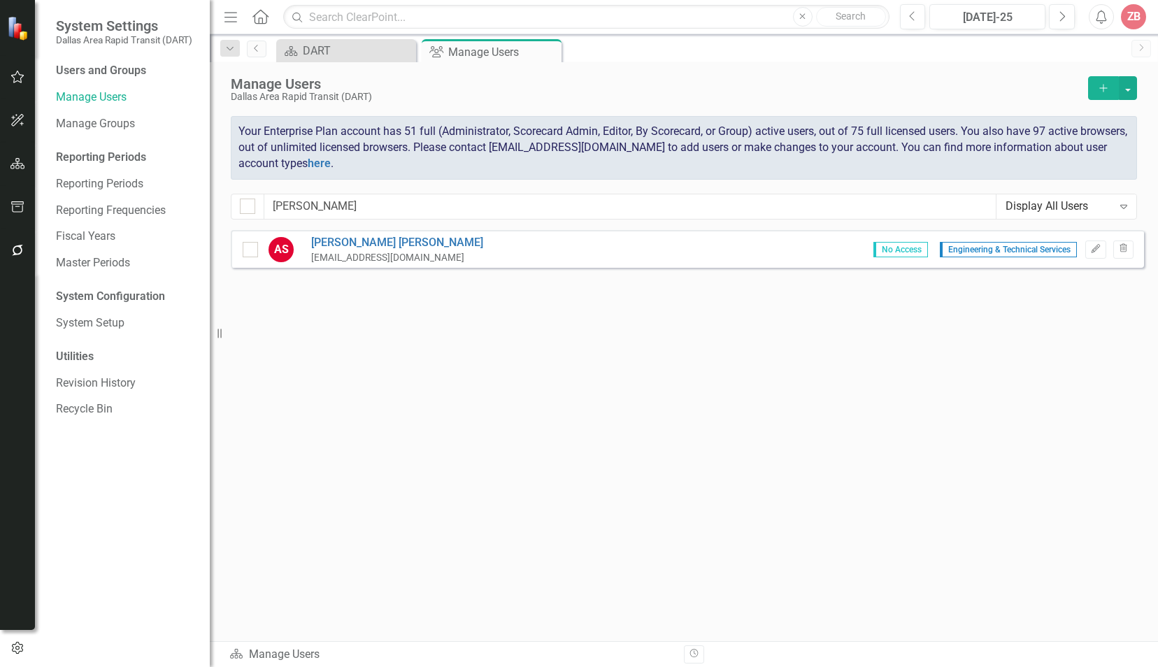
click at [898, 249] on span "No Access" at bounding box center [900, 249] width 55 height 15
click at [1096, 243] on button "Edit" at bounding box center [1095, 249] width 20 height 18
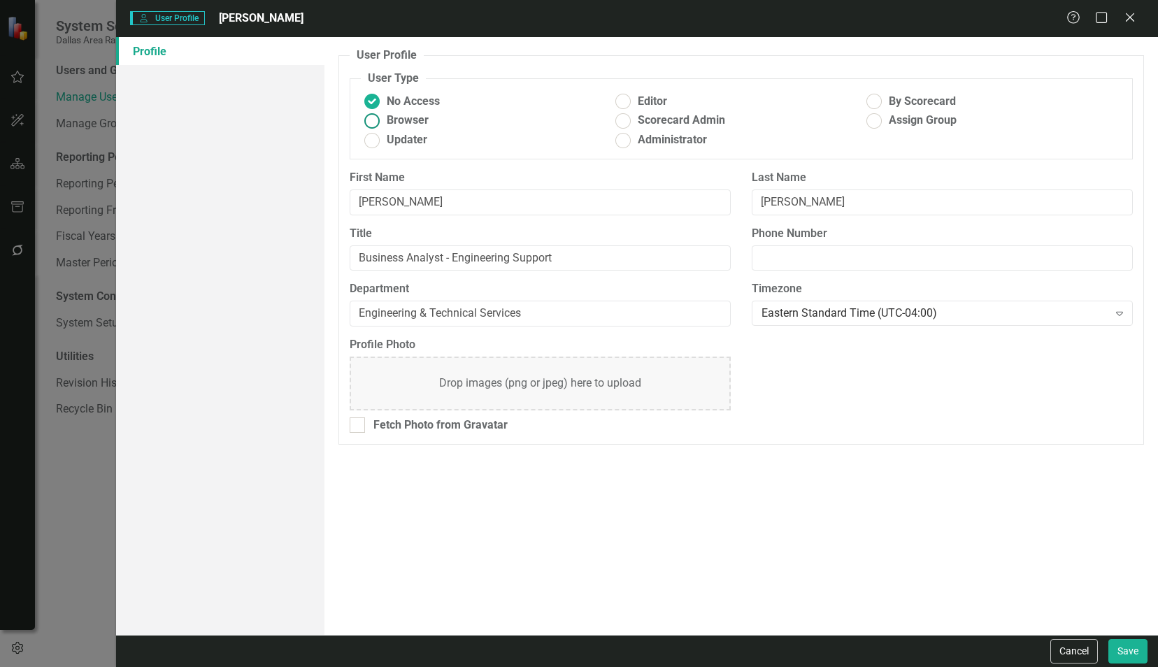
click at [366, 120] on ins at bounding box center [372, 121] width 22 height 22
click at [366, 120] on input "Browser" at bounding box center [372, 121] width 22 height 22
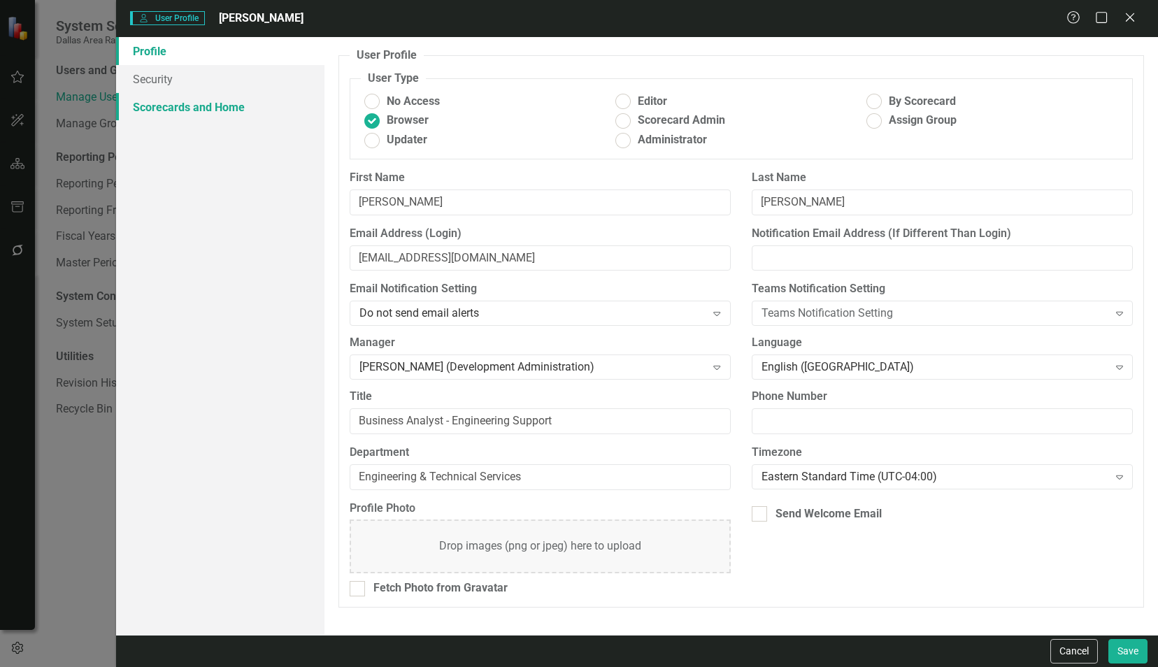
click at [172, 107] on link "Scorecards and Home" at bounding box center [220, 107] width 208 height 28
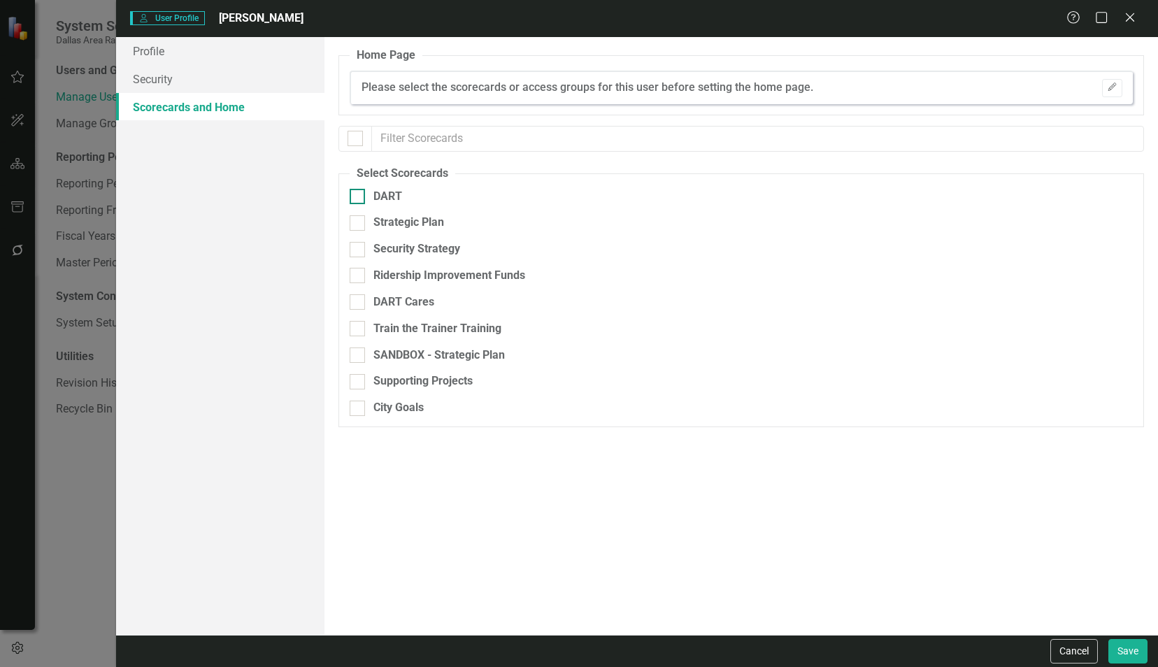
click at [360, 192] on div at bounding box center [357, 196] width 15 height 15
click at [359, 192] on input "DART" at bounding box center [354, 193] width 9 height 9
click at [356, 222] on input "Strategic Plan" at bounding box center [354, 219] width 9 height 9
click at [359, 244] on div at bounding box center [357, 249] width 15 height 15
click at [359, 244] on input "Security Strategy" at bounding box center [354, 246] width 9 height 9
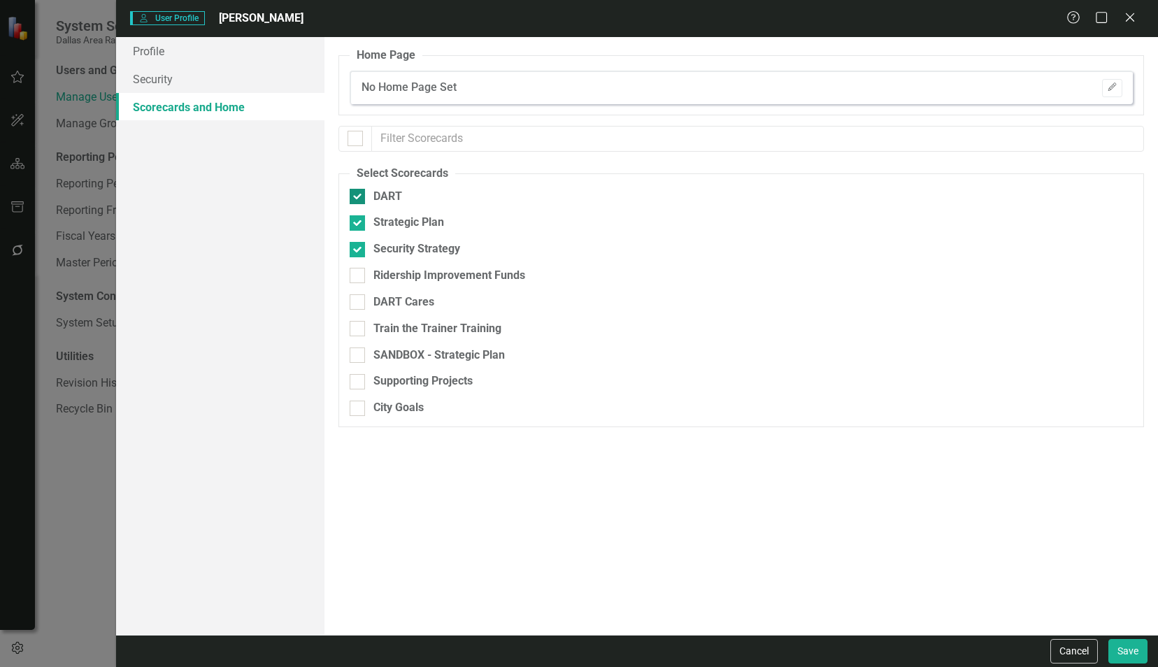
click at [355, 196] on input "DART" at bounding box center [354, 193] width 9 height 9
click at [355, 217] on input "Strategic Plan" at bounding box center [354, 219] width 9 height 9
click at [352, 256] on div at bounding box center [357, 249] width 15 height 15
click at [352, 251] on input "Security Strategy" at bounding box center [354, 246] width 9 height 9
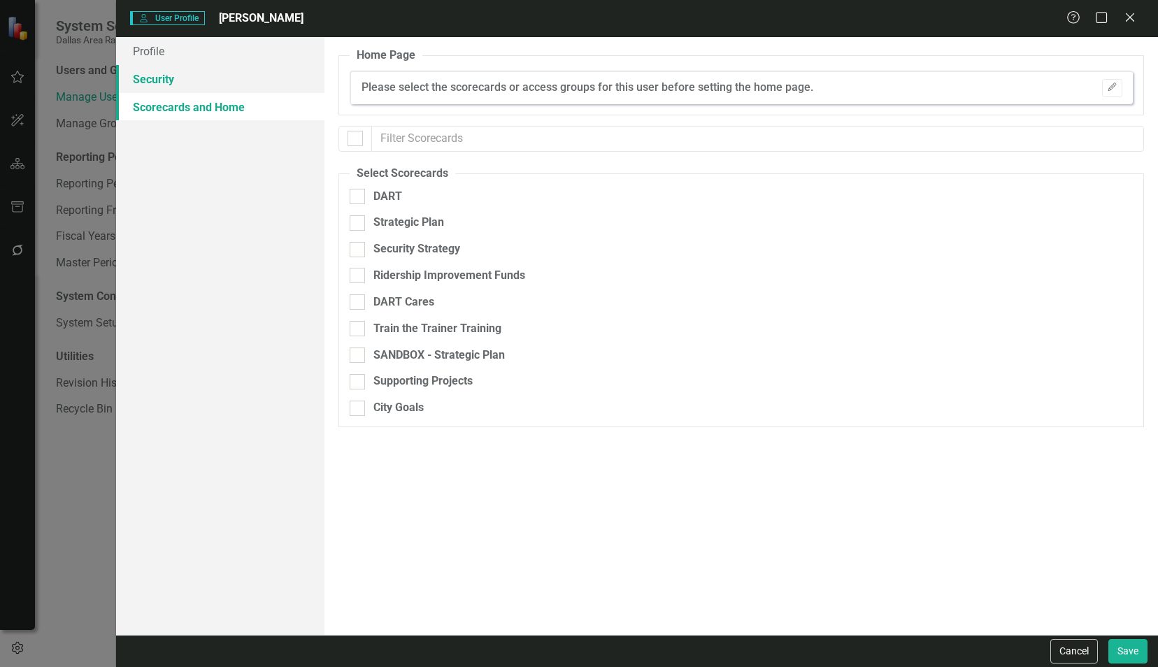
click at [136, 83] on link "Security" at bounding box center [220, 79] width 208 height 28
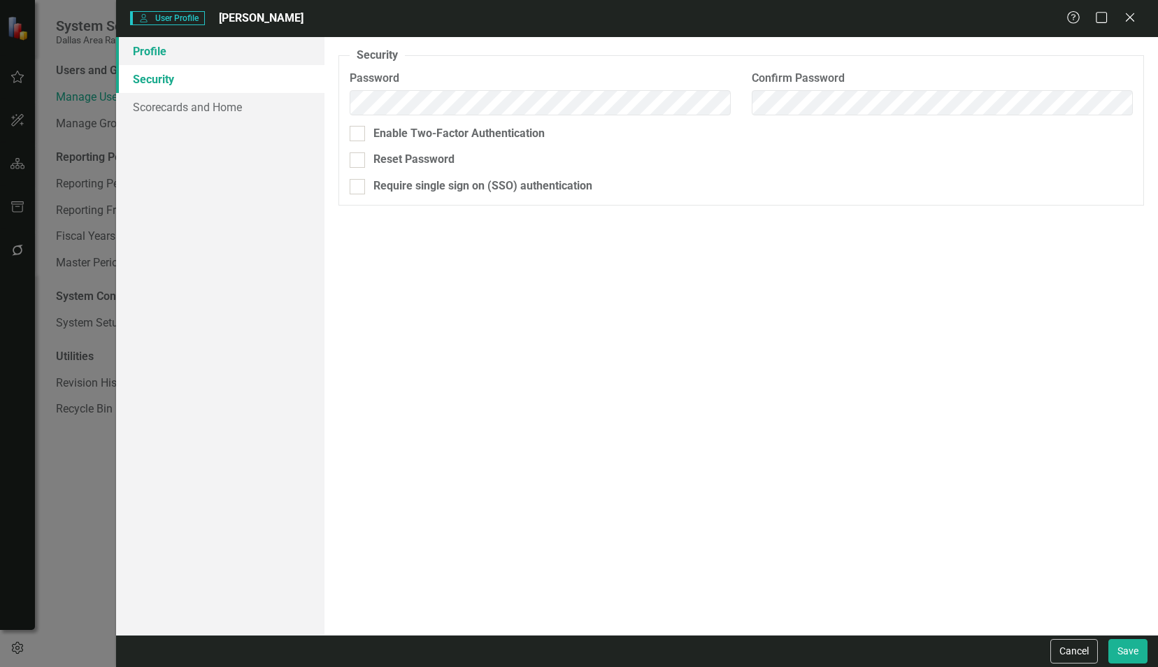
click at [165, 49] on link "Profile" at bounding box center [220, 51] width 208 height 28
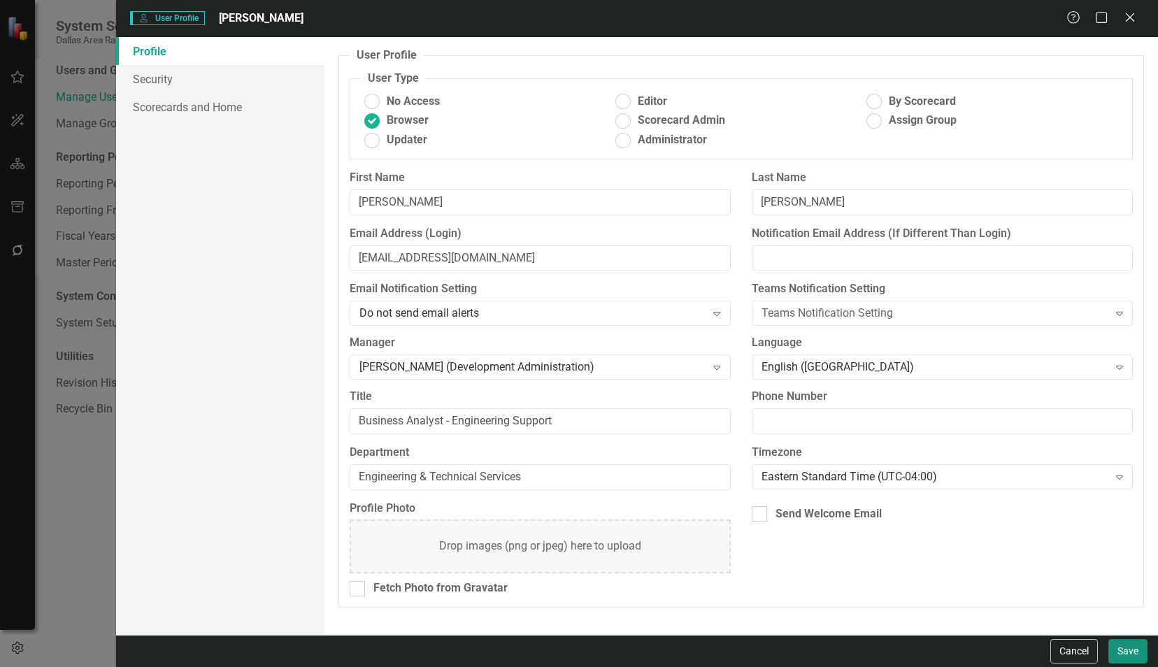
click at [1125, 647] on button "Save" at bounding box center [1127, 651] width 39 height 24
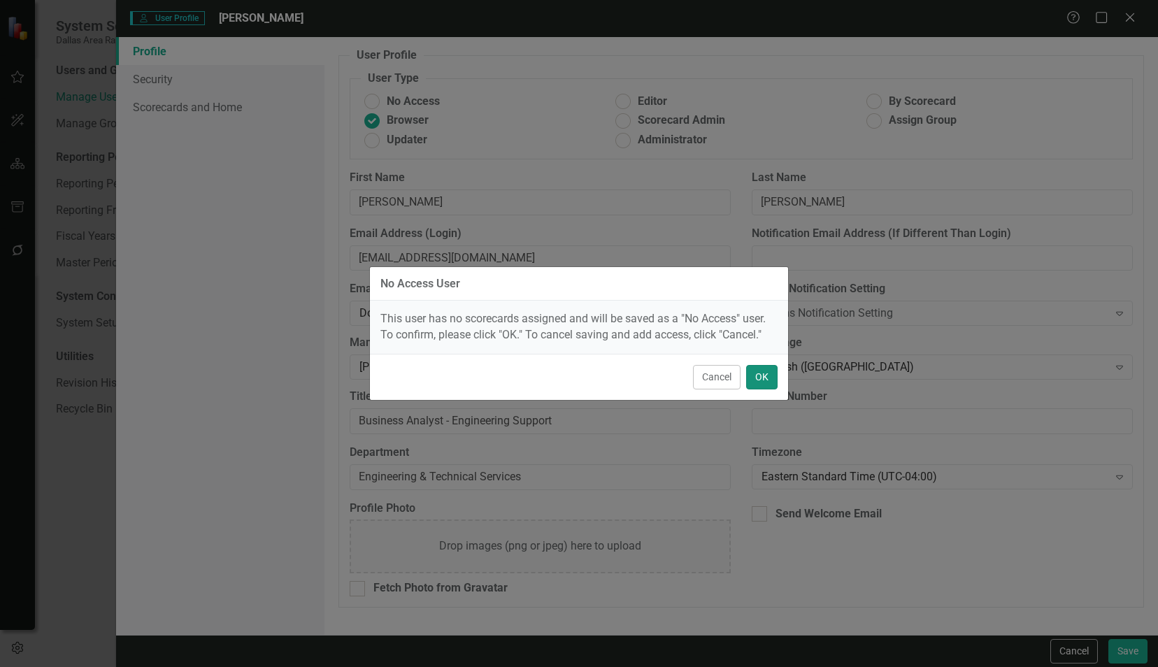
click at [758, 370] on button "OK" at bounding box center [761, 377] width 31 height 24
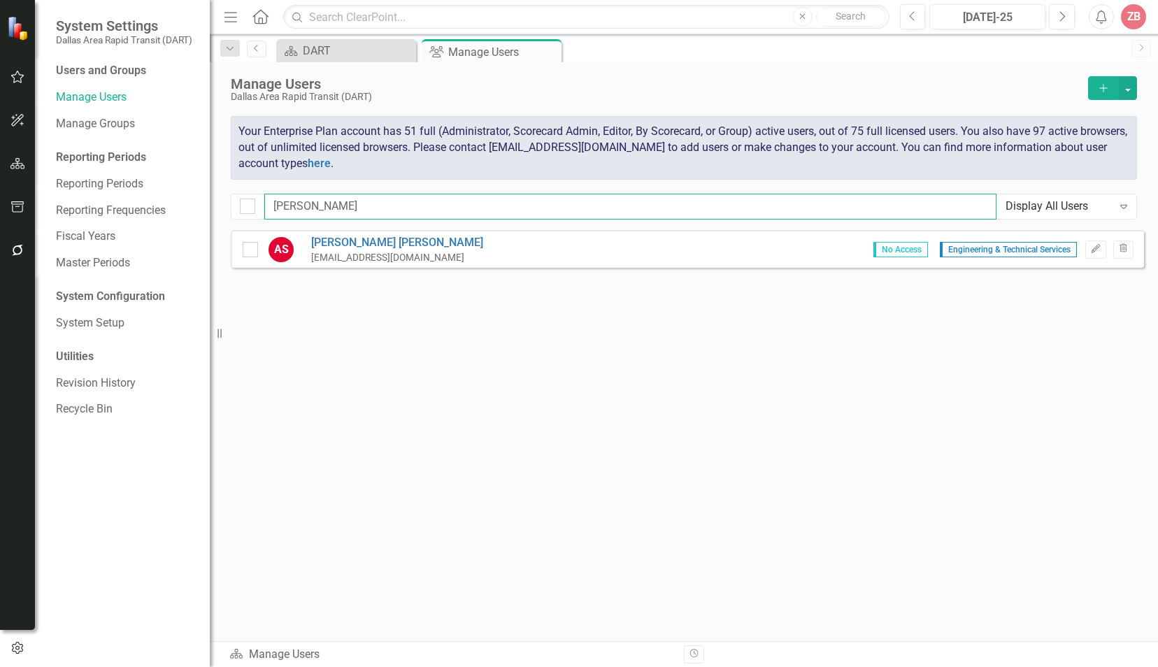
click at [344, 199] on input "[PERSON_NAME]" at bounding box center [630, 207] width 732 height 26
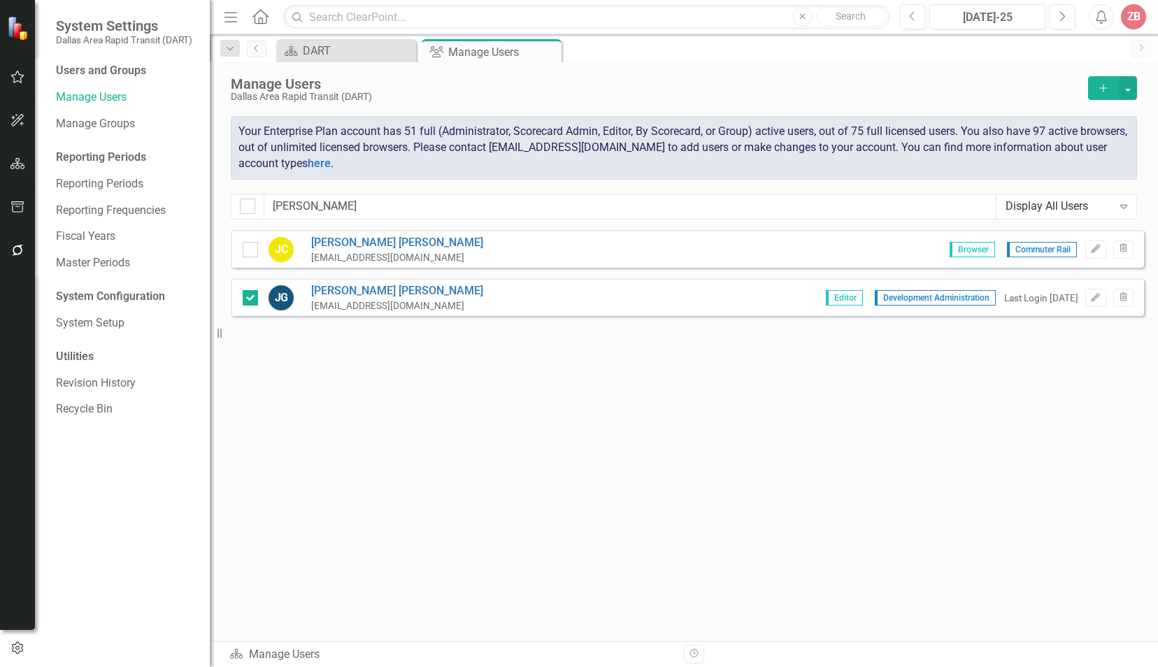
click at [364, 301] on div "[EMAIL_ADDRESS][DOMAIN_NAME]" at bounding box center [397, 305] width 172 height 13
click at [358, 288] on link "[PERSON_NAME]" at bounding box center [397, 291] width 172 height 16
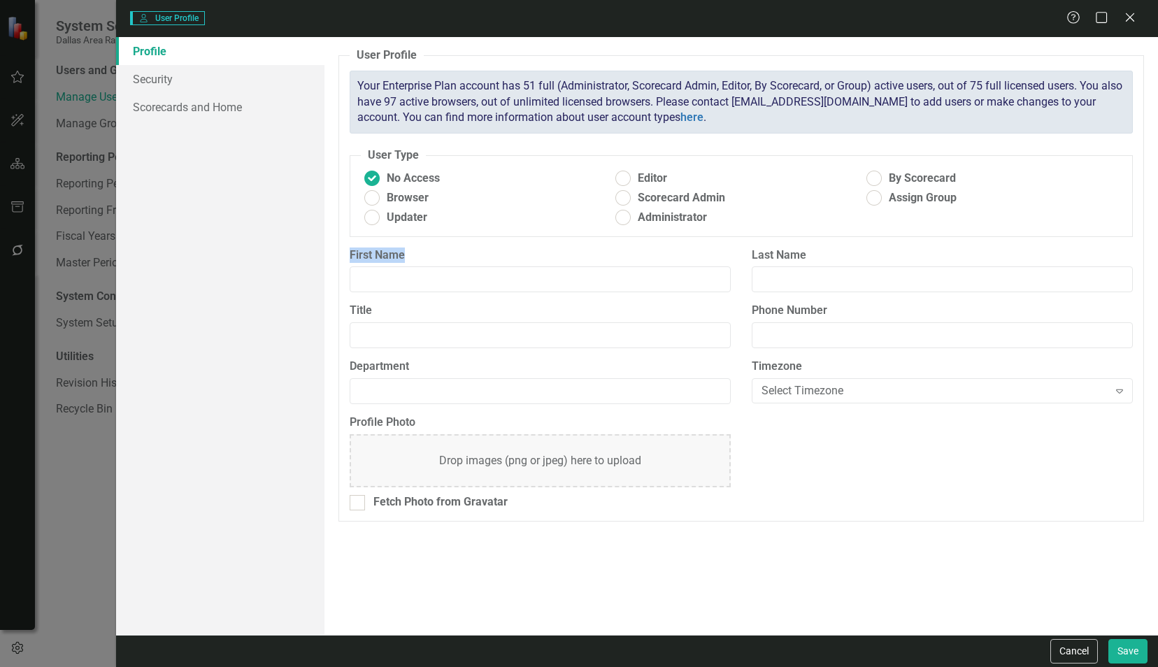
click at [358, 288] on div "User User Profile Help Maximize Close Profile Security Scorecards and Home User…" at bounding box center [579, 333] width 1158 height 667
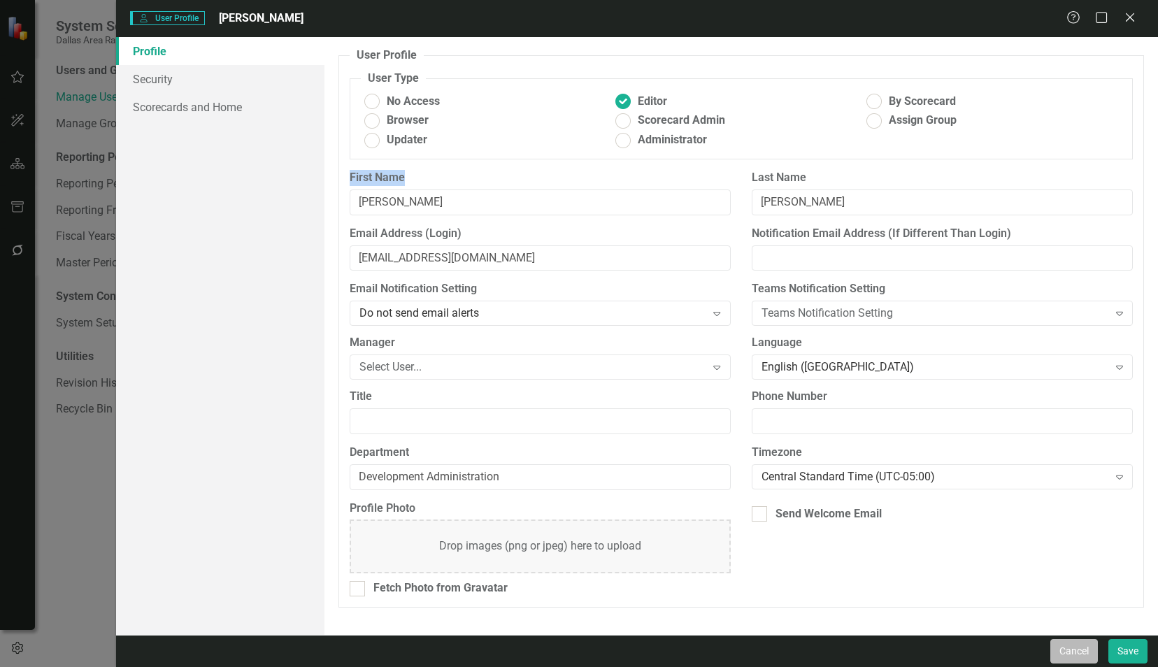
click at [1078, 647] on button "Cancel" at bounding box center [1074, 651] width 48 height 24
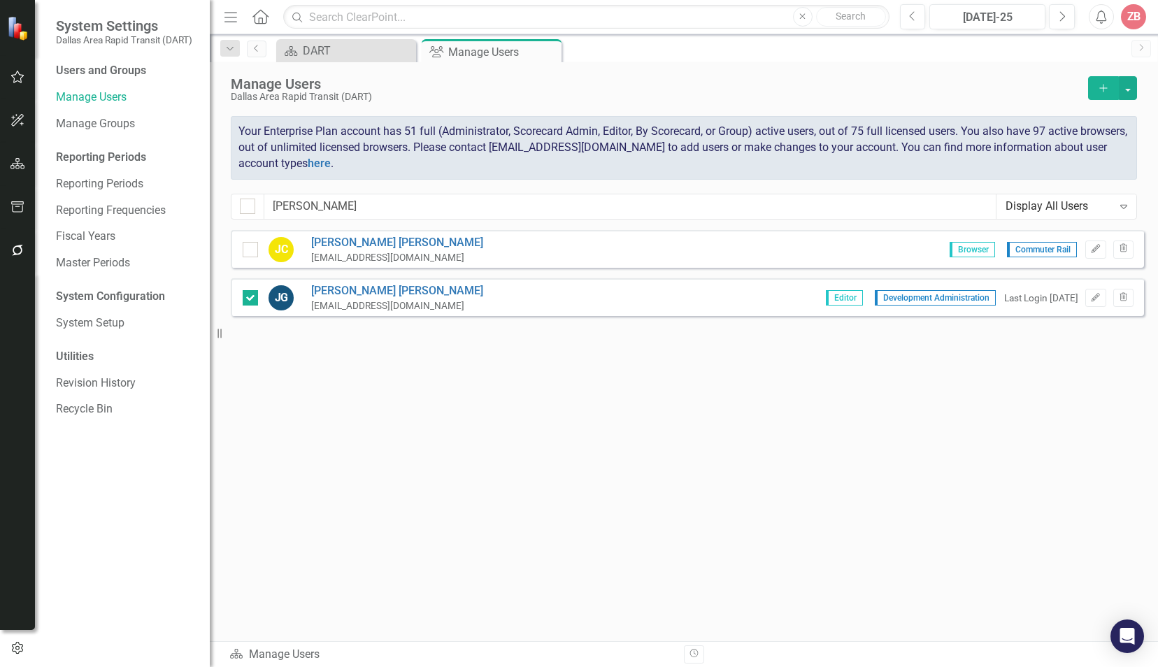
click at [575, 253] on div "[PERSON_NAME] [EMAIL_ADDRESS][DOMAIN_NAME] Browser Commuter Rail Edit Trash" at bounding box center [687, 249] width 913 height 38
click at [575, 252] on div "[PERSON_NAME] [EMAIL_ADDRESS][DOMAIN_NAME] Browser Commuter Rail Edit Trash" at bounding box center [687, 249] width 913 height 38
click at [387, 243] on link "[PERSON_NAME]" at bounding box center [397, 243] width 172 height 16
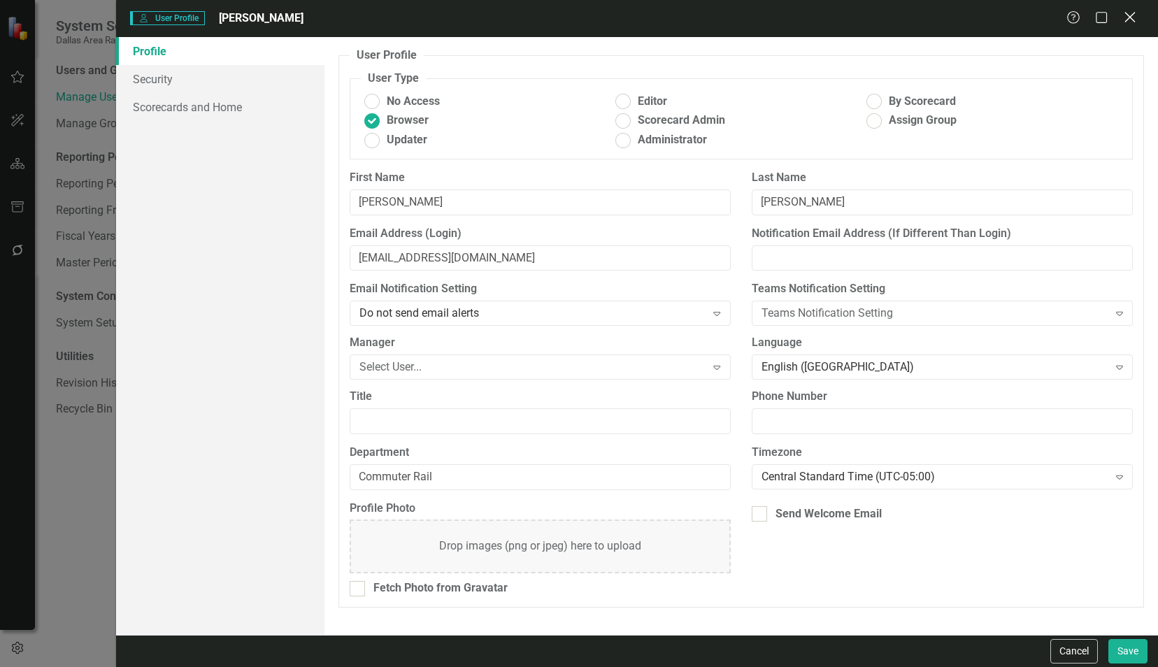
click at [1131, 17] on icon "Close" at bounding box center [1129, 16] width 17 height 13
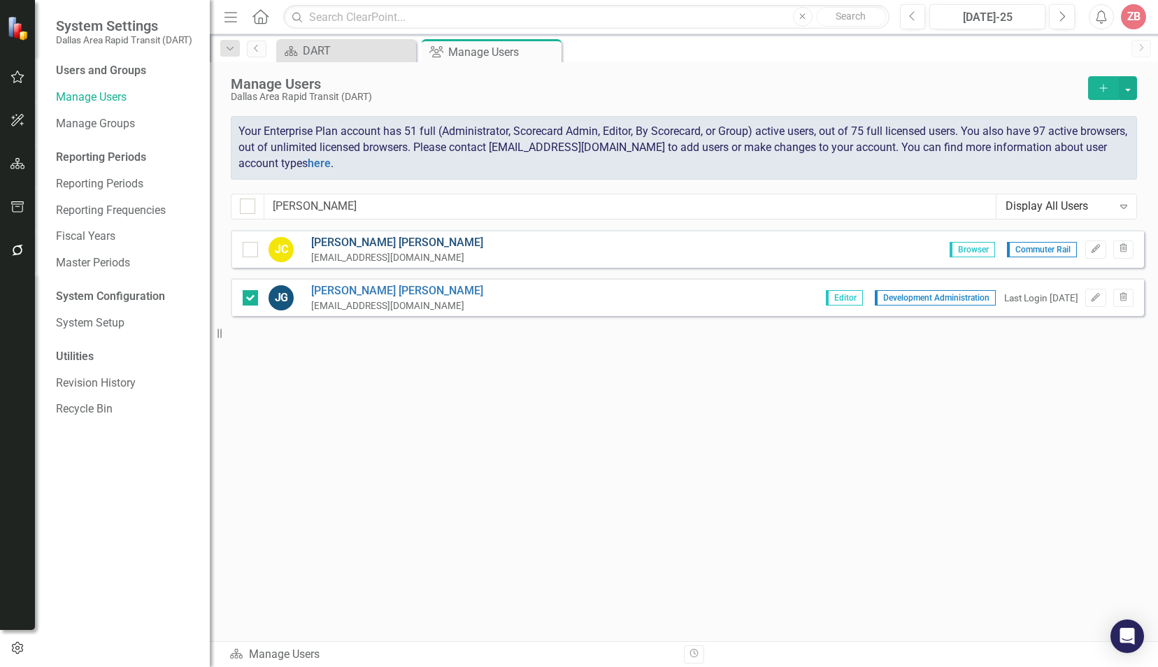
click at [359, 245] on link "[PERSON_NAME]" at bounding box center [397, 243] width 172 height 16
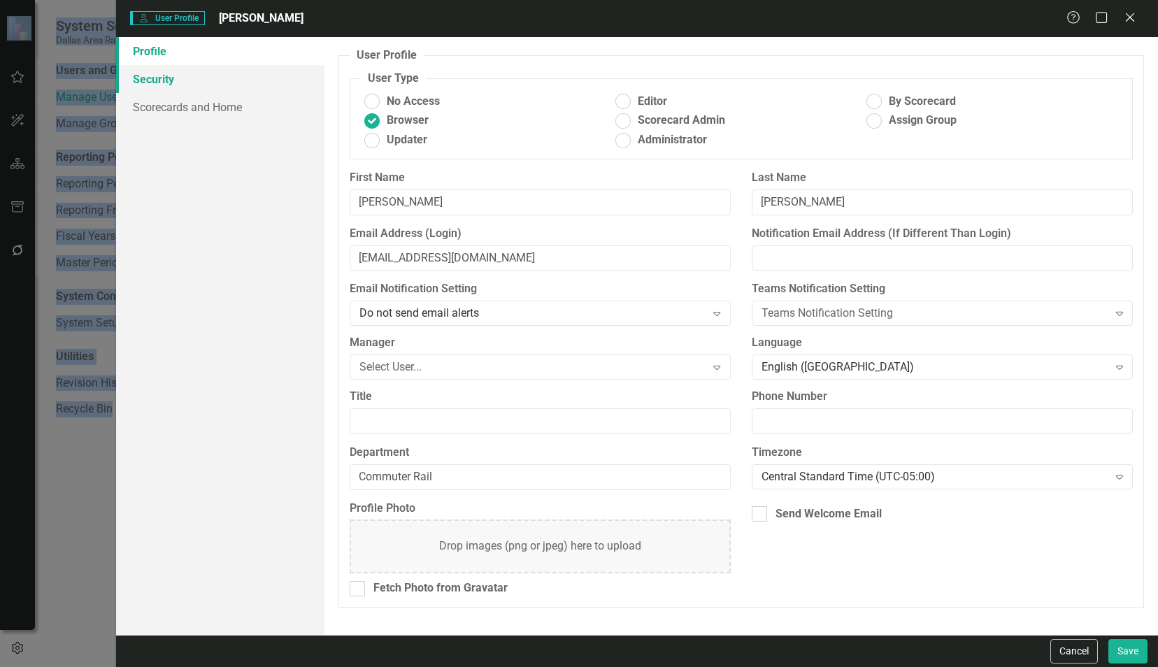
click at [158, 76] on link "Security" at bounding box center [220, 79] width 208 height 28
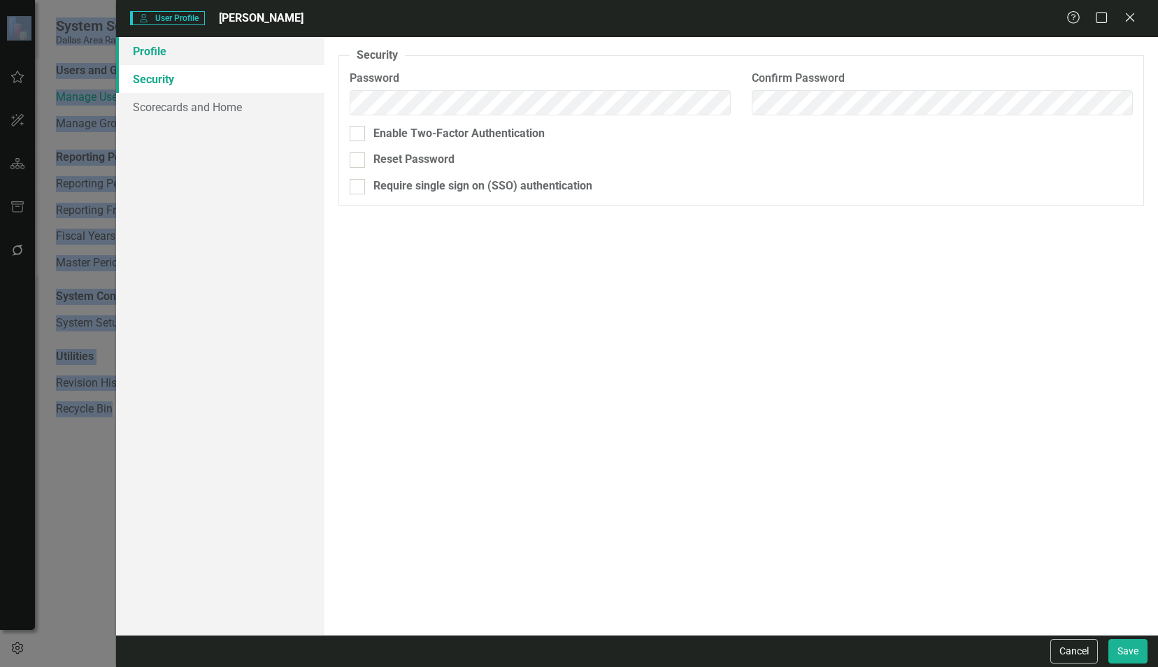
click at [148, 52] on link "Profile" at bounding box center [220, 51] width 208 height 28
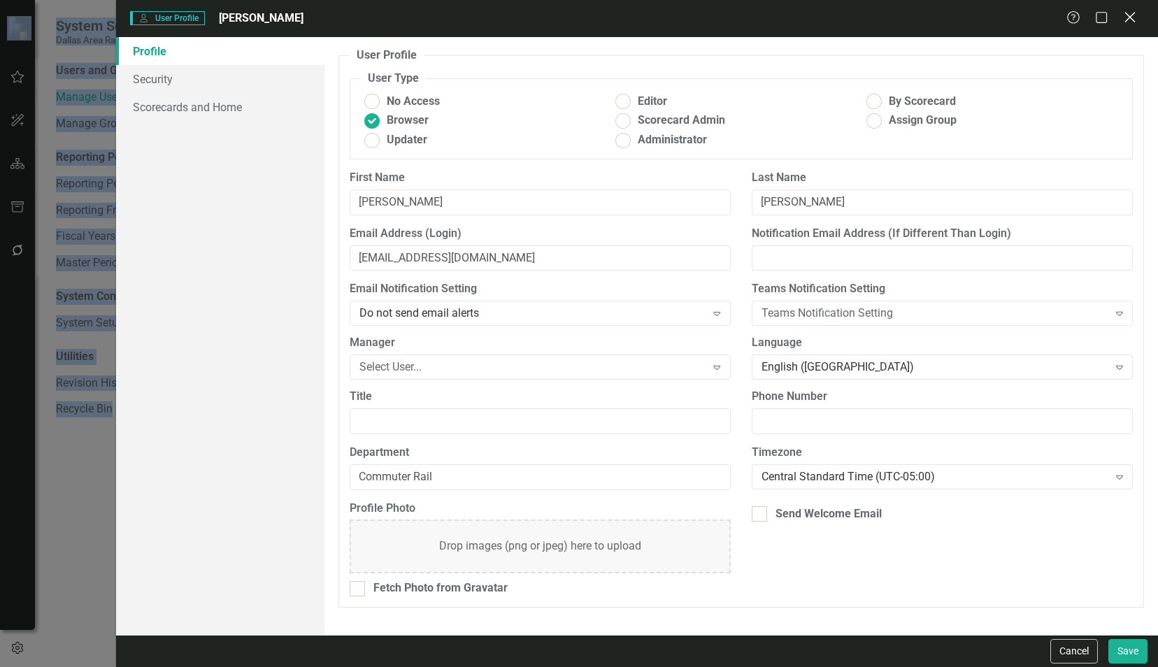
click at [1134, 12] on div "Close" at bounding box center [1129, 18] width 17 height 19
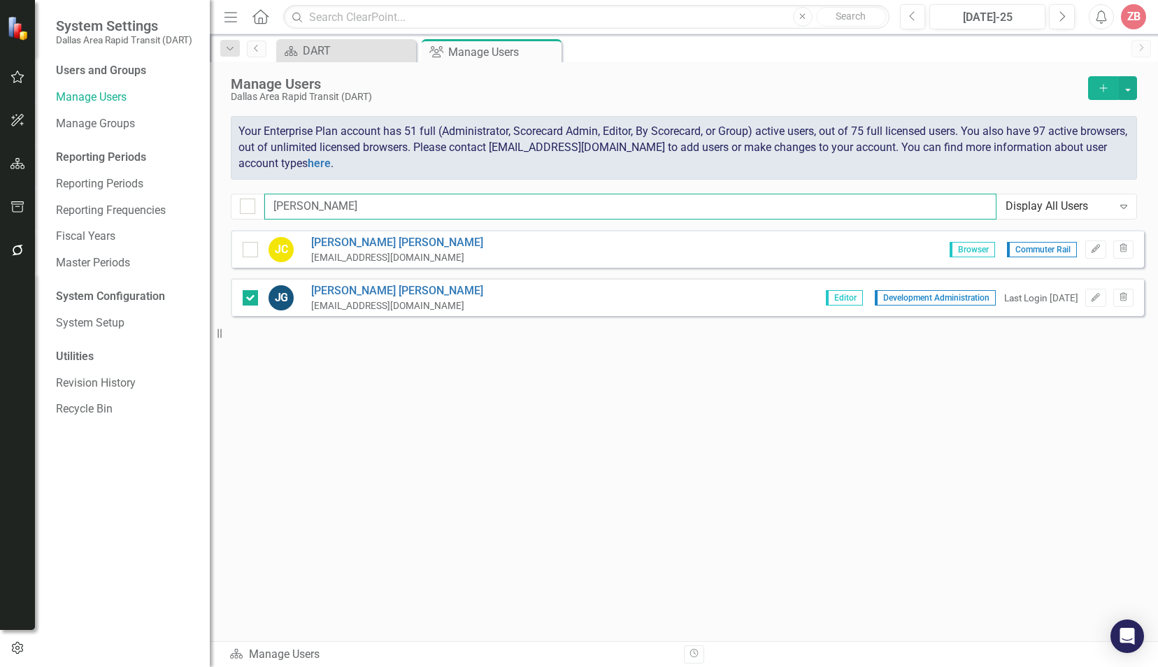
click at [371, 204] on input "[PERSON_NAME]" at bounding box center [630, 207] width 732 height 26
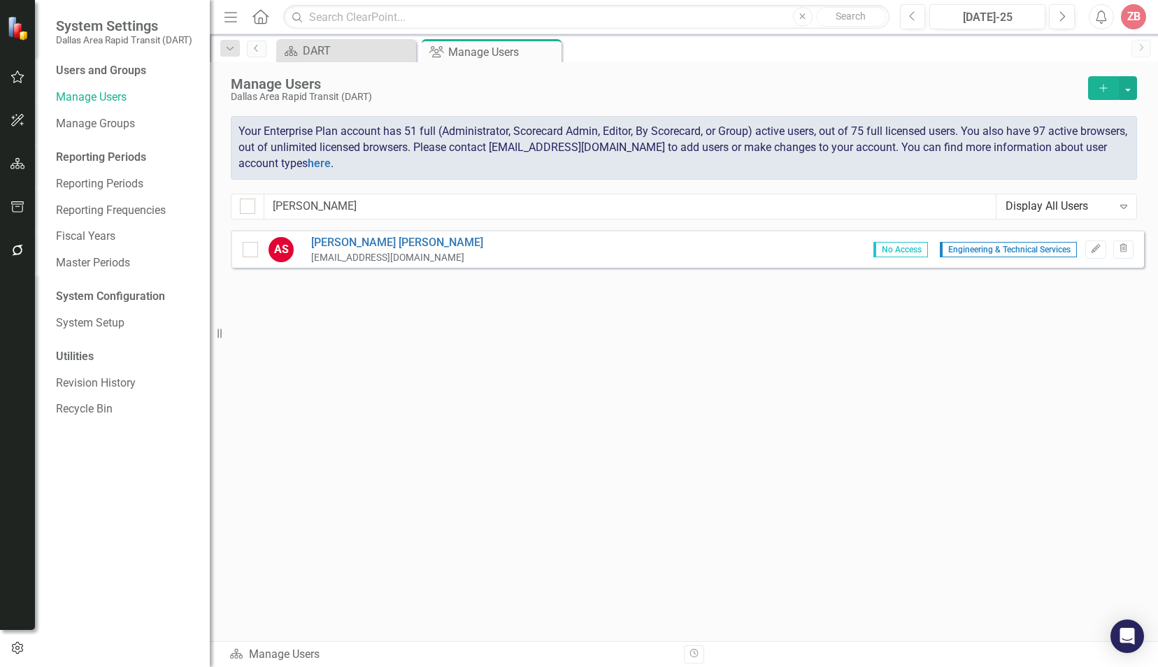
click at [906, 252] on span "No Access" at bounding box center [900, 249] width 55 height 15
click at [1089, 244] on button "Edit" at bounding box center [1095, 249] width 20 height 18
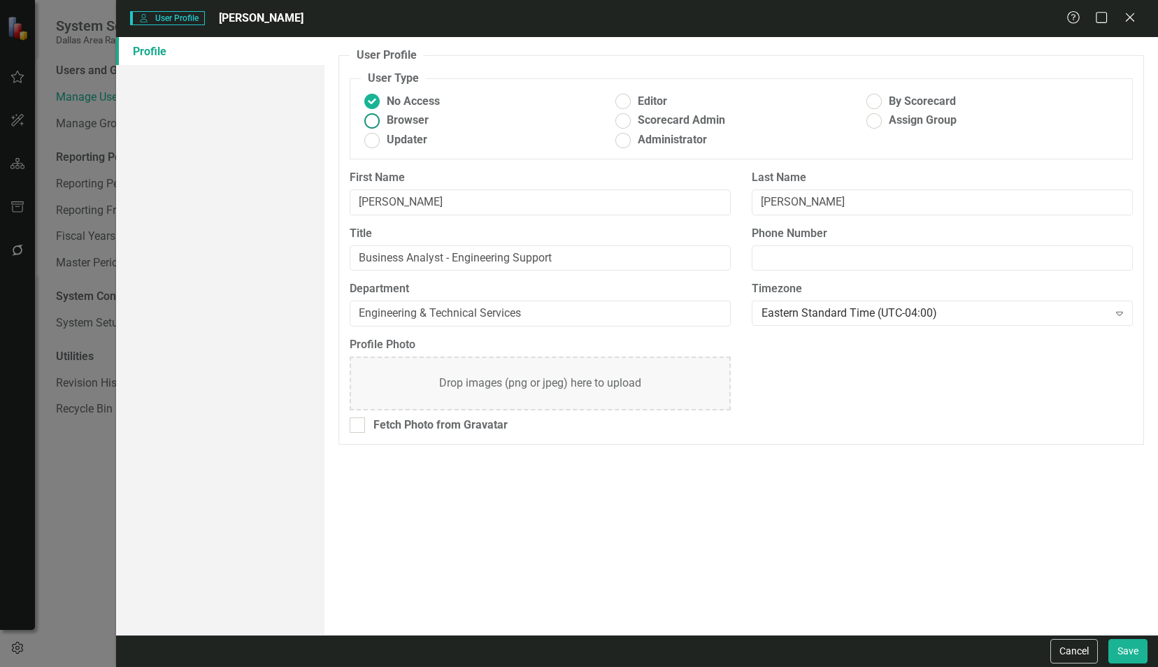
click at [365, 124] on ins at bounding box center [372, 121] width 22 height 22
click at [365, 124] on input "Browser" at bounding box center [372, 121] width 22 height 22
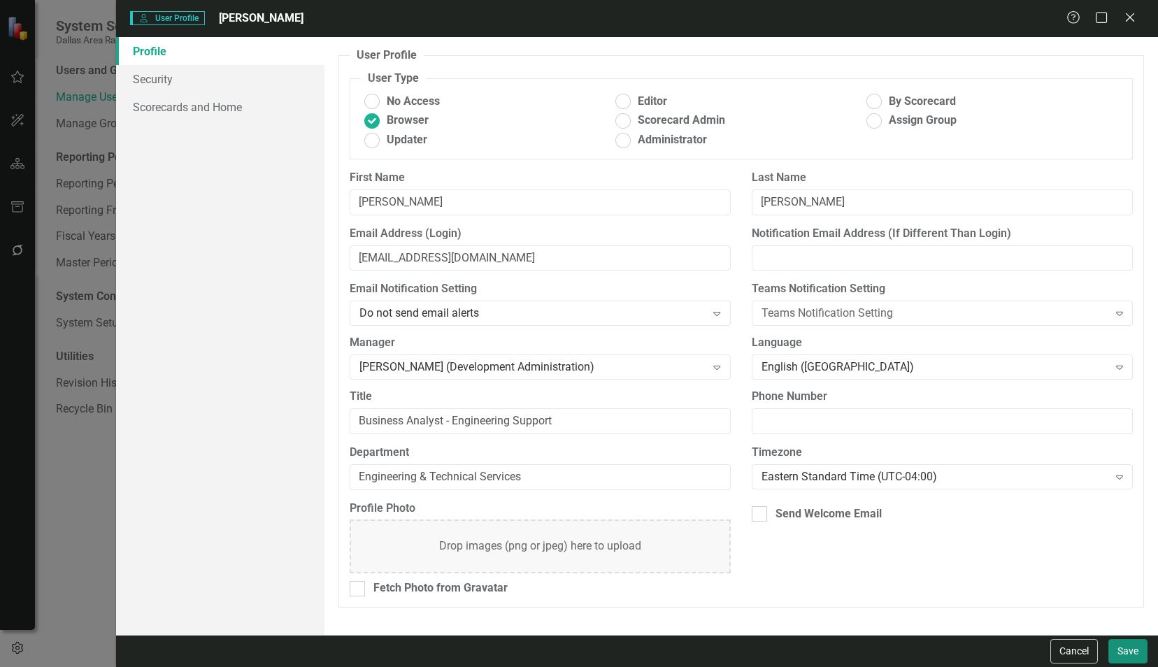
click at [1135, 660] on button "Save" at bounding box center [1127, 651] width 39 height 24
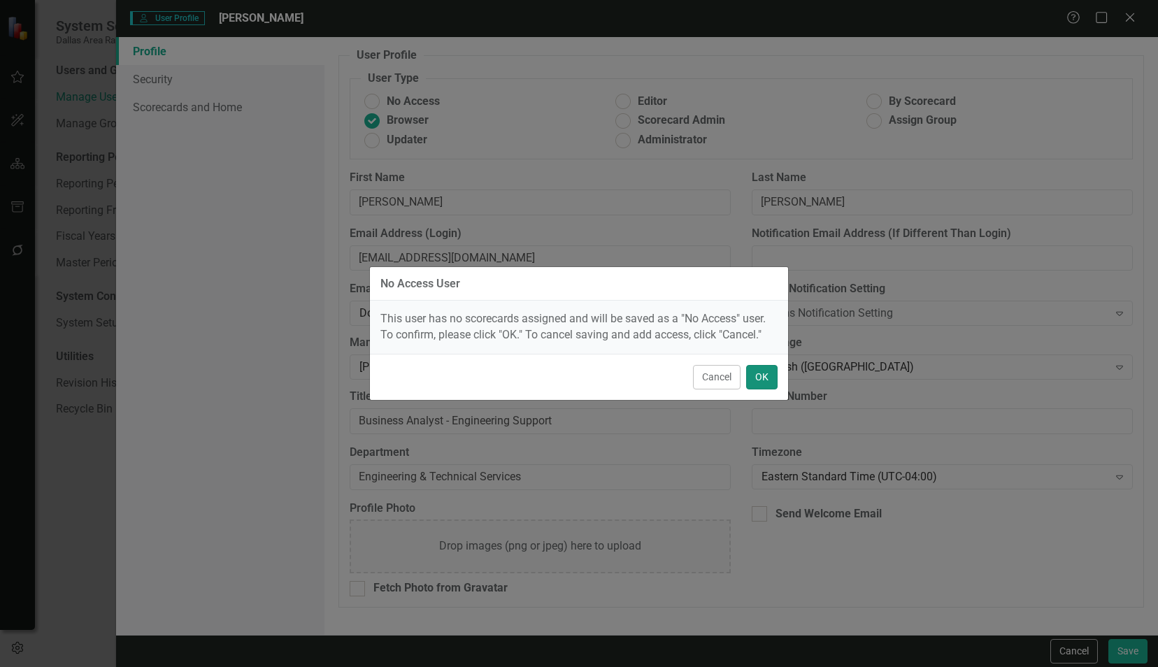
click at [766, 380] on button "OK" at bounding box center [761, 377] width 31 height 24
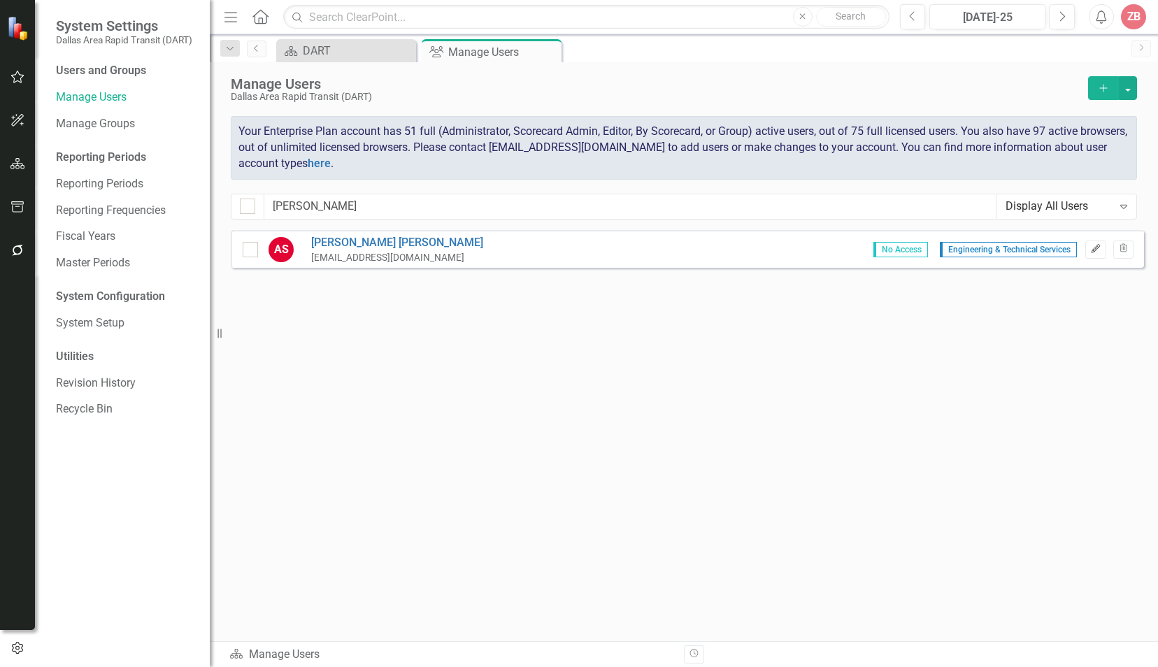
click at [1092, 247] on icon "Edit" at bounding box center [1095, 249] width 10 height 8
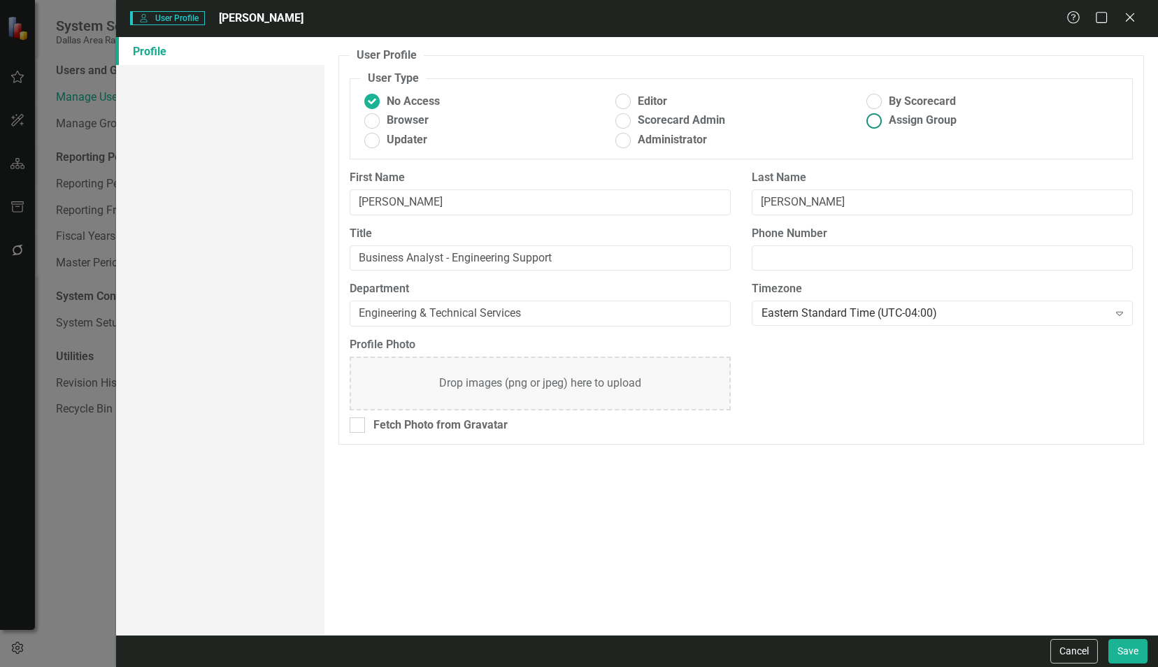
click at [874, 120] on ins at bounding box center [874, 121] width 22 height 22
click at [874, 120] on input "Assign Group" at bounding box center [874, 121] width 22 height 22
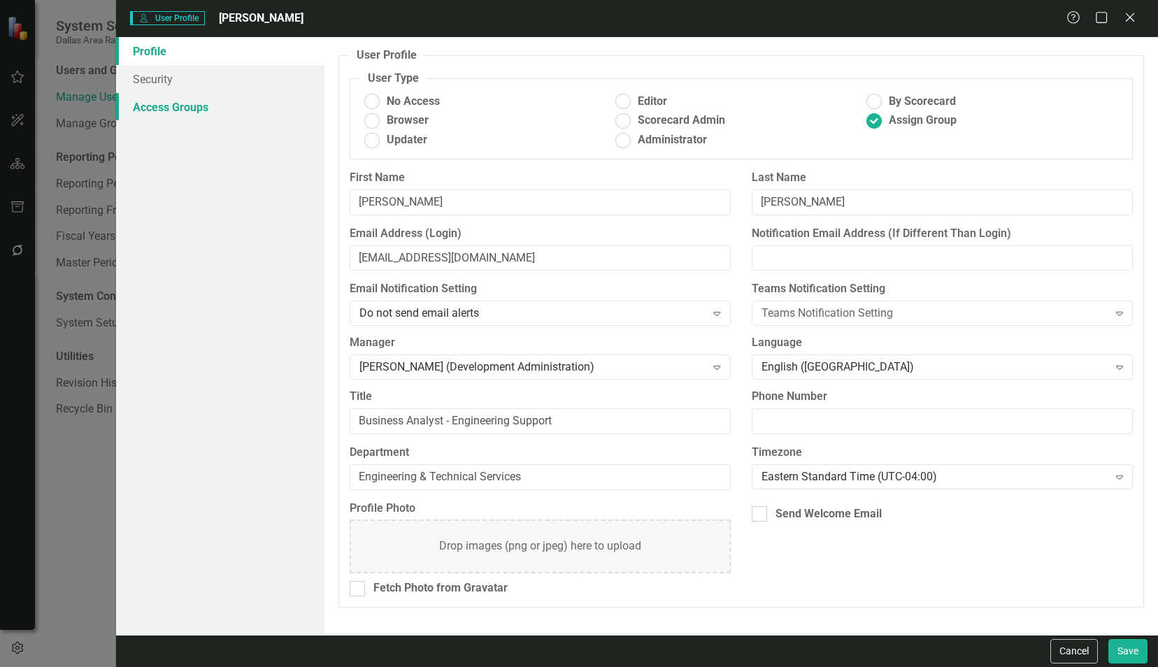
click at [148, 108] on link "Access Groups" at bounding box center [220, 107] width 208 height 28
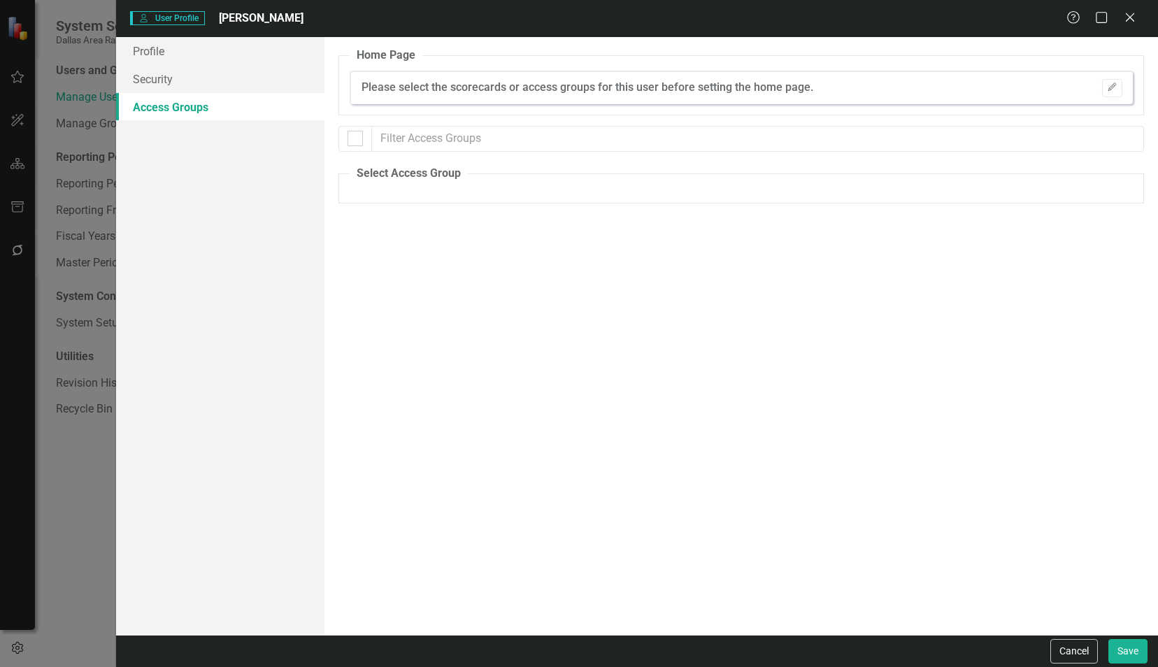
click at [390, 189] on fieldset "Select Access Group" at bounding box center [740, 185] width 805 height 38
click at [353, 141] on div at bounding box center [354, 138] width 15 height 15
click at [353, 140] on input "checkbox" at bounding box center [351, 135] width 9 height 9
click at [158, 46] on link "Profile" at bounding box center [220, 51] width 208 height 28
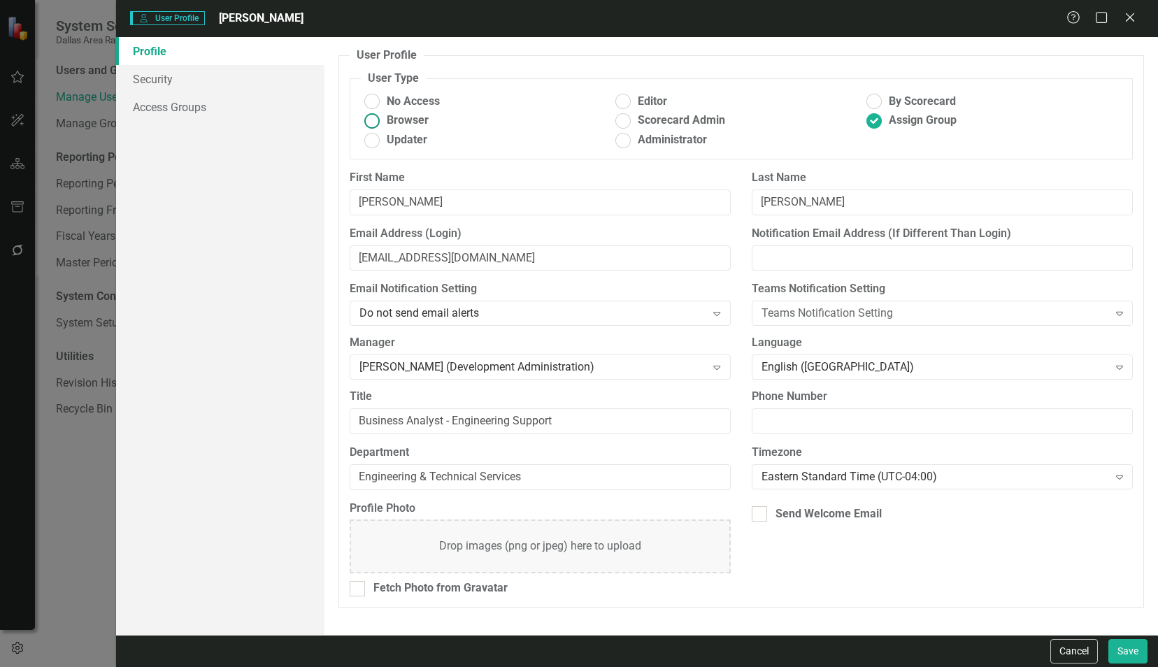
click at [373, 115] on ins at bounding box center [372, 121] width 22 height 22
click at [373, 115] on input "Browser" at bounding box center [372, 121] width 22 height 22
click at [1123, 651] on button "Save" at bounding box center [1127, 651] width 39 height 24
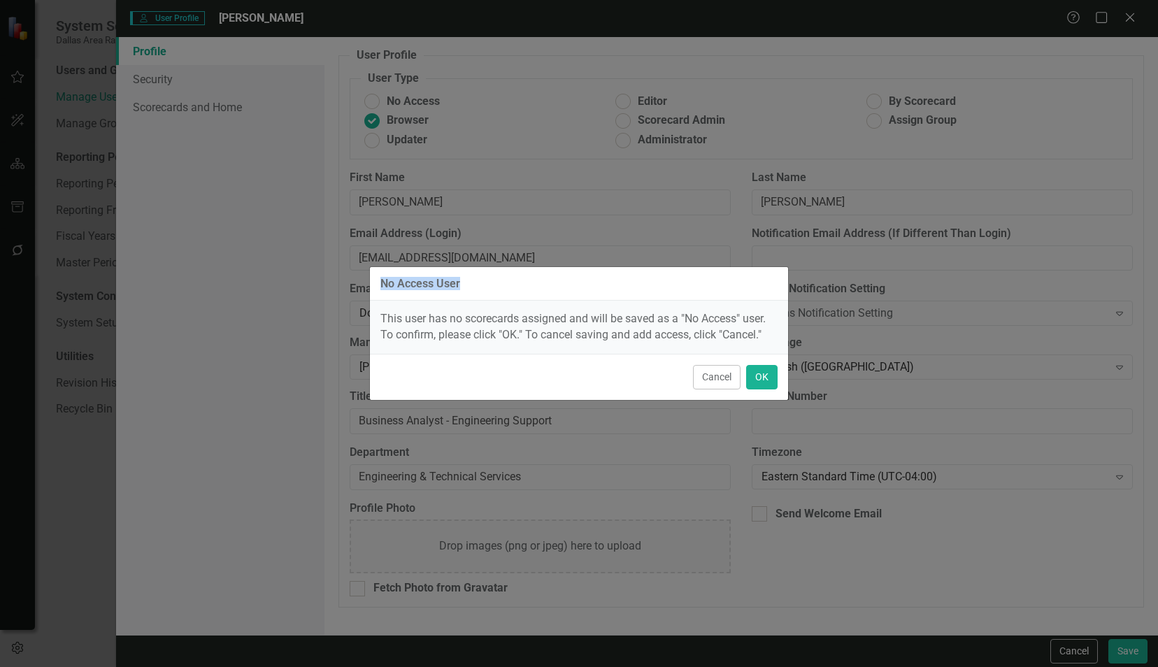
drag, startPoint x: 366, startPoint y: 263, endPoint x: 744, endPoint y: 299, distance: 380.0
click at [744, 299] on div "No Access User This user has no scorecards assigned and will be saved as a "No …" at bounding box center [579, 333] width 1158 height 667
drag, startPoint x: 1034, startPoint y: 380, endPoint x: 982, endPoint y: 421, distance: 66.3
click at [1034, 380] on div "No Access User This user has no scorecards assigned and will be saved as a "No …" at bounding box center [579, 333] width 1158 height 667
click at [767, 376] on button "OK" at bounding box center [761, 377] width 31 height 24
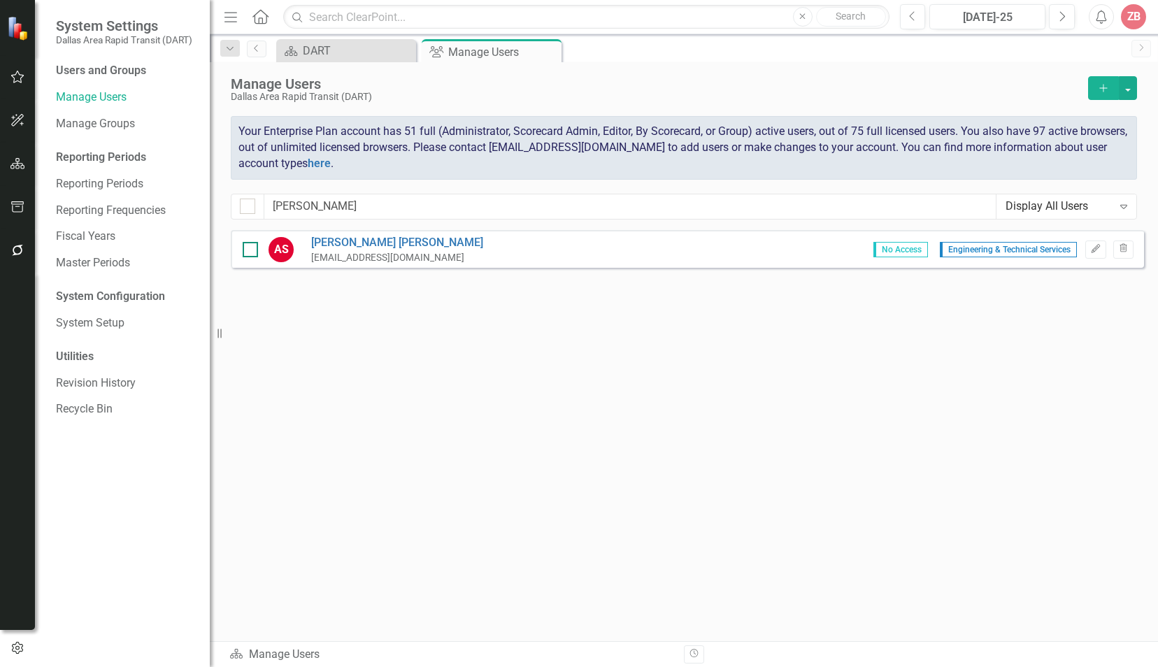
click at [242, 249] on div "AS [PERSON_NAME] [EMAIL_ADDRESS][DOMAIN_NAME] No Access Engineering & Technical…" at bounding box center [687, 249] width 913 height 38
click at [1100, 245] on icon "Edit" at bounding box center [1095, 249] width 10 height 8
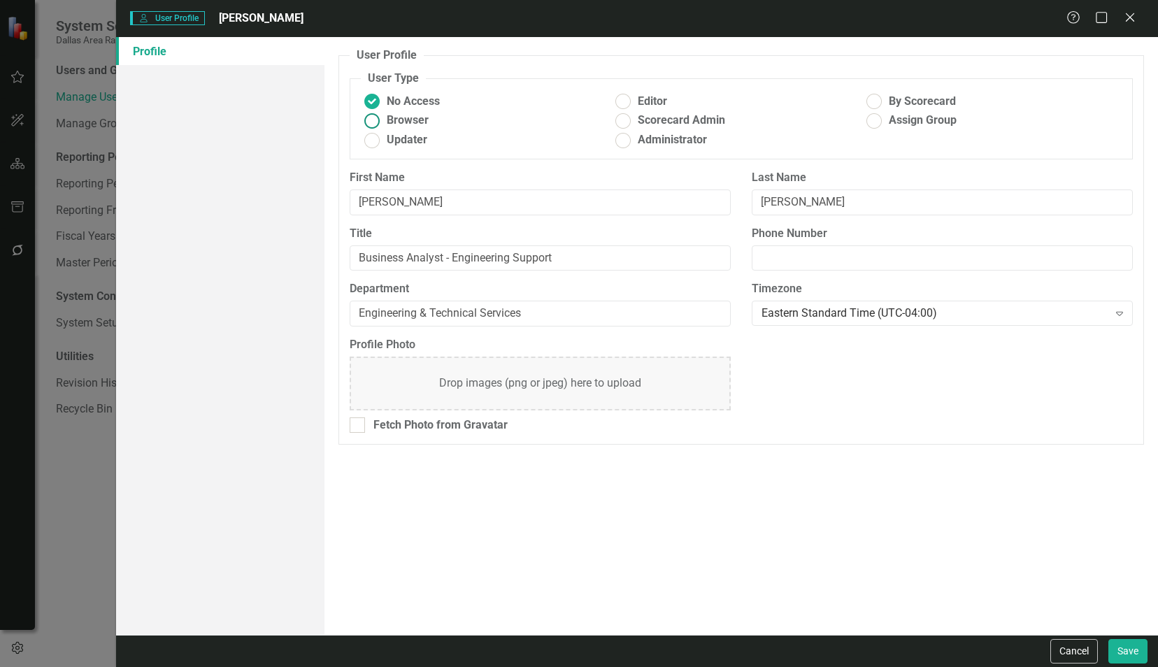
click at [371, 115] on ins at bounding box center [372, 121] width 22 height 22
click at [371, 115] on input "Browser" at bounding box center [372, 121] width 22 height 22
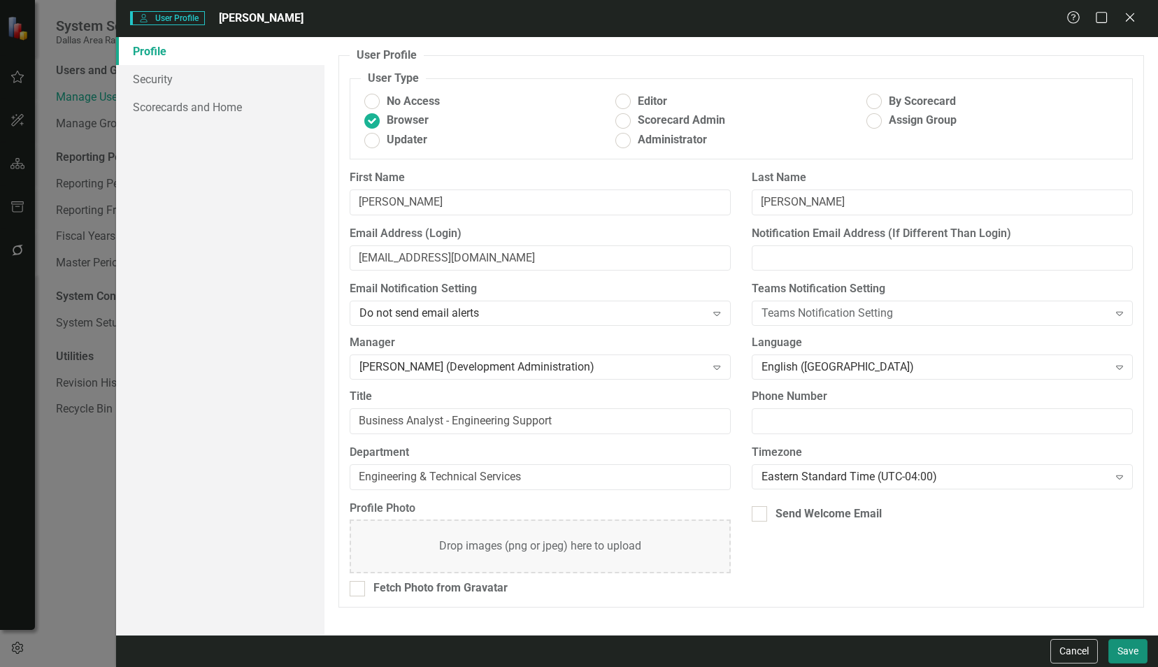
click at [1128, 647] on button "Save" at bounding box center [1127, 651] width 39 height 24
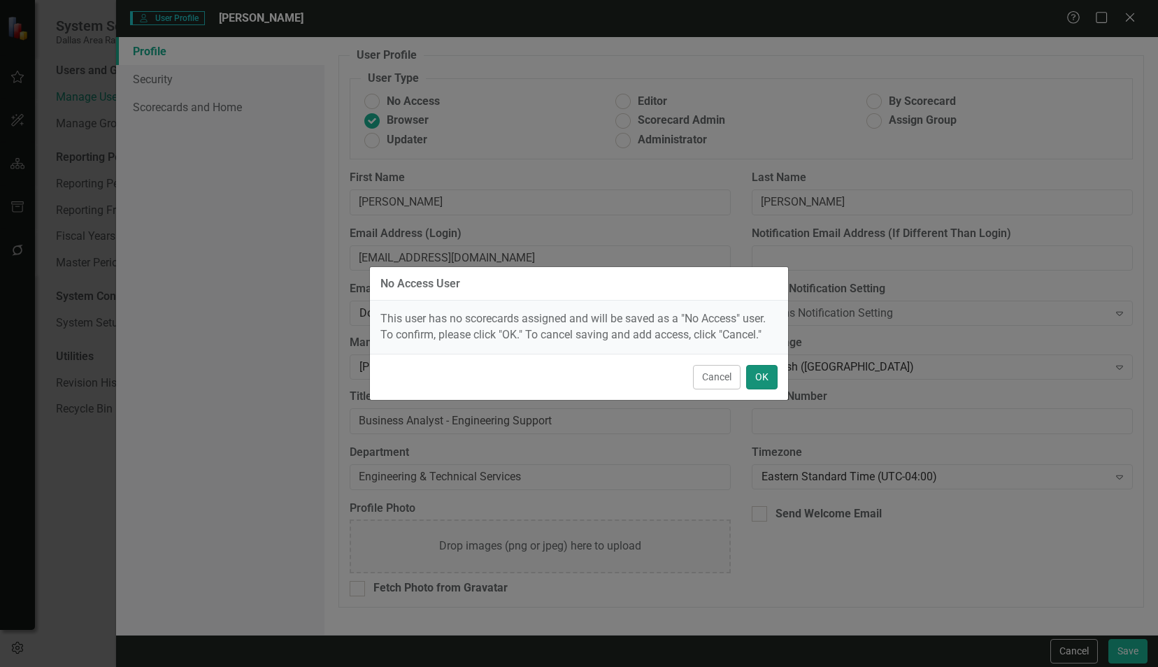
click at [756, 378] on button "OK" at bounding box center [761, 377] width 31 height 24
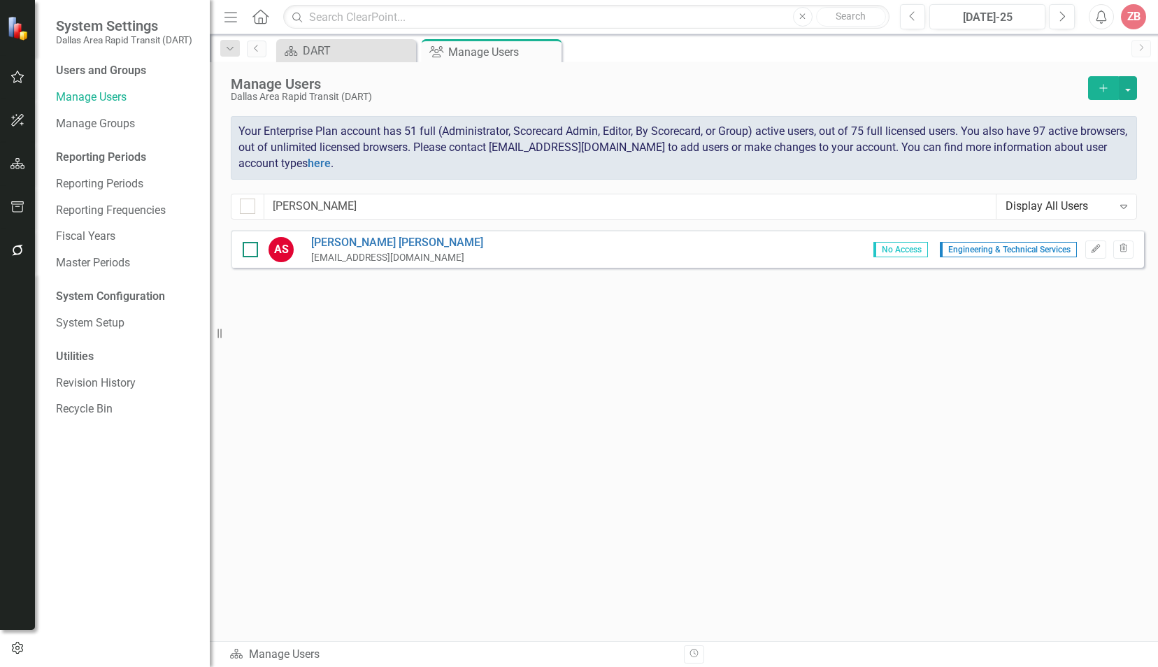
click at [249, 252] on div at bounding box center [250, 249] width 15 height 15
click at [249, 251] on input "checkbox" at bounding box center [247, 246] width 9 height 9
click at [1091, 249] on icon "Edit" at bounding box center [1095, 249] width 10 height 8
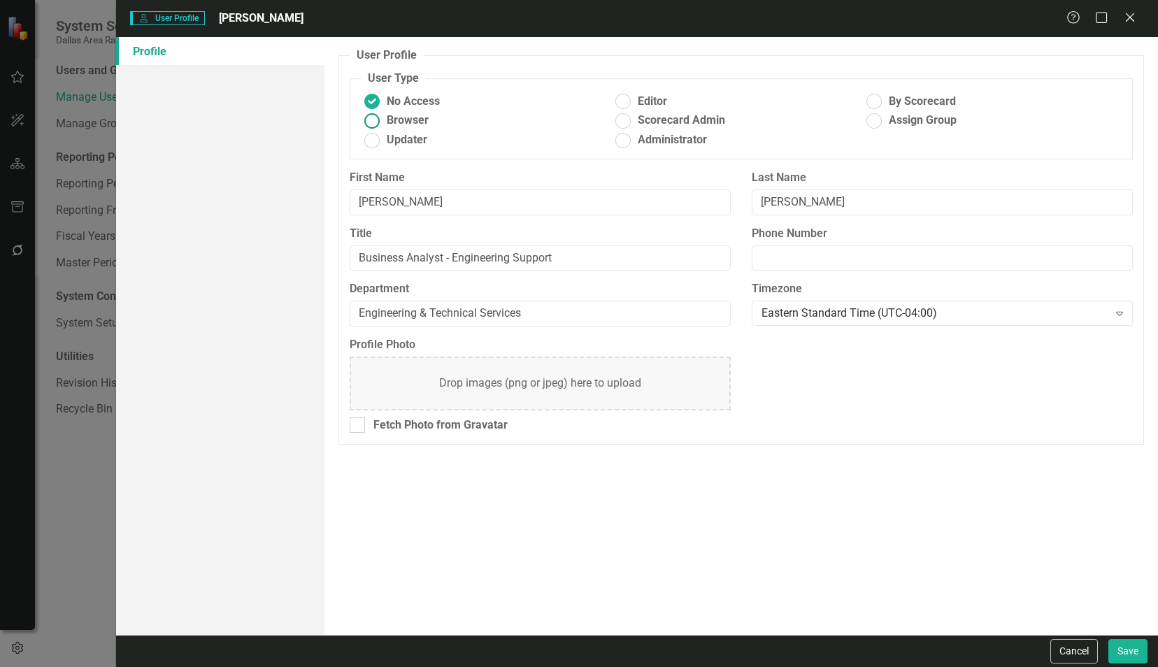
click at [374, 121] on ins at bounding box center [372, 121] width 22 height 22
click at [374, 121] on input "Browser" at bounding box center [372, 121] width 22 height 22
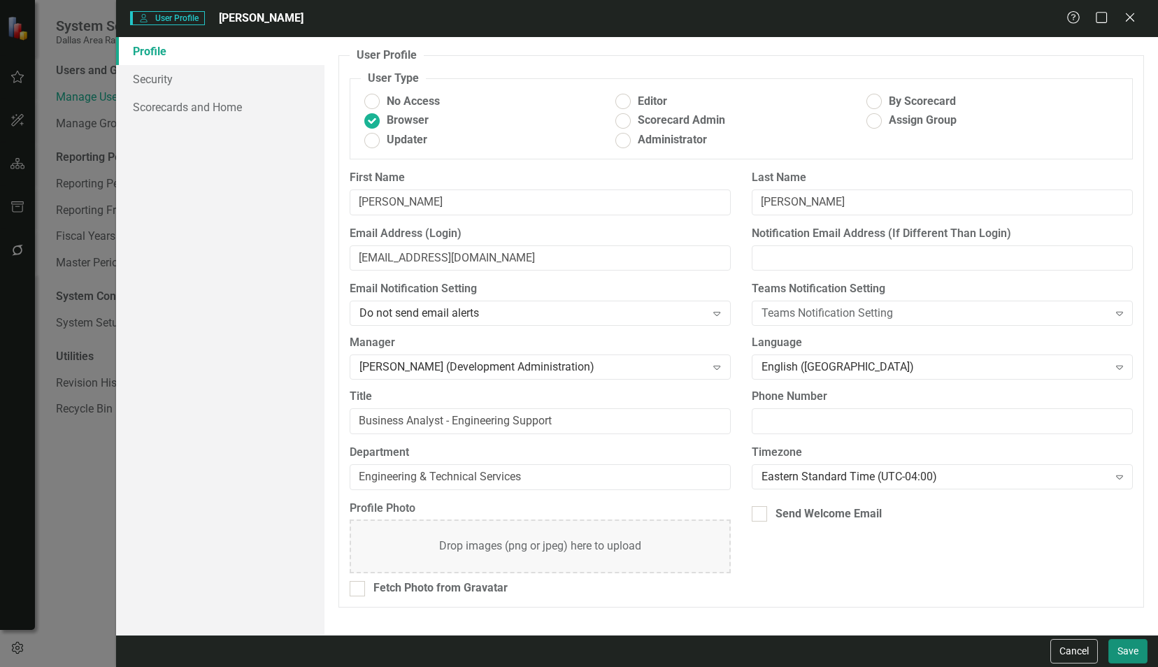
click at [1123, 652] on button "Save" at bounding box center [1127, 651] width 39 height 24
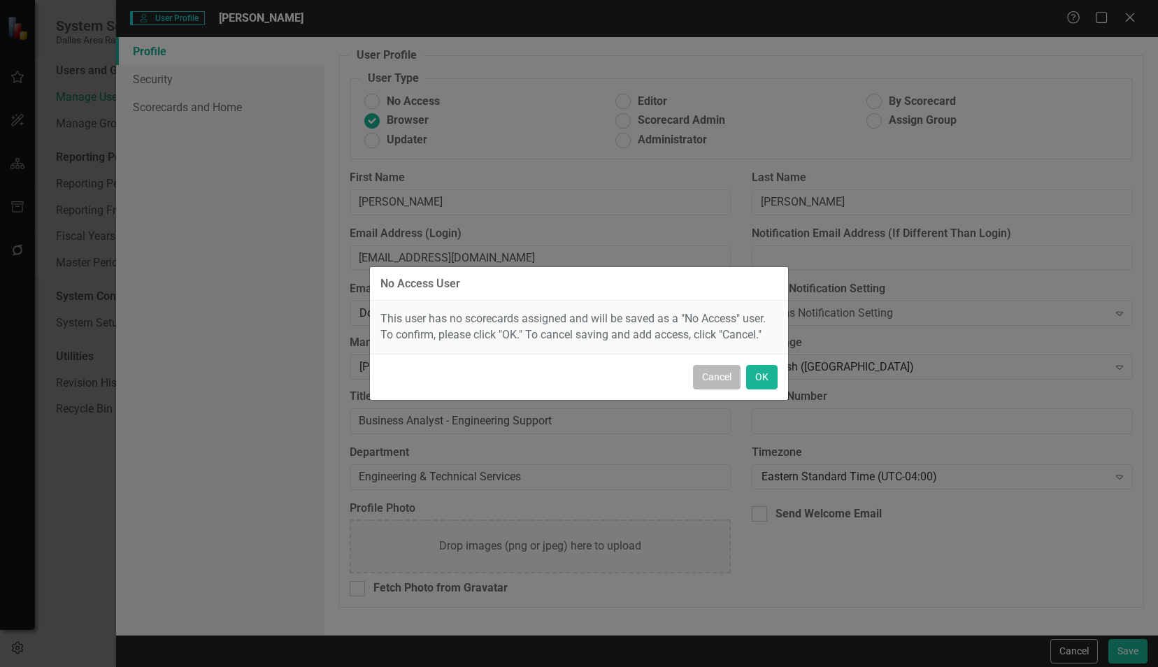
click at [700, 379] on button "Cancel" at bounding box center [717, 377] width 48 height 24
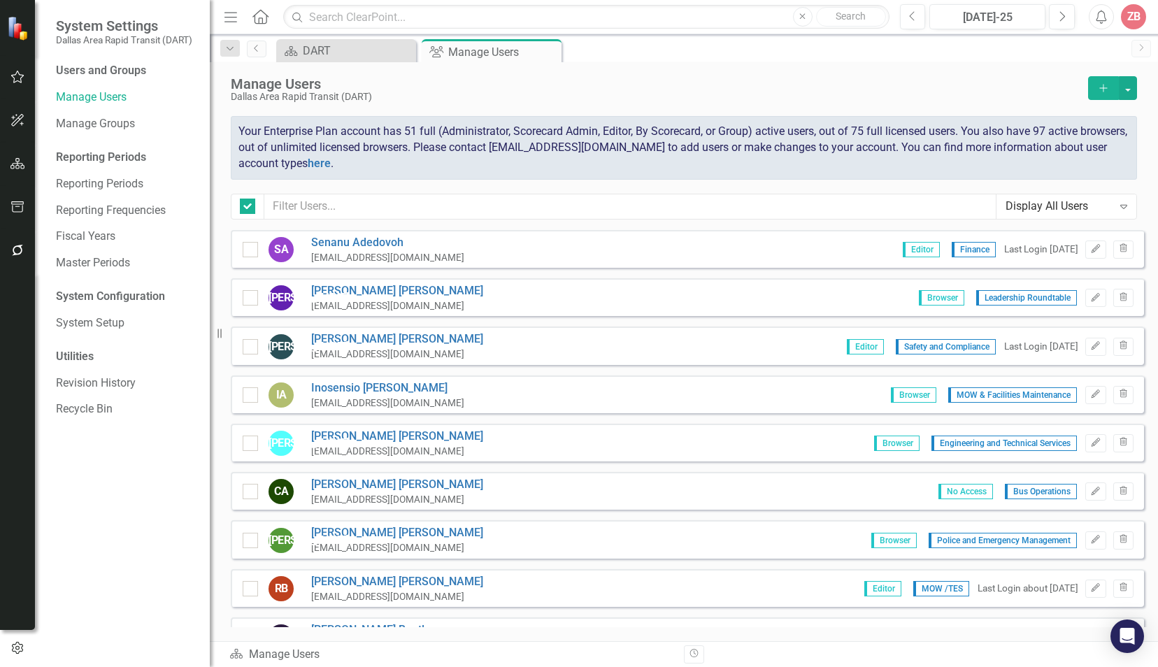
checkbox input "false"
click at [312, 201] on input "text" at bounding box center [630, 207] width 732 height 26
type input "[PERSON_NAME]"
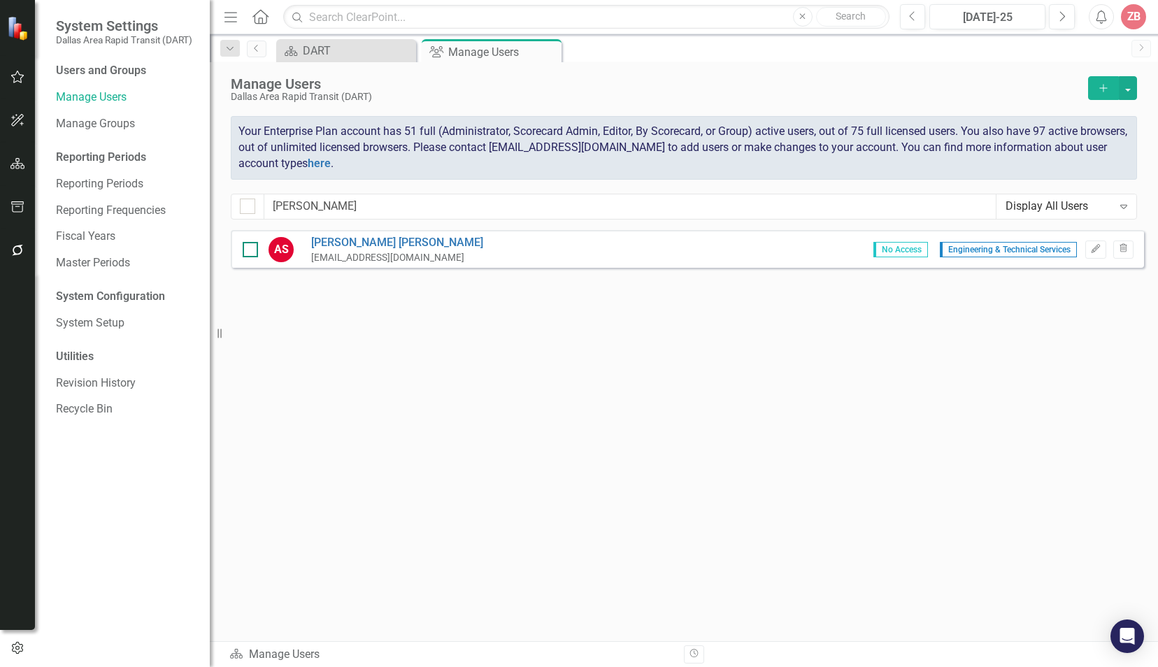
click at [246, 253] on div at bounding box center [250, 249] width 15 height 15
click at [246, 251] on input "checkbox" at bounding box center [247, 246] width 9 height 9
checkbox input "true"
click at [1095, 247] on icon "Edit" at bounding box center [1095, 249] width 10 height 8
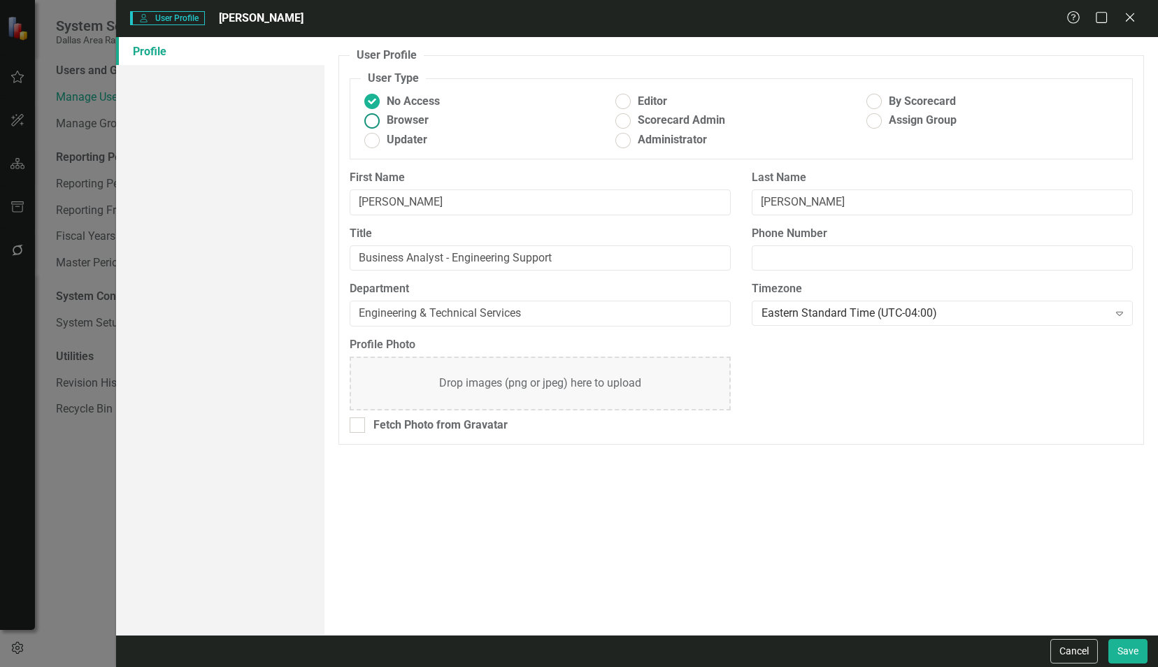
click at [372, 123] on ins at bounding box center [372, 121] width 22 height 22
click at [372, 123] on input "Browser" at bounding box center [372, 121] width 22 height 22
radio input "true"
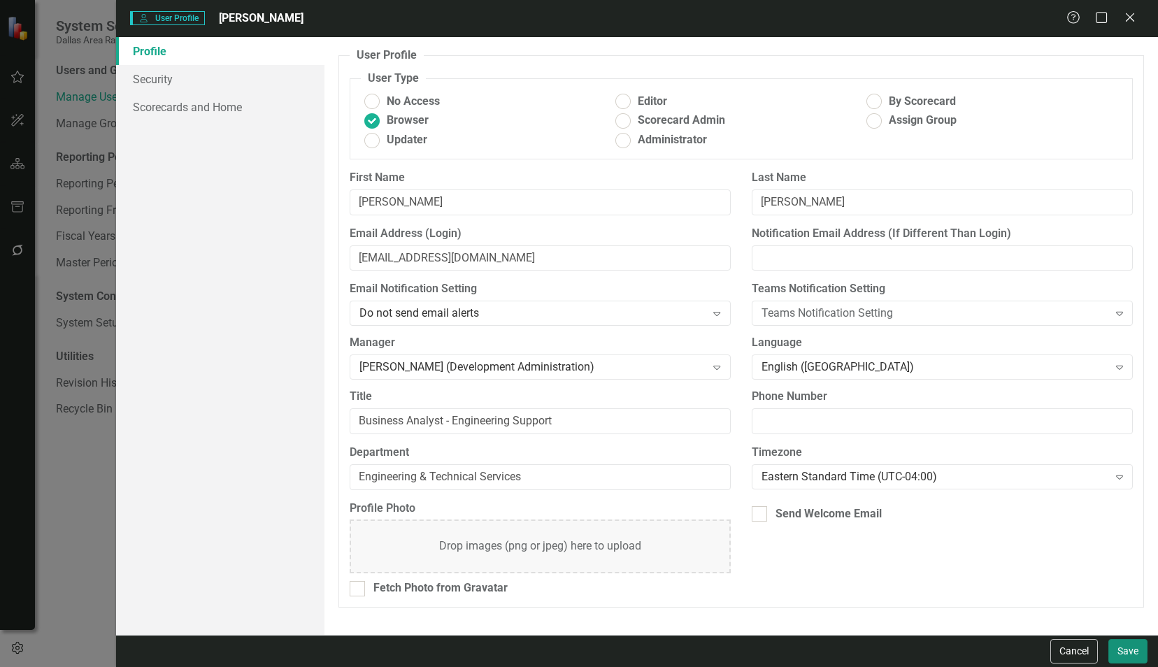
click at [1131, 652] on button "Save" at bounding box center [1127, 651] width 39 height 24
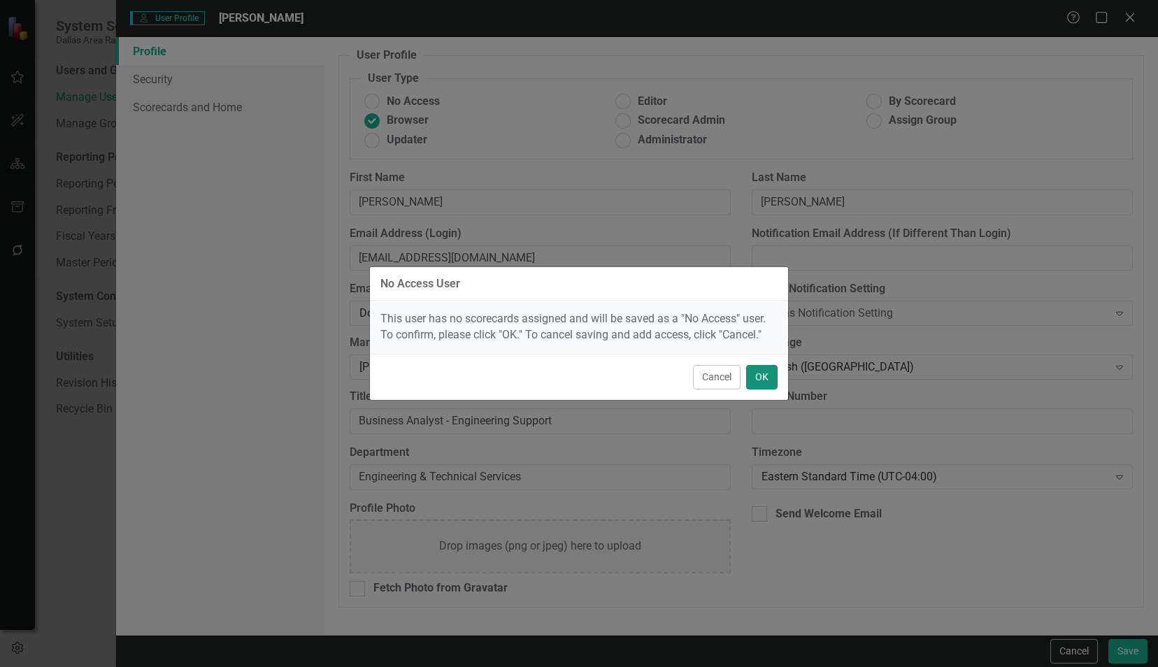
click at [771, 376] on button "OK" at bounding box center [761, 377] width 31 height 24
radio input "true"
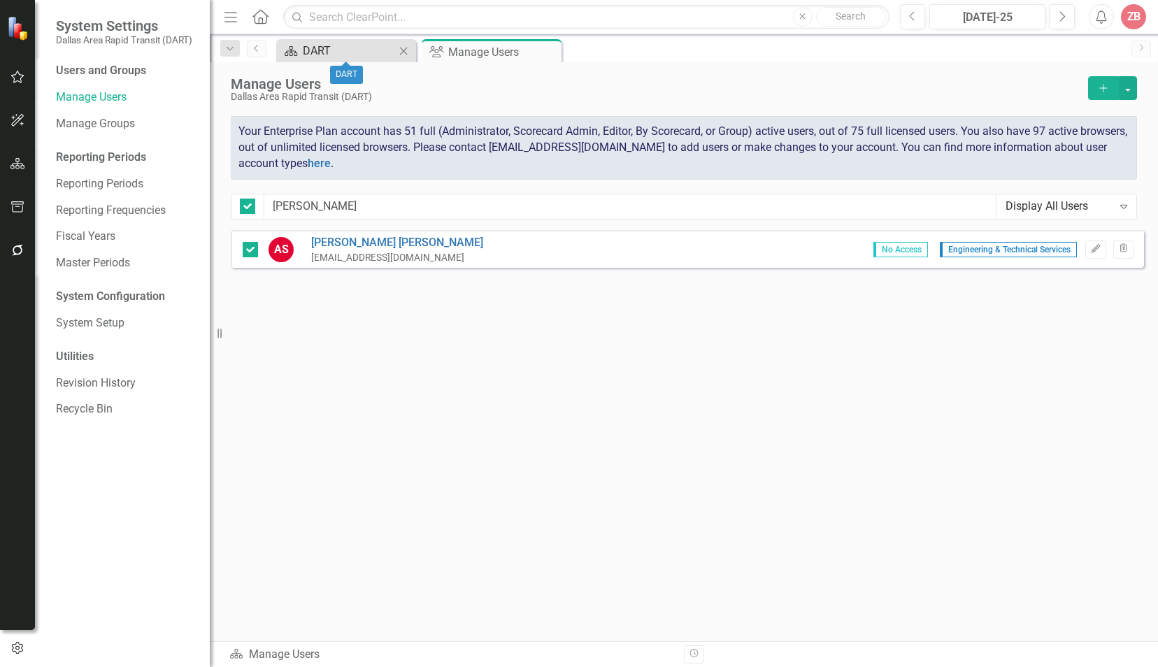
click at [330, 50] on div "DART" at bounding box center [349, 50] width 92 height 17
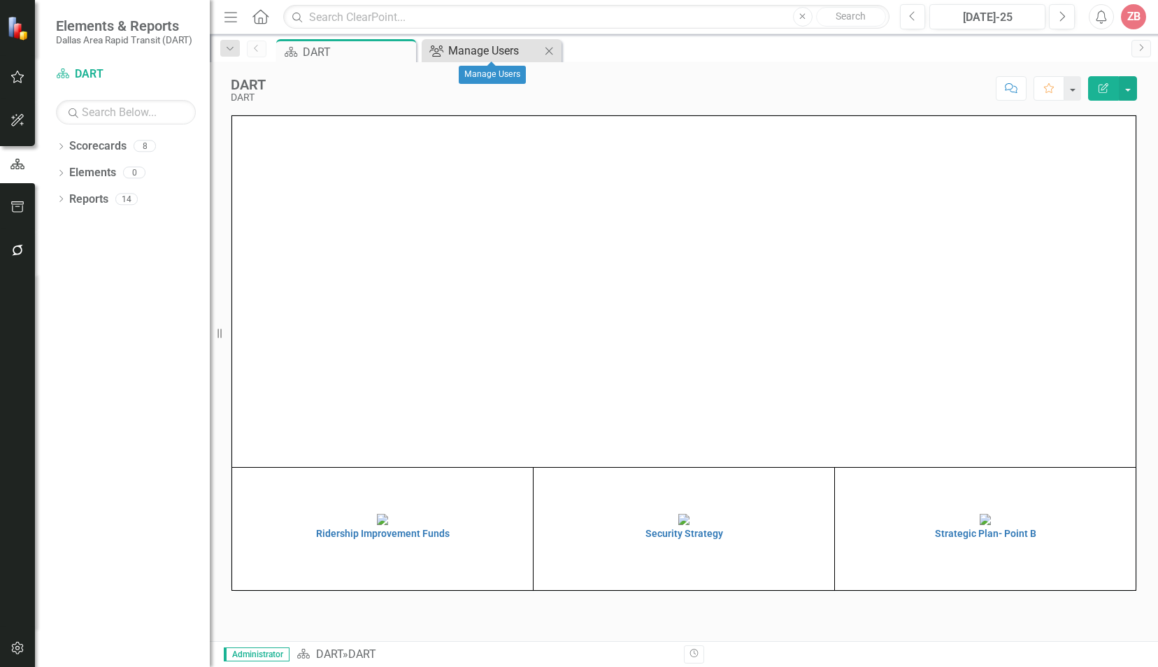
click at [496, 47] on div "Manage Users" at bounding box center [494, 50] width 92 height 17
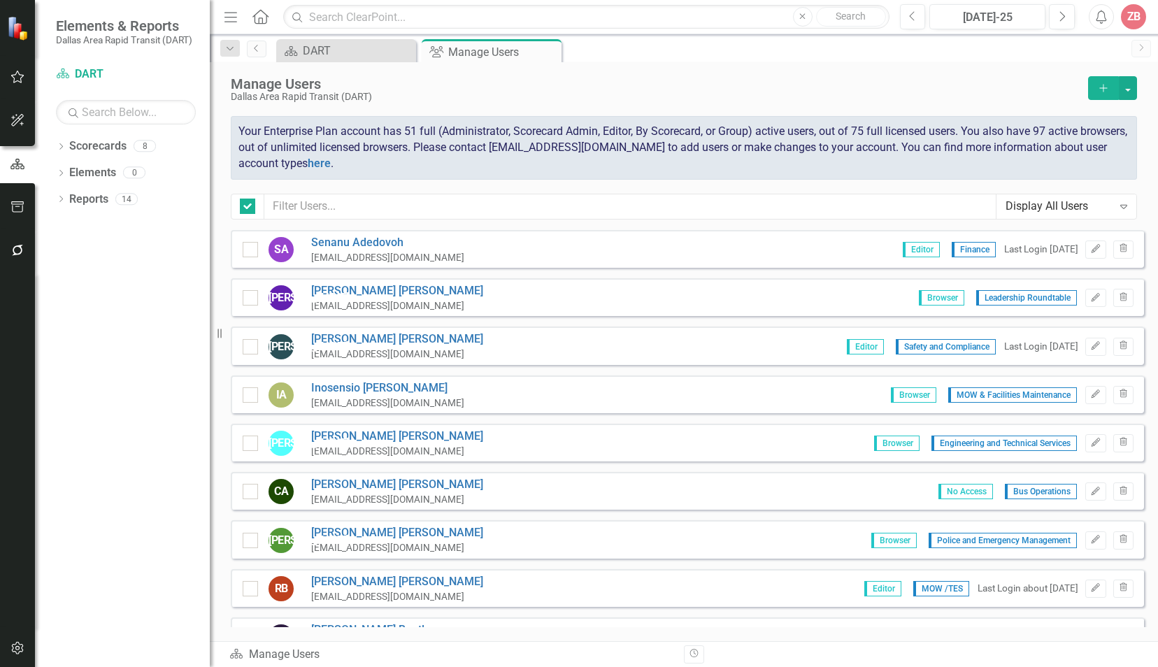
checkbox input "false"
click at [403, 305] on div "JA Jamie Adelman JAdelman@dart.org Browser Leadership Roundtable Edit Trash" at bounding box center [687, 297] width 913 height 38
click at [347, 297] on link "Jamie Adelman" at bounding box center [397, 291] width 172 height 16
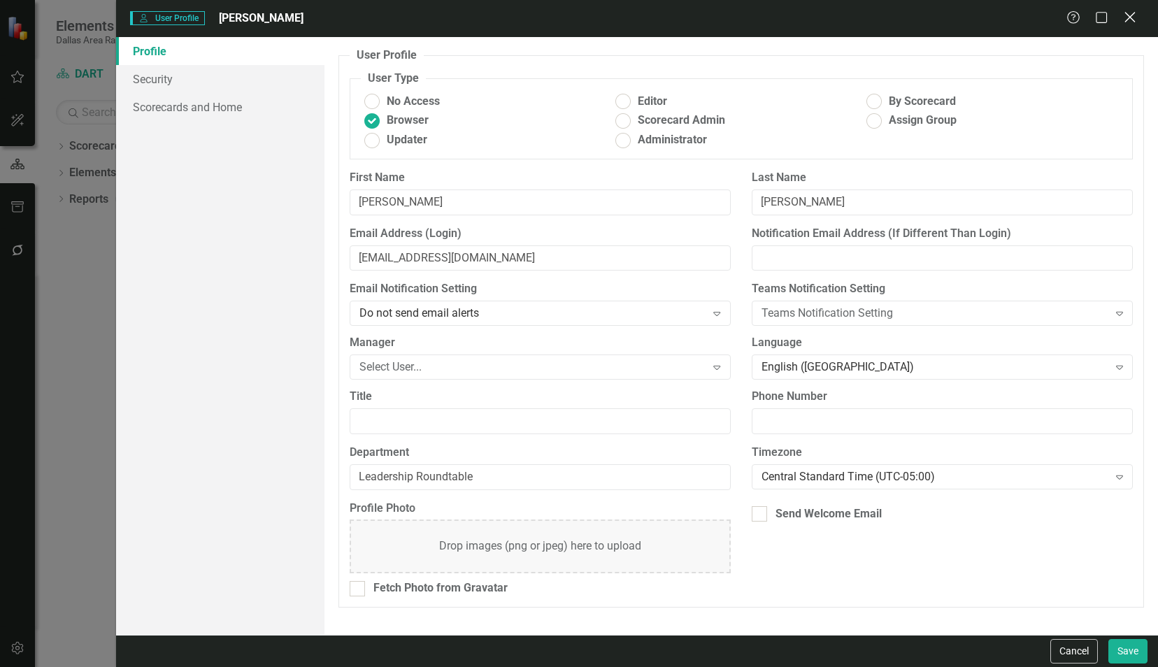
click at [1128, 10] on div "Close" at bounding box center [1129, 18] width 17 height 19
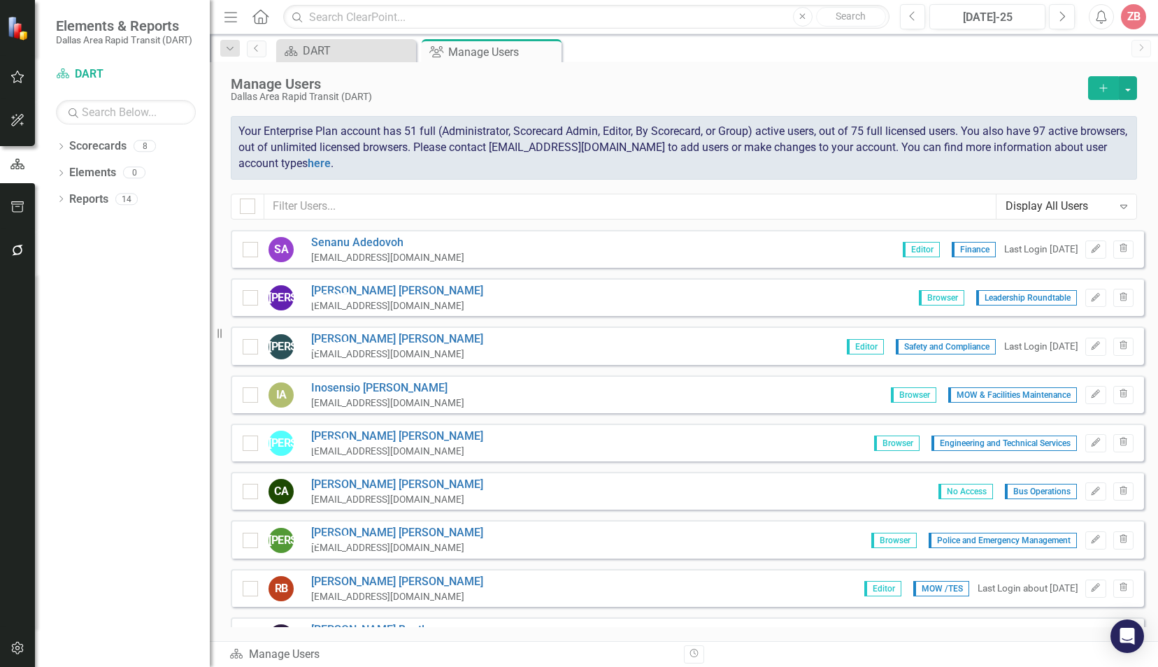
scroll to position [350, 0]
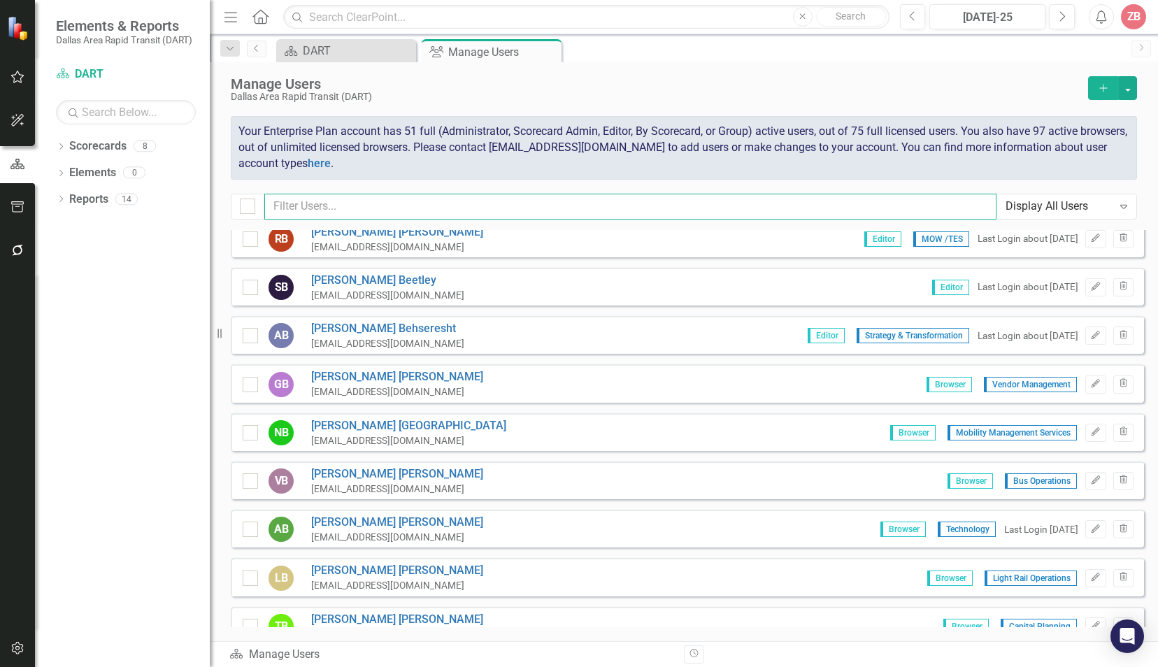
click at [312, 203] on input "text" at bounding box center [630, 207] width 732 height 26
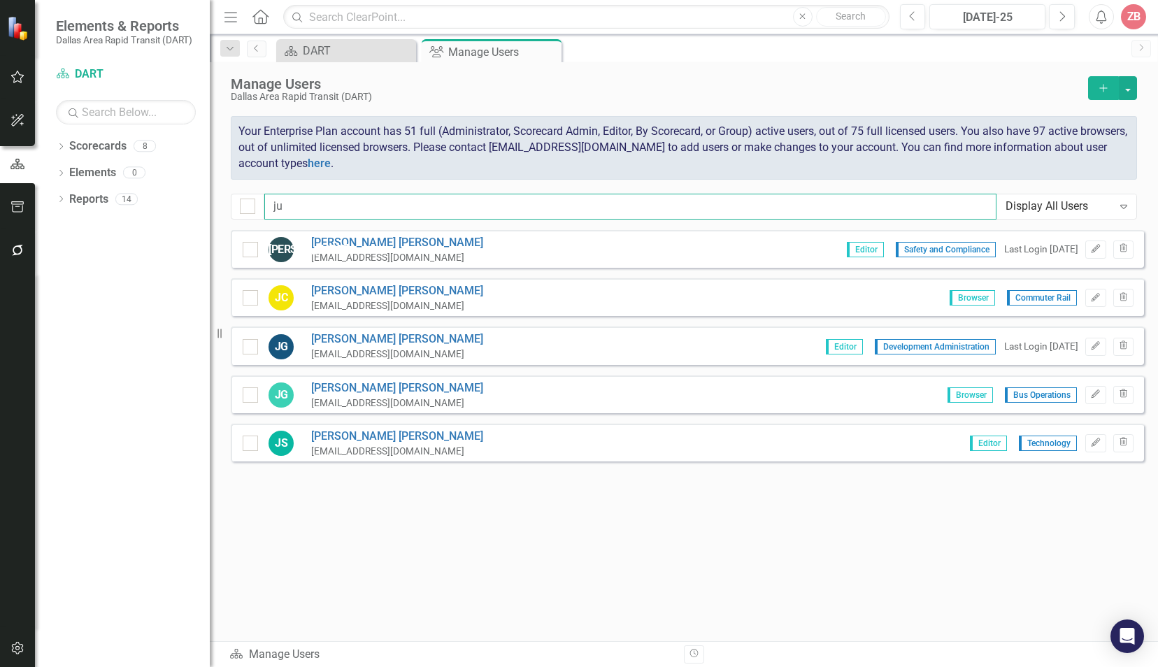
scroll to position [0, 0]
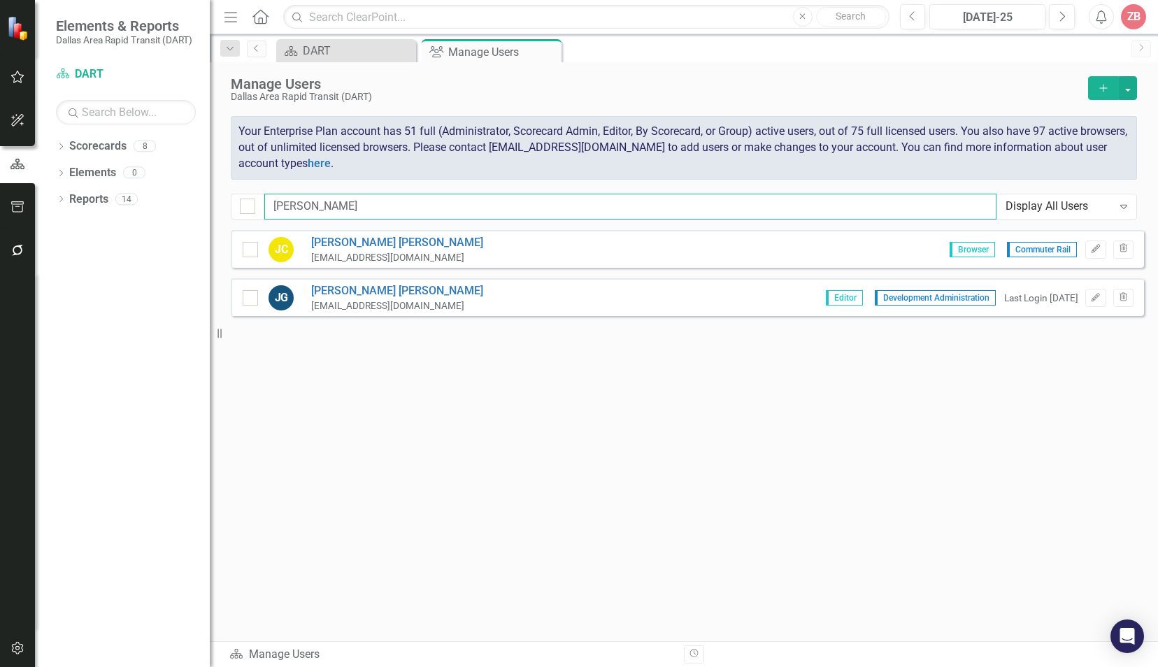
type input "[PERSON_NAME]"
click at [327, 257] on div "[EMAIL_ADDRESS][DOMAIN_NAME]" at bounding box center [397, 257] width 172 height 13
click at [369, 247] on link "[PERSON_NAME]" at bounding box center [397, 243] width 172 height 16
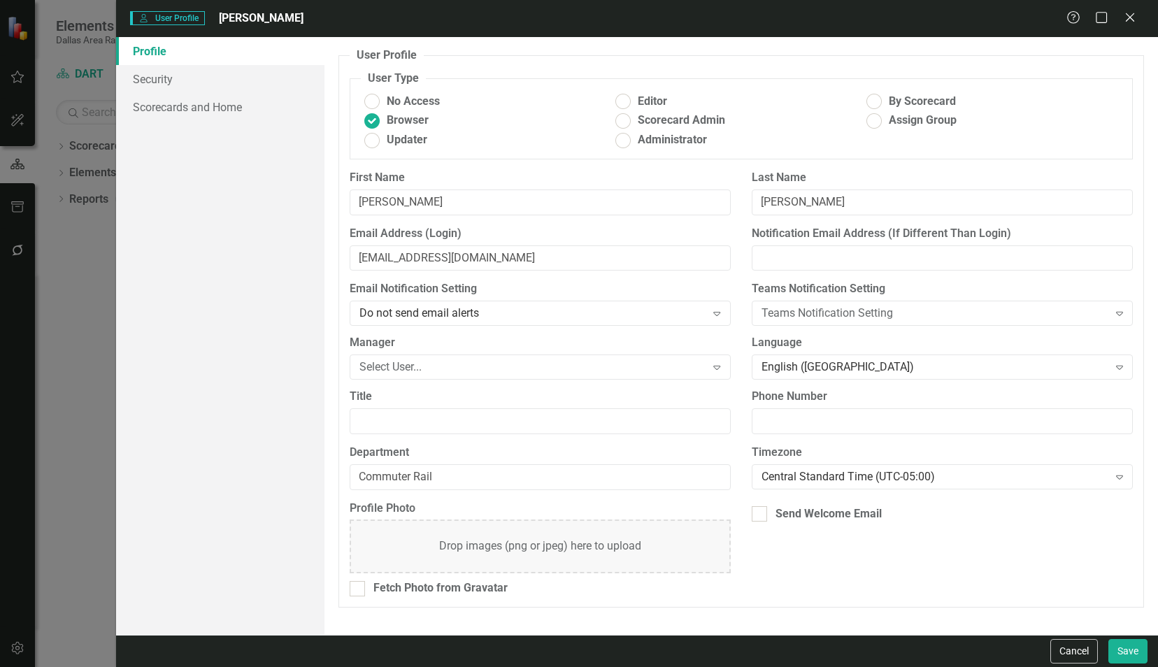
click at [144, 53] on link "Profile" at bounding box center [220, 51] width 208 height 28
click at [141, 49] on link "Profile" at bounding box center [220, 51] width 208 height 28
click at [185, 105] on link "Scorecards and Home" at bounding box center [220, 107] width 208 height 28
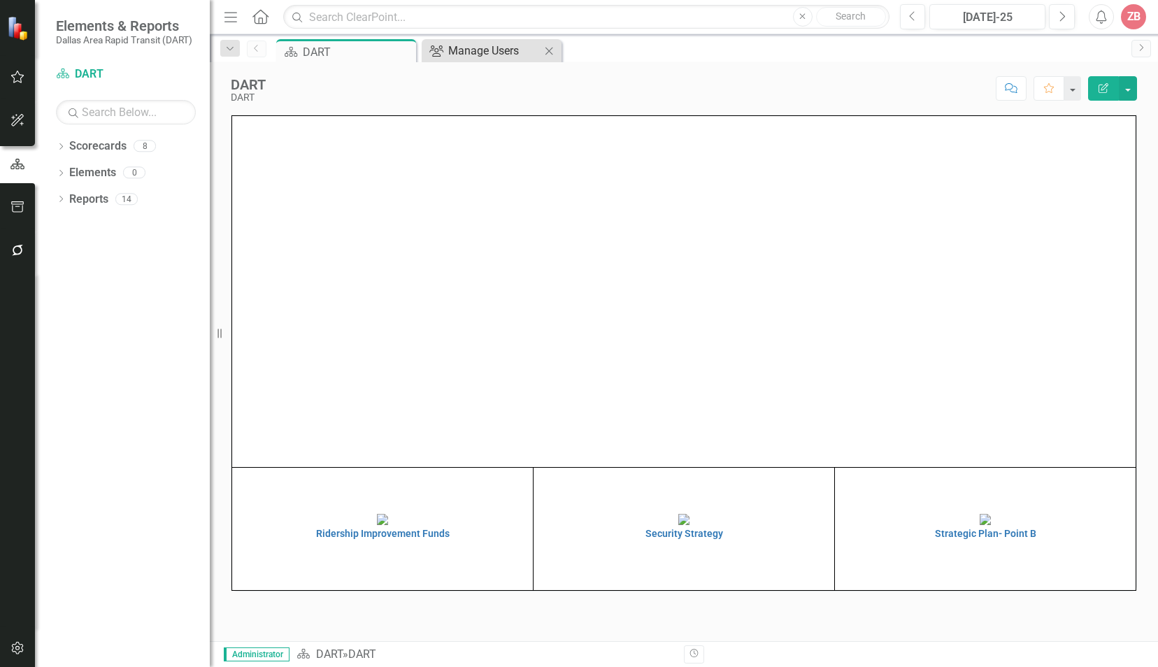
click at [498, 50] on div "Manage Users" at bounding box center [494, 50] width 92 height 17
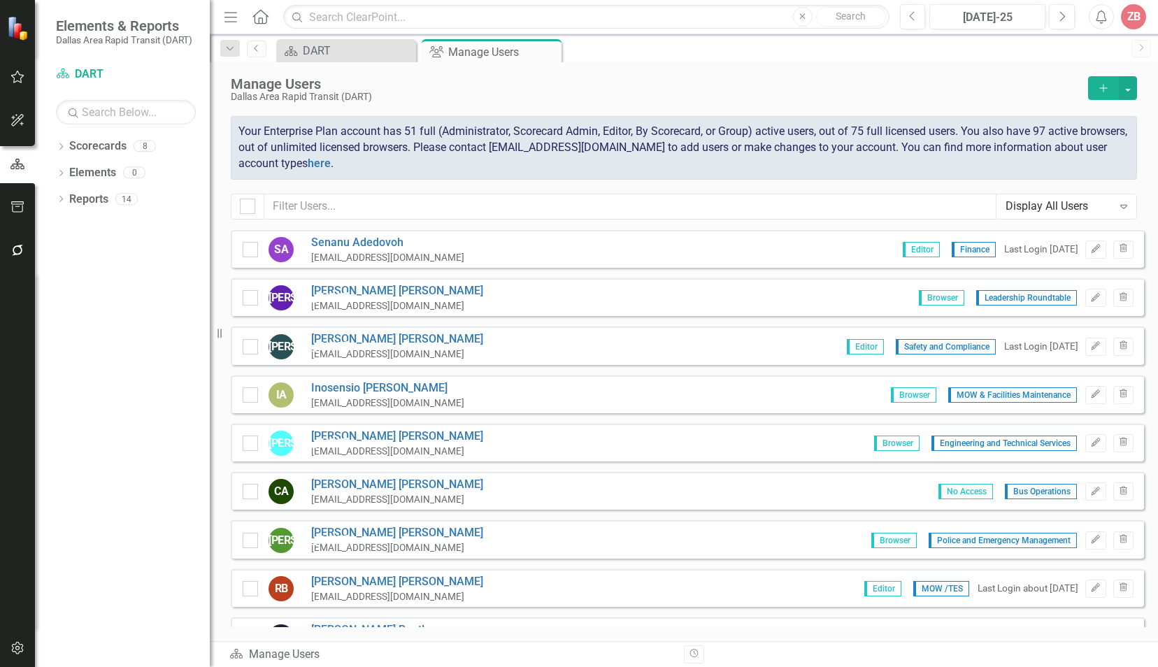
checkbox input "false"
click at [301, 204] on input "text" at bounding box center [630, 207] width 732 height 26
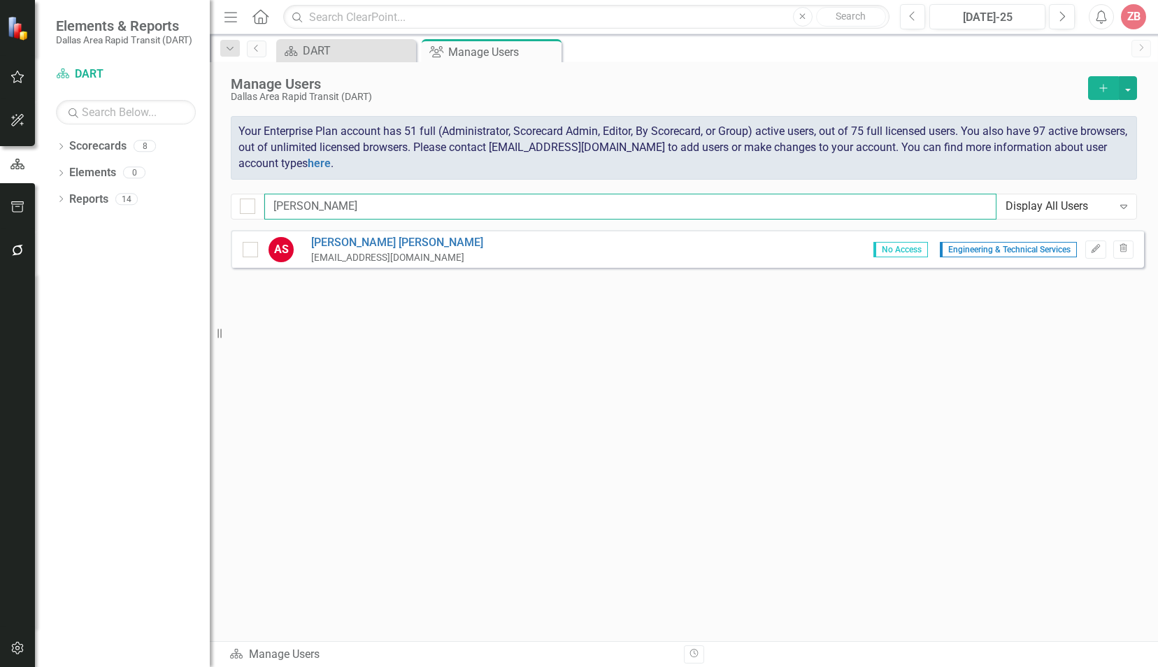
type input "artie"
click at [288, 257] on div "AS" at bounding box center [280, 249] width 25 height 25
click at [241, 252] on div "AS [PERSON_NAME] [EMAIL_ADDRESS][DOMAIN_NAME] No Access Engineering & Technical…" at bounding box center [687, 249] width 913 height 38
click at [252, 250] on div at bounding box center [250, 249] width 15 height 15
click at [252, 250] on input "checkbox" at bounding box center [247, 246] width 9 height 9
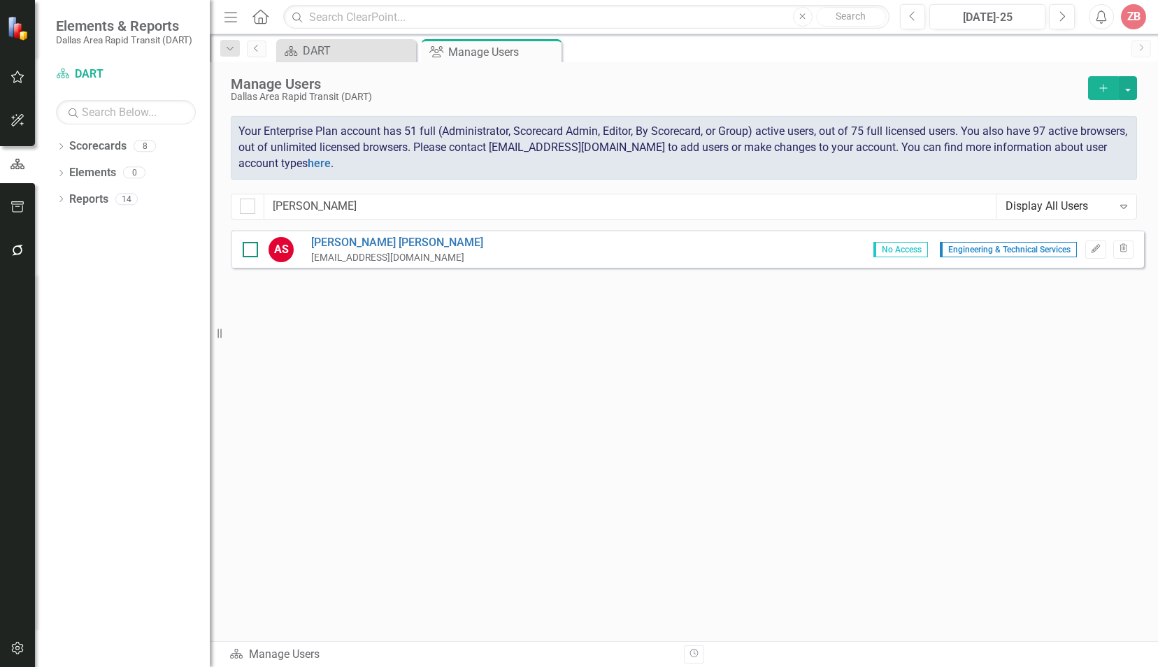
checkbox input "true"
click at [1091, 249] on button "Edit" at bounding box center [1095, 249] width 20 height 18
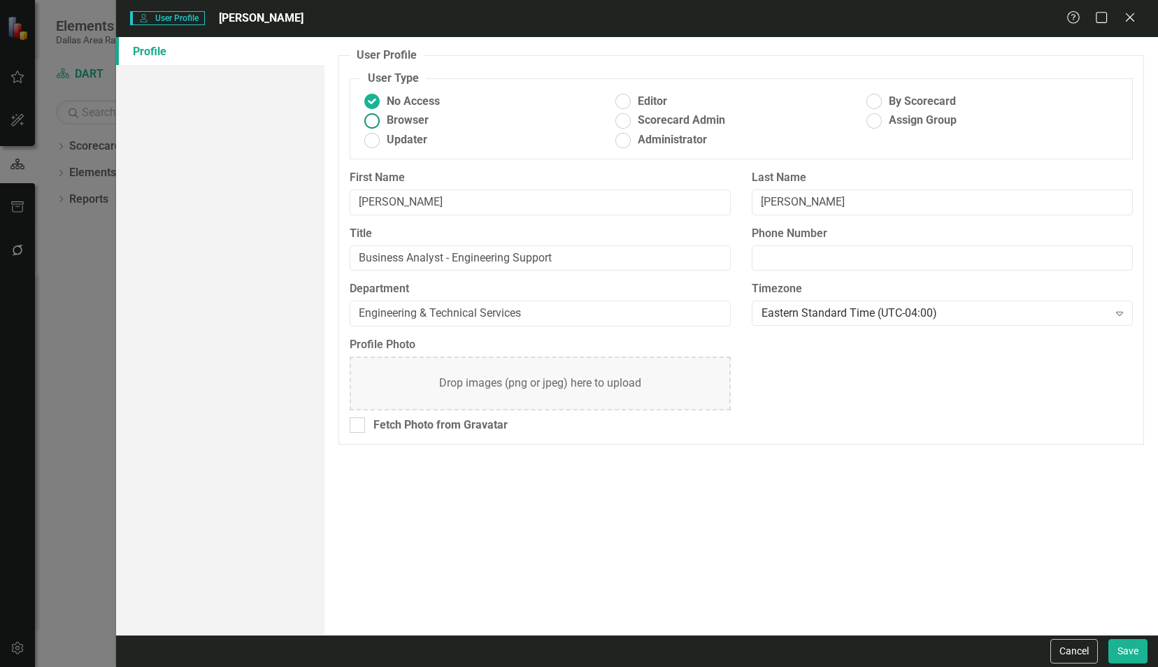
click at [370, 119] on ins at bounding box center [372, 121] width 22 height 22
click at [370, 119] on input "Browser" at bounding box center [372, 121] width 22 height 22
radio input "true"
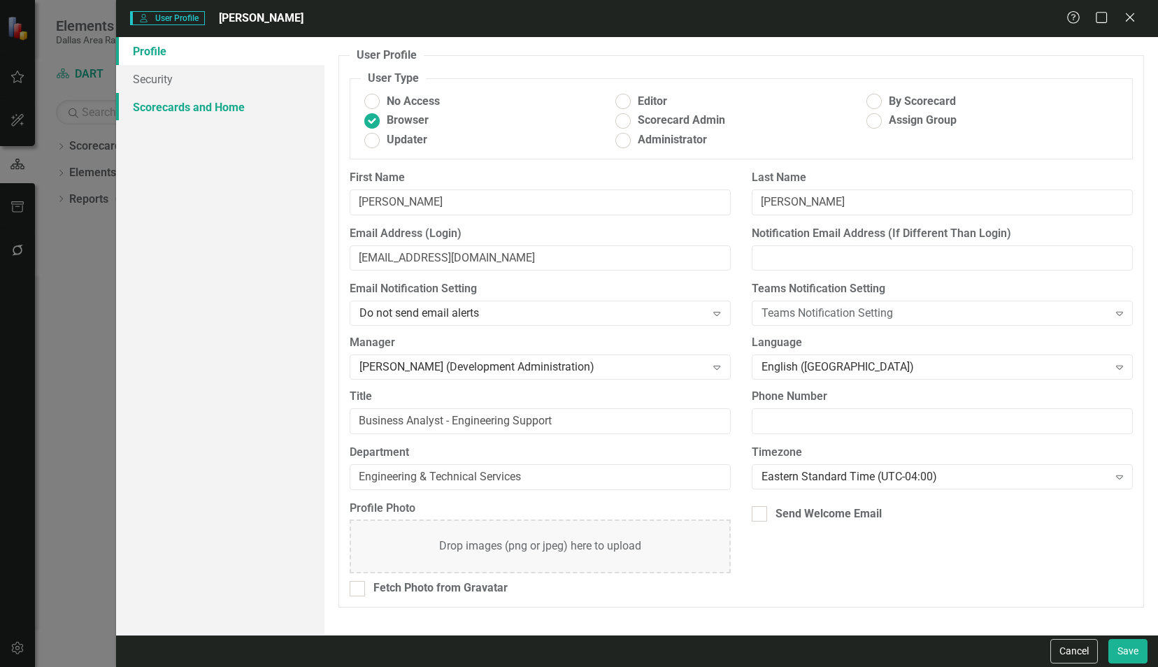
click at [187, 110] on link "Scorecards and Home" at bounding box center [220, 107] width 208 height 28
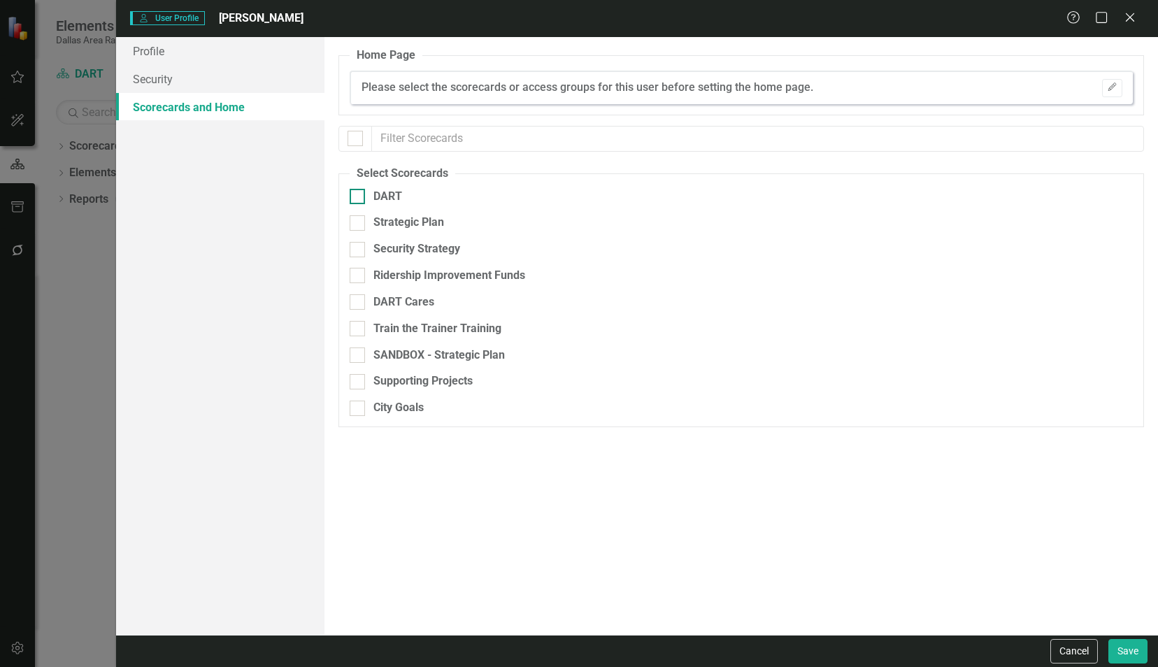
click at [356, 200] on div at bounding box center [357, 196] width 15 height 15
click at [356, 198] on input "DART" at bounding box center [354, 193] width 9 height 9
checkbox input "true"
click at [356, 222] on input "Strategic Plan" at bounding box center [354, 219] width 9 height 9
checkbox input "true"
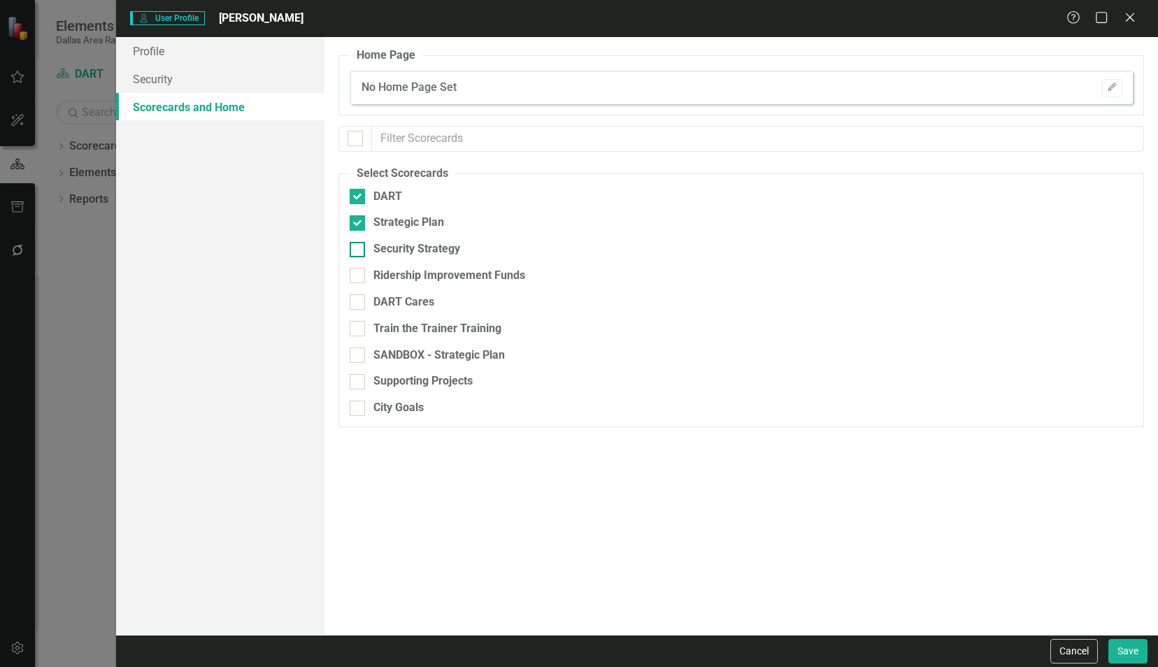
click at [359, 246] on div at bounding box center [357, 249] width 15 height 15
click at [359, 246] on input "Security Strategy" at bounding box center [354, 246] width 9 height 9
checkbox input "true"
click at [357, 273] on input "Ridership Improvement Funds" at bounding box center [354, 272] width 9 height 9
checkbox input "true"
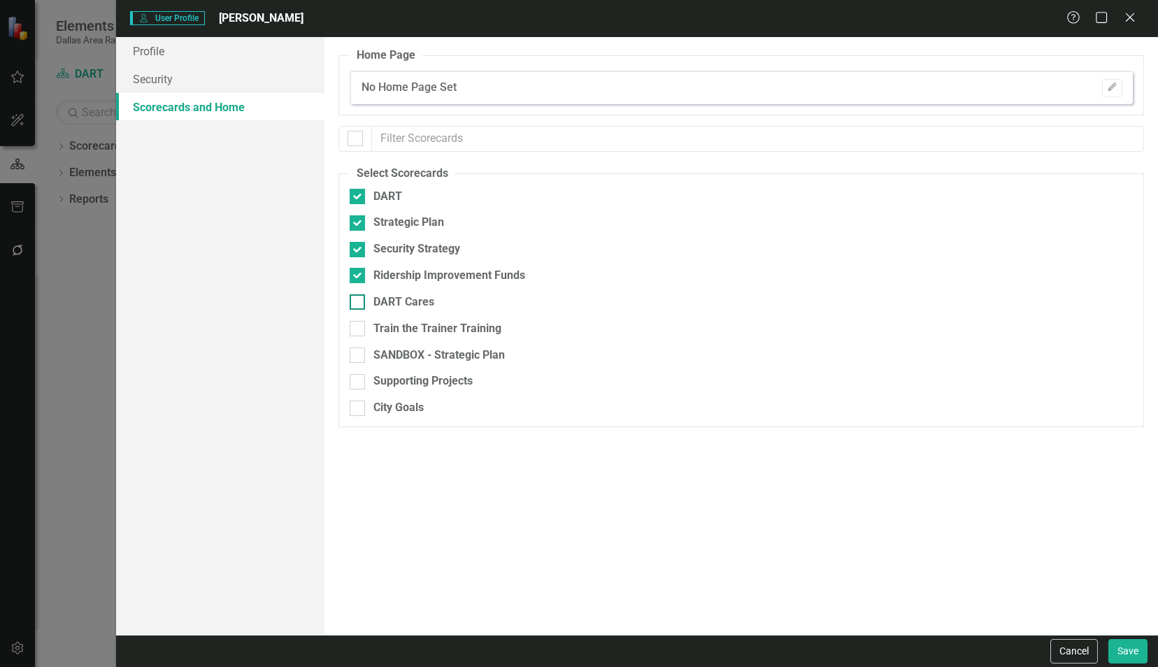
click at [359, 296] on div at bounding box center [357, 301] width 15 height 15
click at [359, 296] on input "DART Cares" at bounding box center [354, 298] width 9 height 9
checkbox input "true"
click at [357, 383] on div at bounding box center [357, 381] width 15 height 15
click at [357, 383] on input "Supporting Projects" at bounding box center [354, 378] width 9 height 9
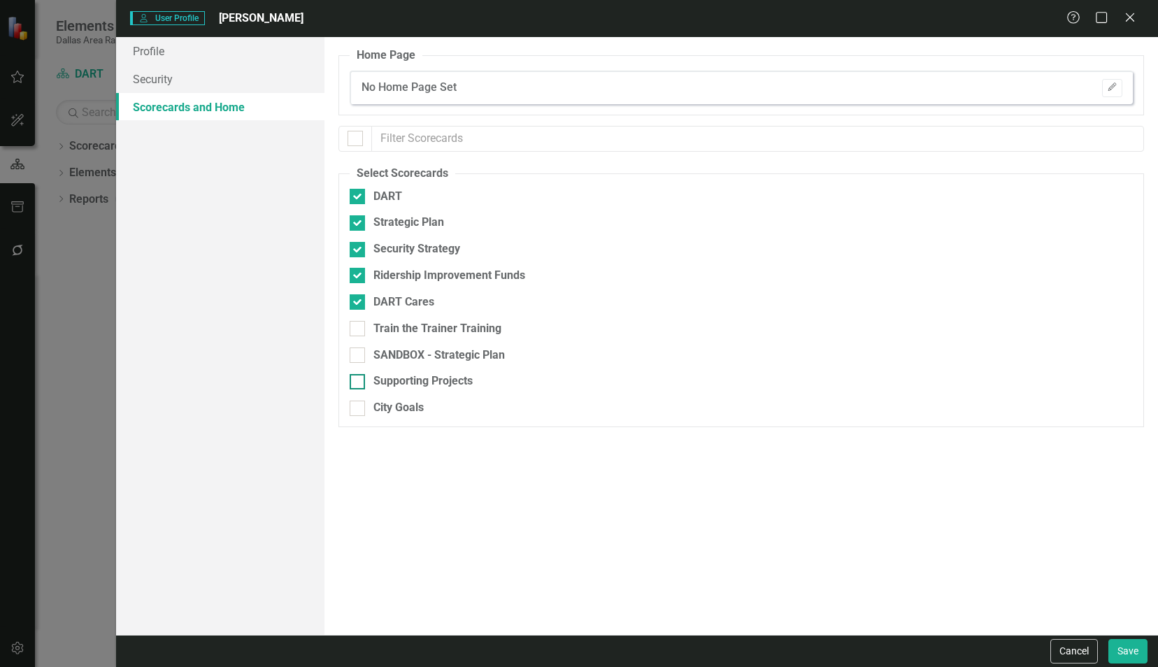
checkbox input "true"
click at [1128, 656] on button "Save" at bounding box center [1127, 651] width 39 height 24
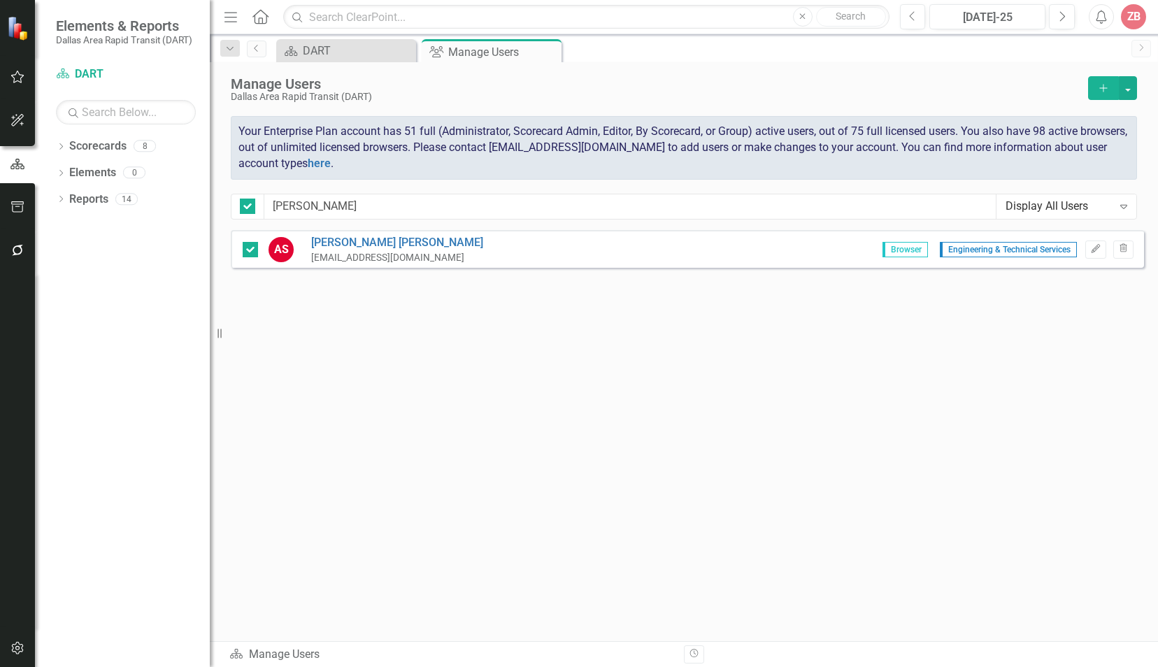
click at [1130, 15] on div "ZB" at bounding box center [1133, 16] width 25 height 25
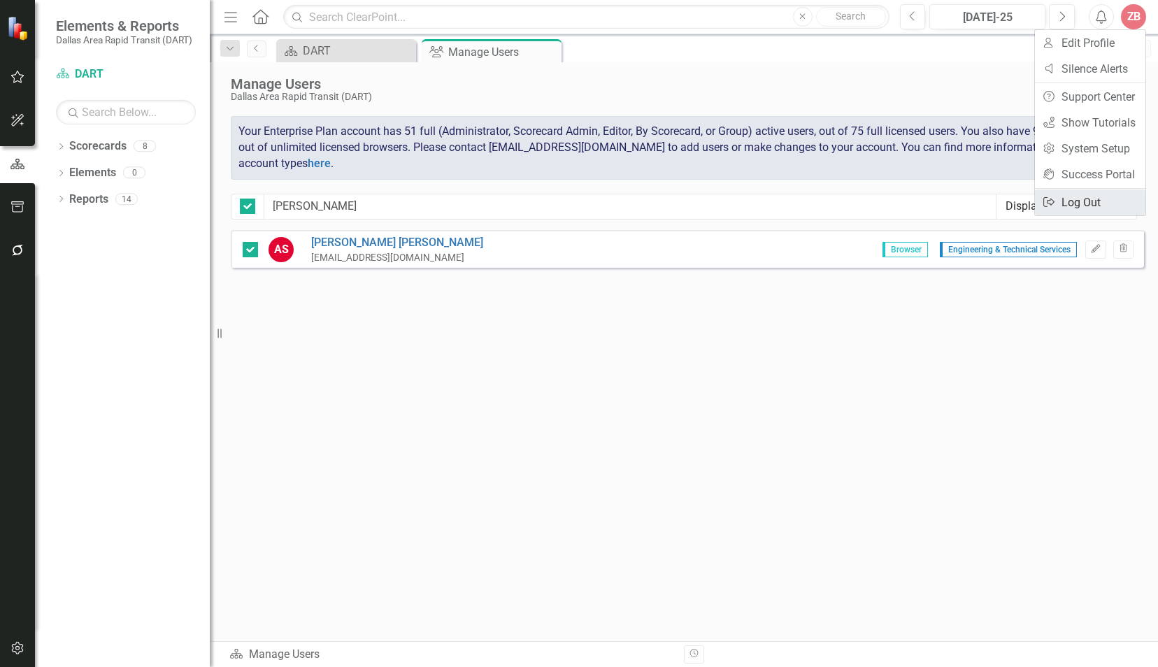
click at [1079, 205] on link "Logout Log Out" at bounding box center [1090, 202] width 110 height 26
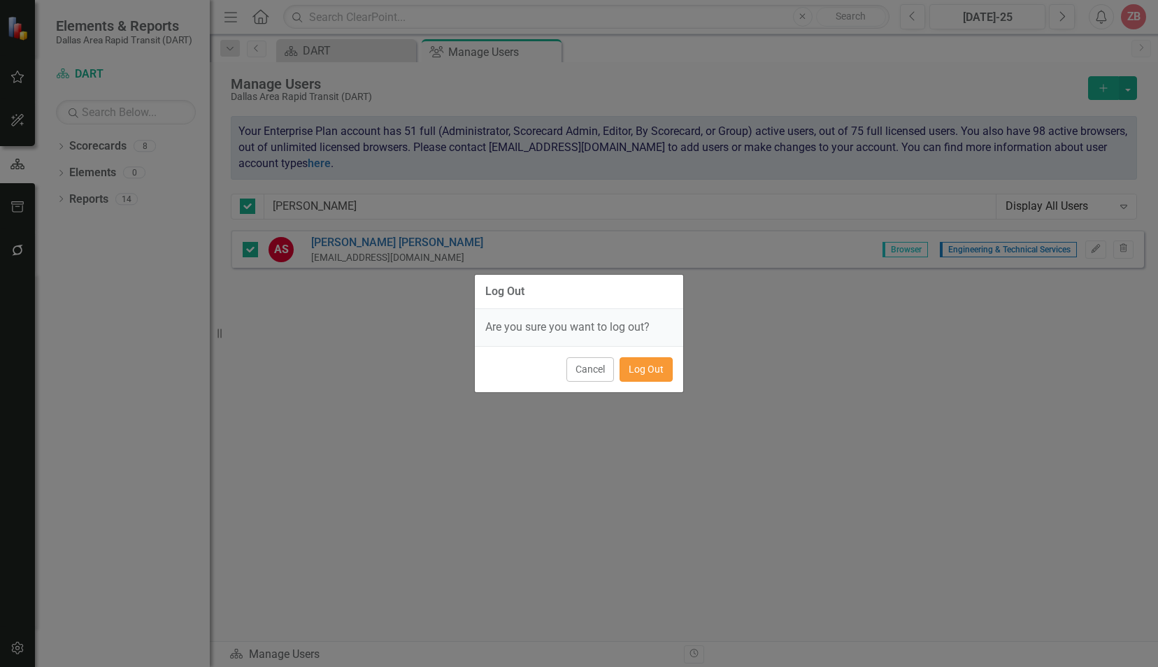
click at [663, 368] on button "Log Out" at bounding box center [645, 369] width 53 height 24
